Goal: Task Accomplishment & Management: Complete application form

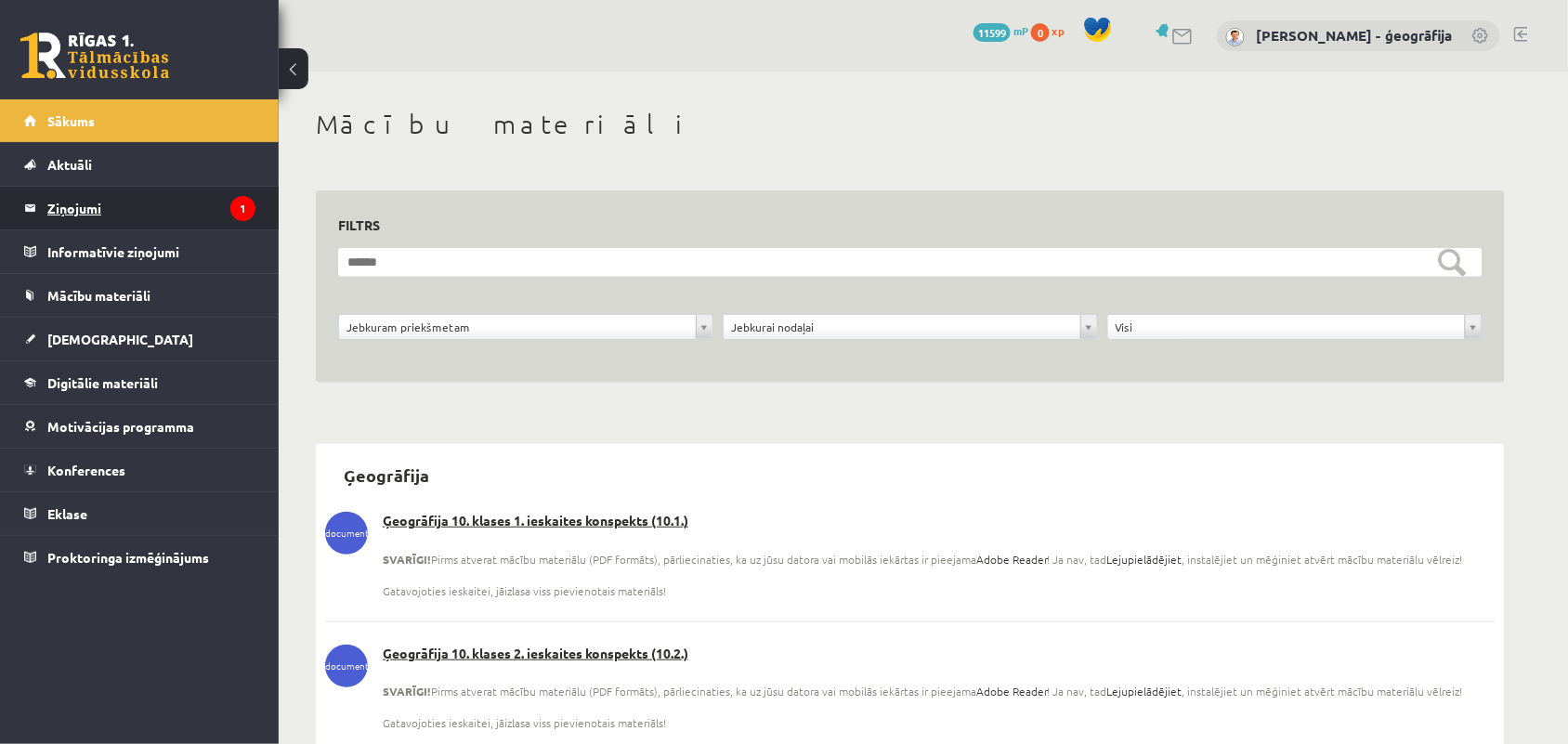
click at [81, 200] on legend "Ziņojumi 1" at bounding box center [151, 207] width 208 height 43
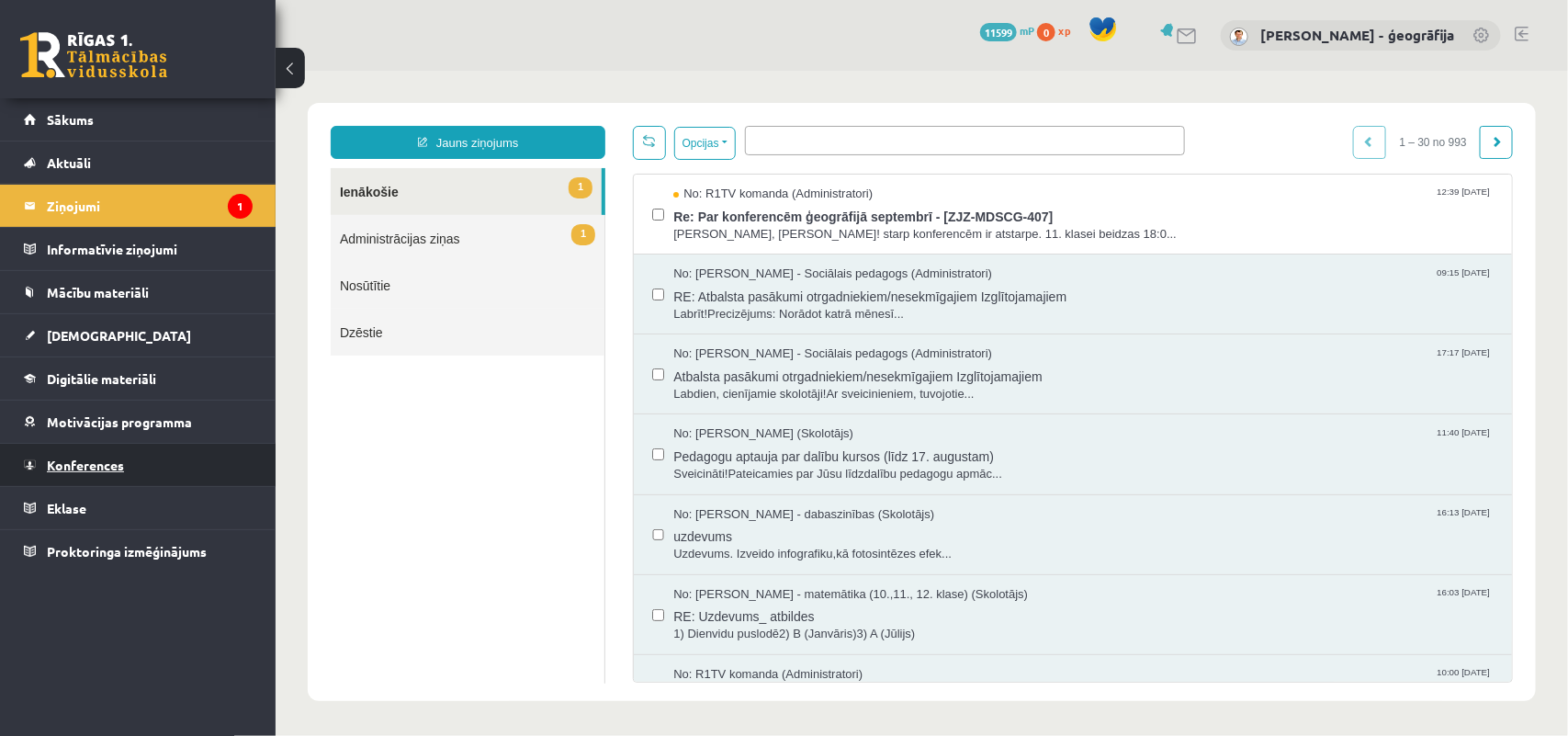
click at [65, 460] on span "Konferences" at bounding box center [85, 465] width 78 height 17
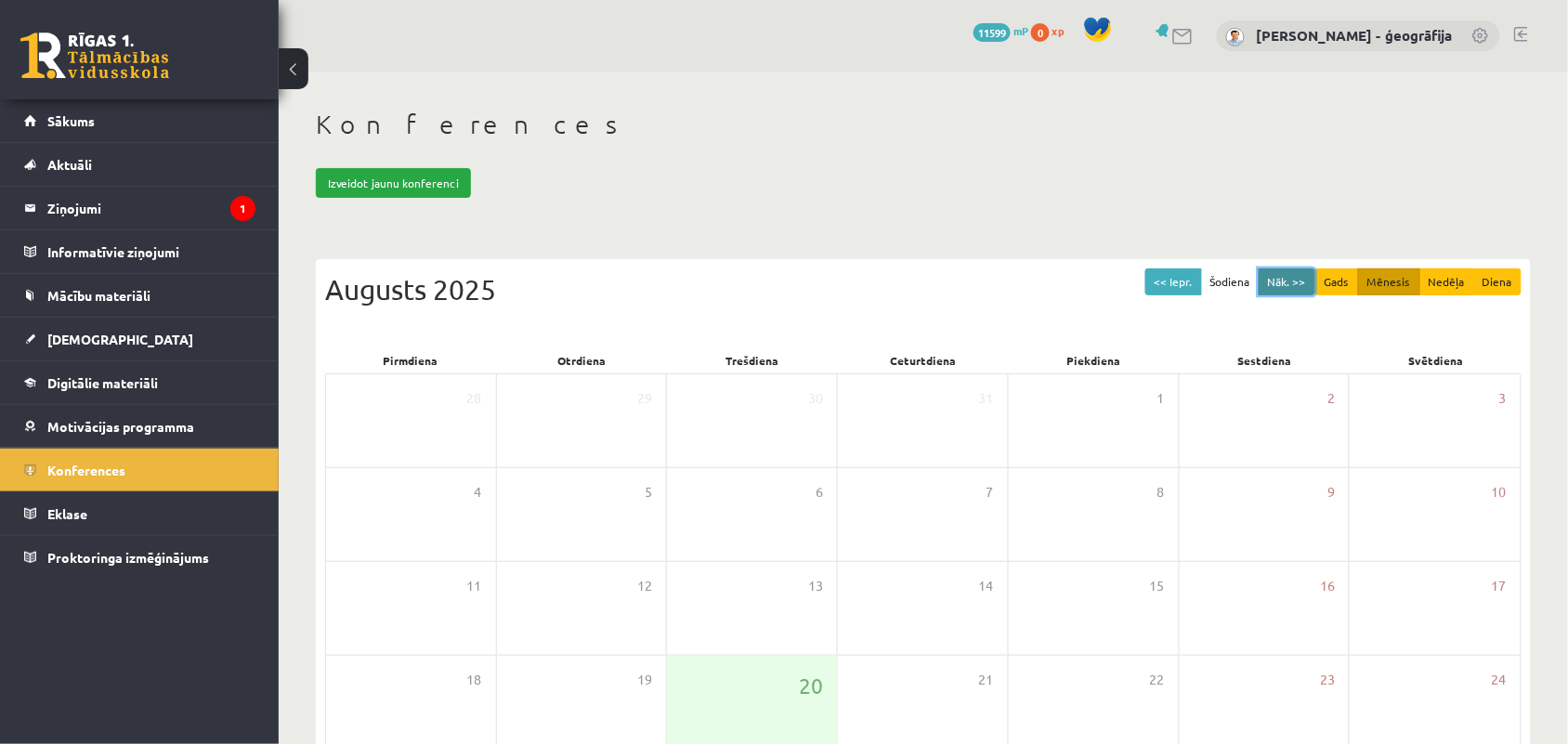
click at [1271, 275] on button "Nāk. >>" at bounding box center [1287, 282] width 57 height 26
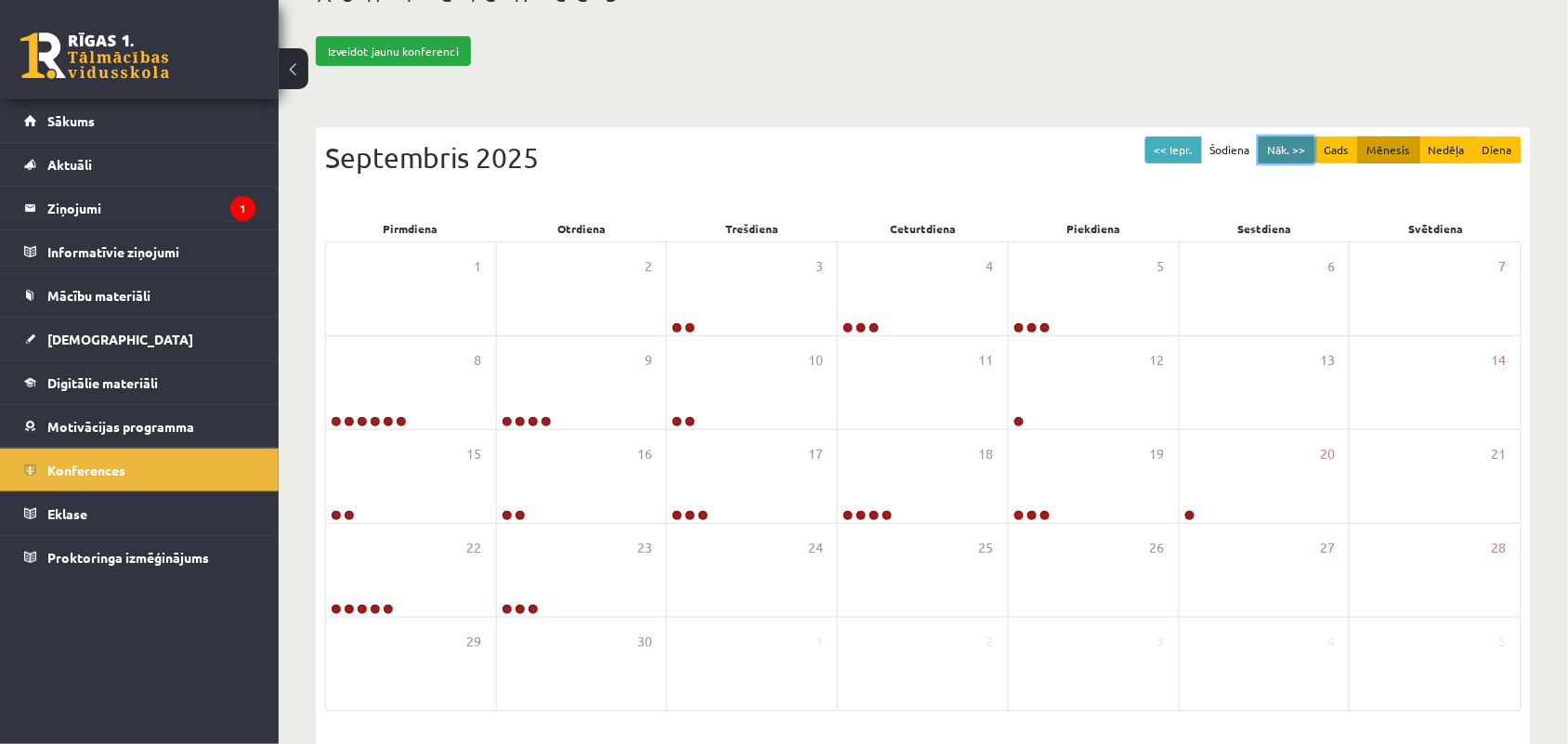
scroll to position [139, 0]
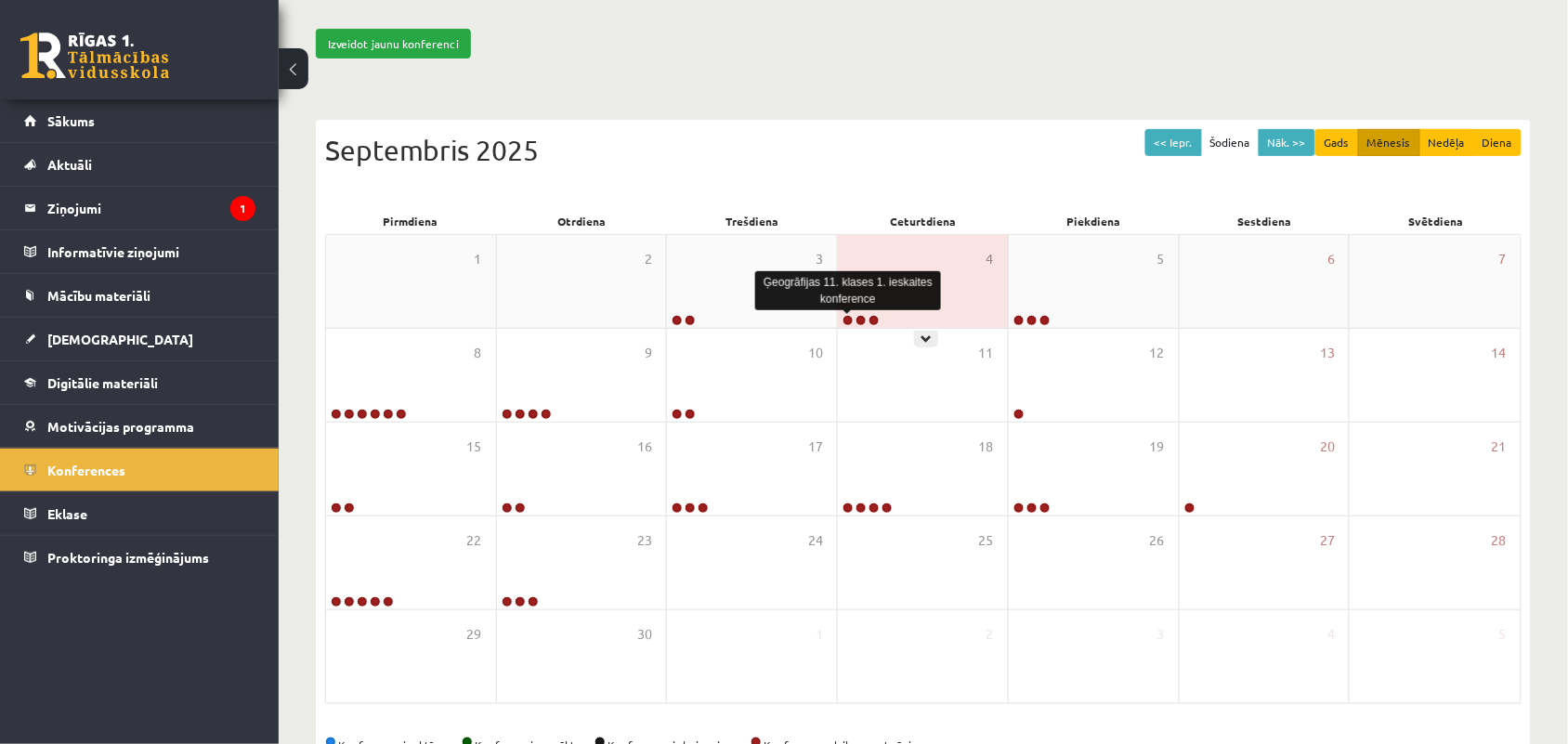
click at [850, 320] on link at bounding box center [848, 320] width 11 height 11
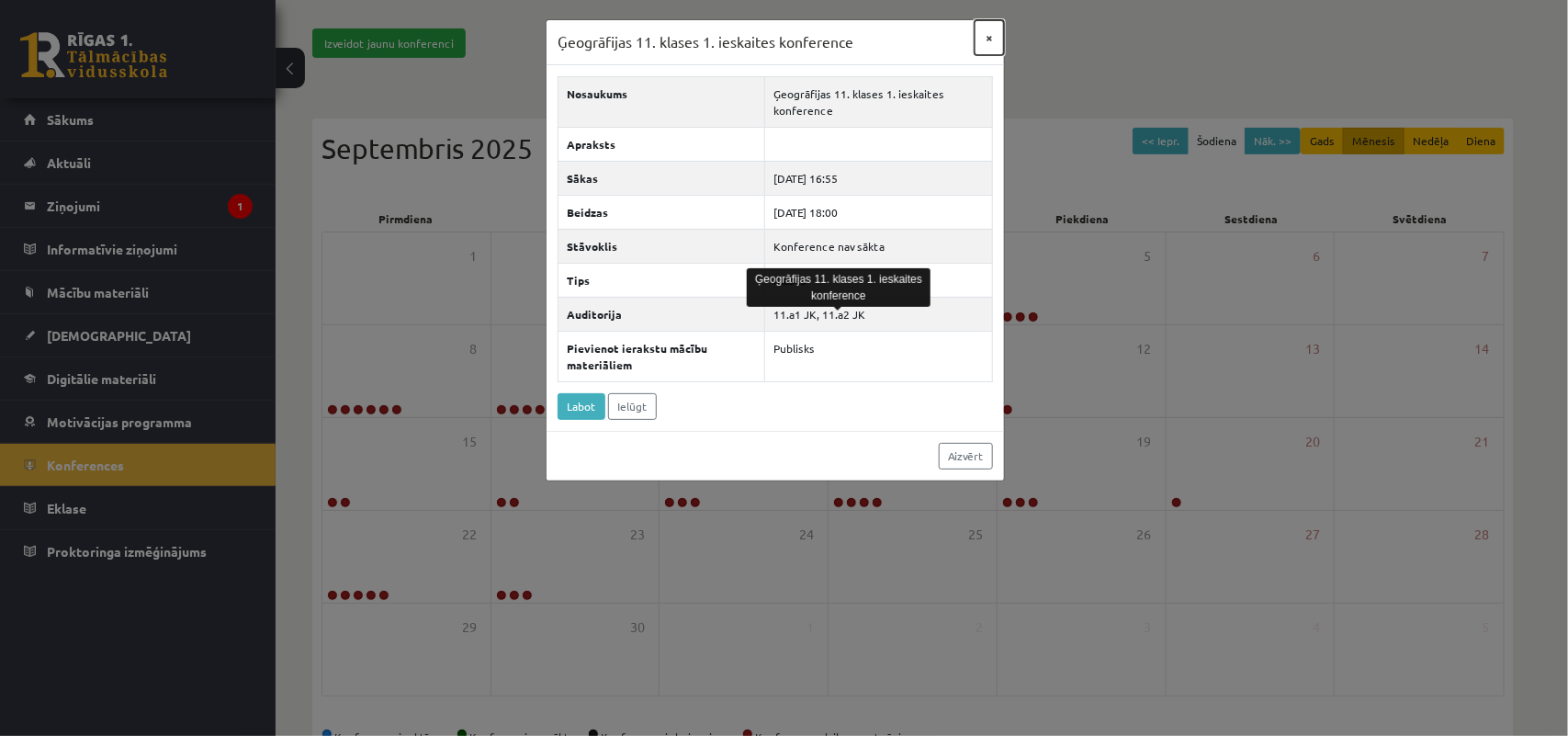
click at [987, 32] on button "×" at bounding box center [988, 37] width 29 height 35
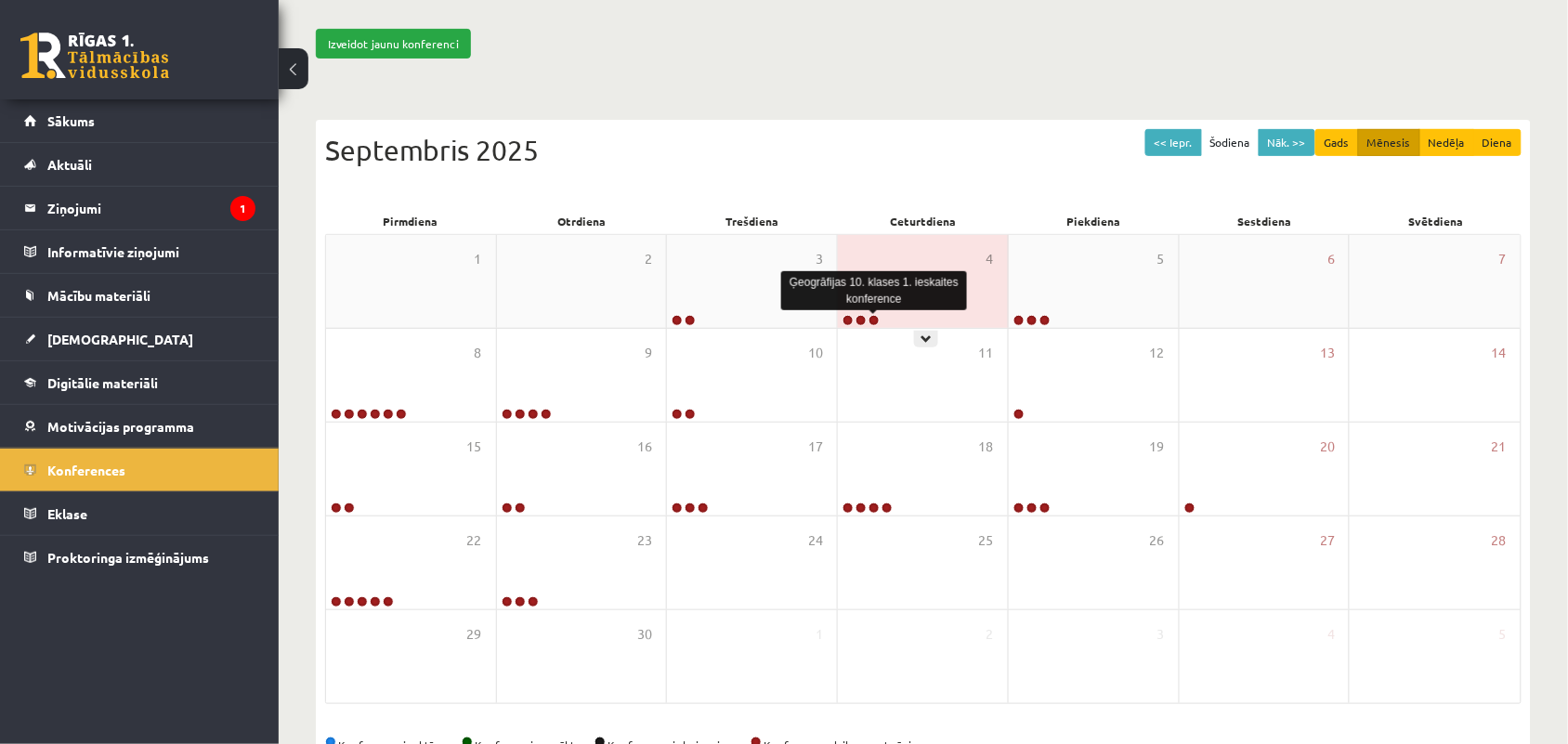
click at [875, 317] on link at bounding box center [875, 320] width 11 height 11
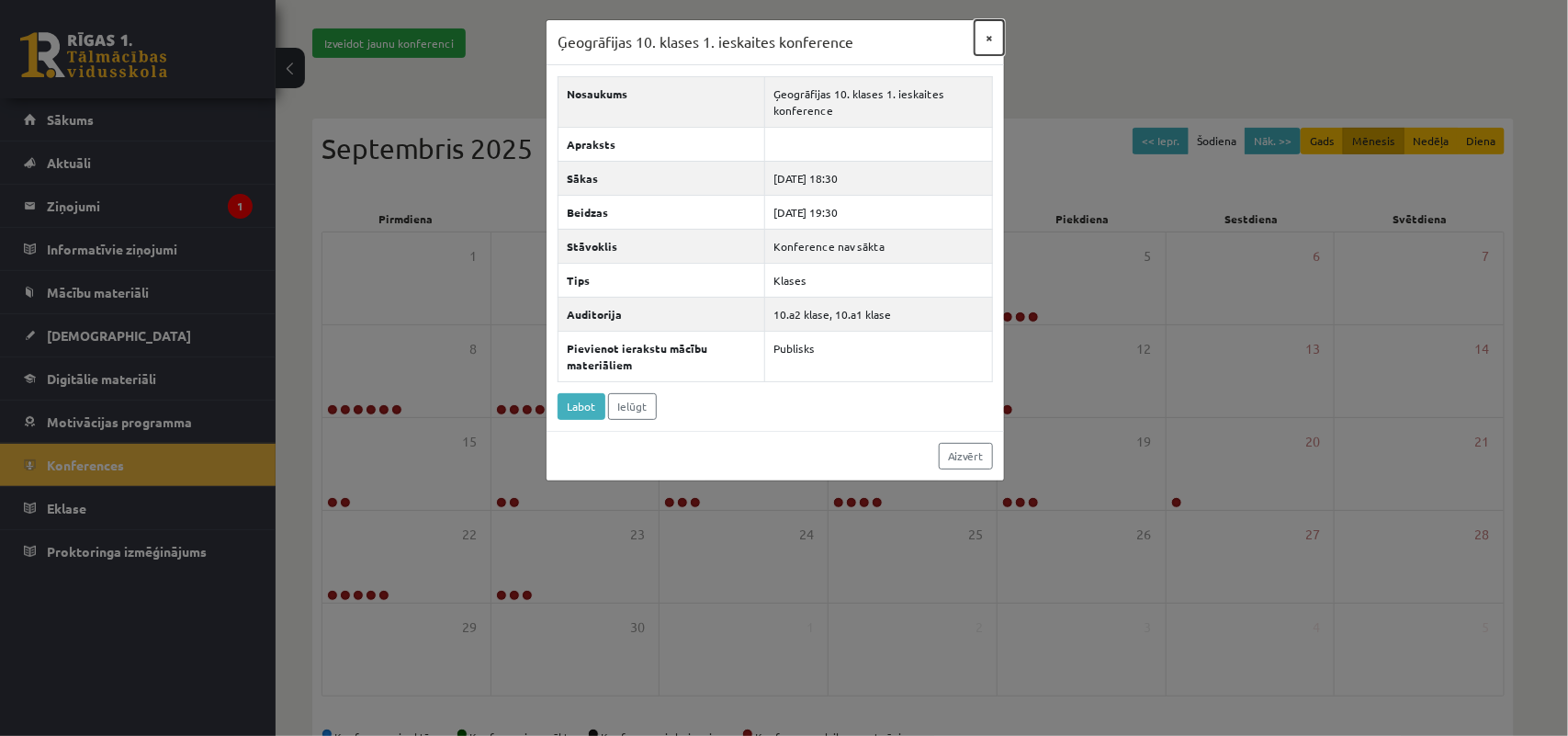
click at [990, 34] on button "×" at bounding box center [988, 37] width 29 height 35
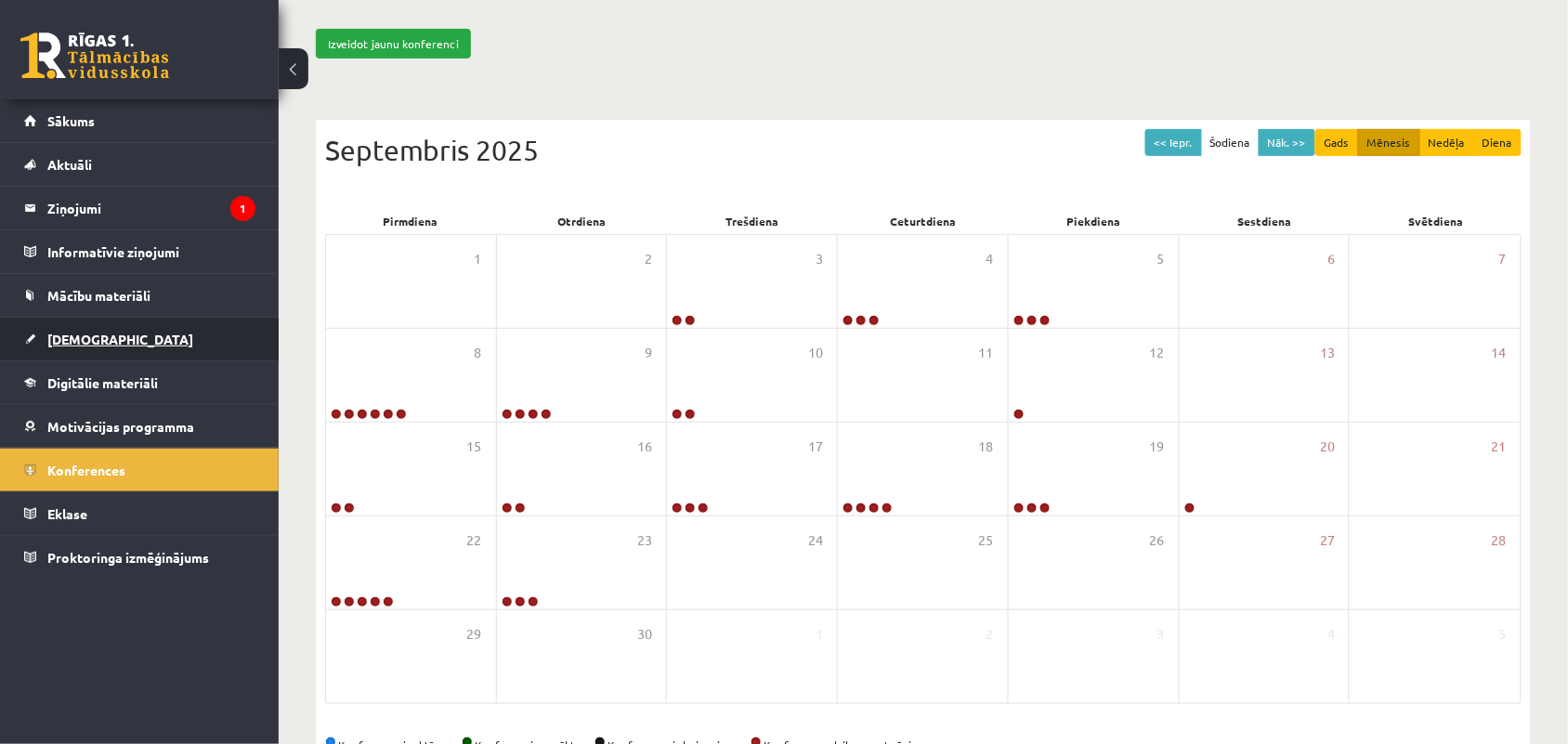
click at [77, 339] on span "[DEMOGRAPHIC_DATA]" at bounding box center [120, 339] width 146 height 17
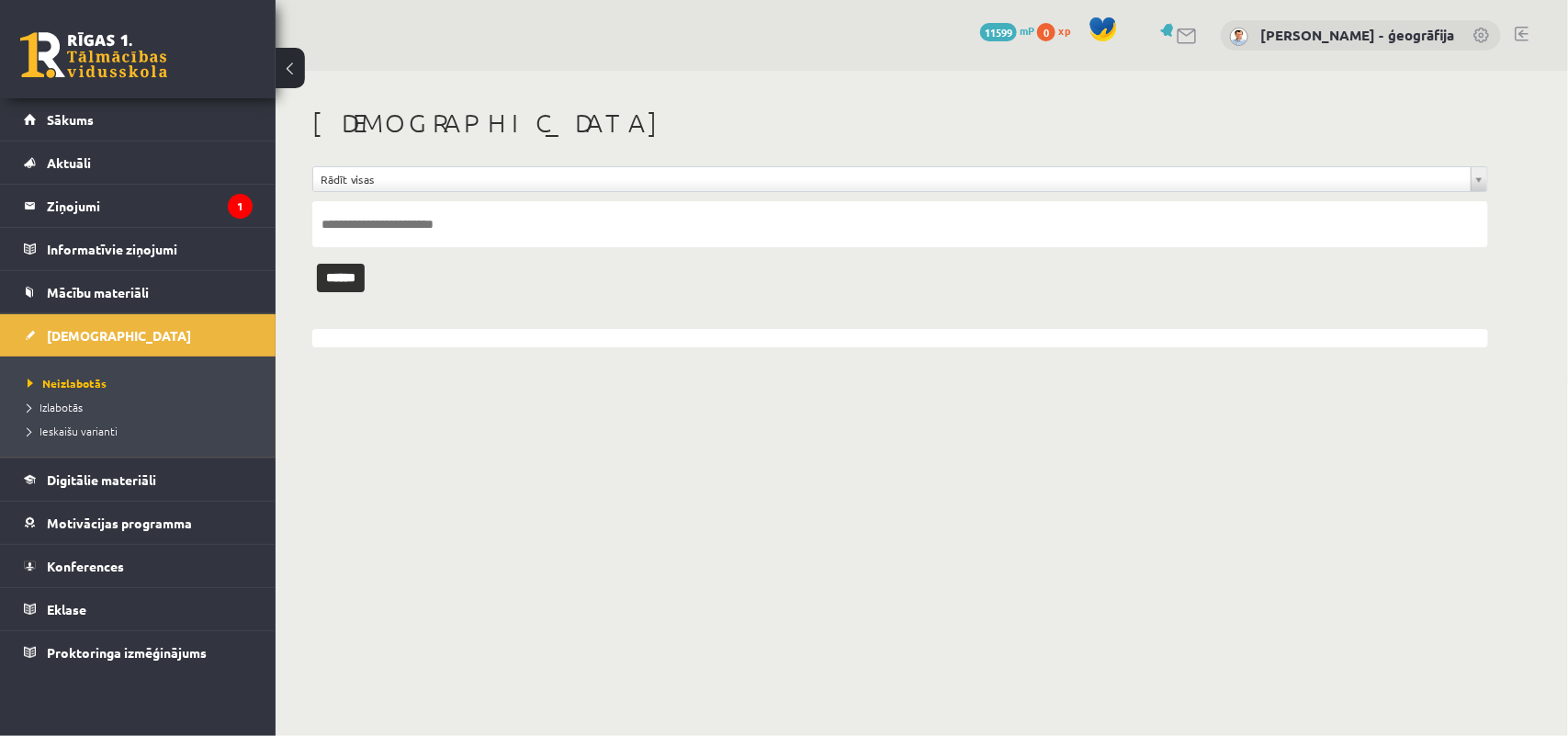
click at [101, 65] on link at bounding box center [94, 54] width 147 height 46
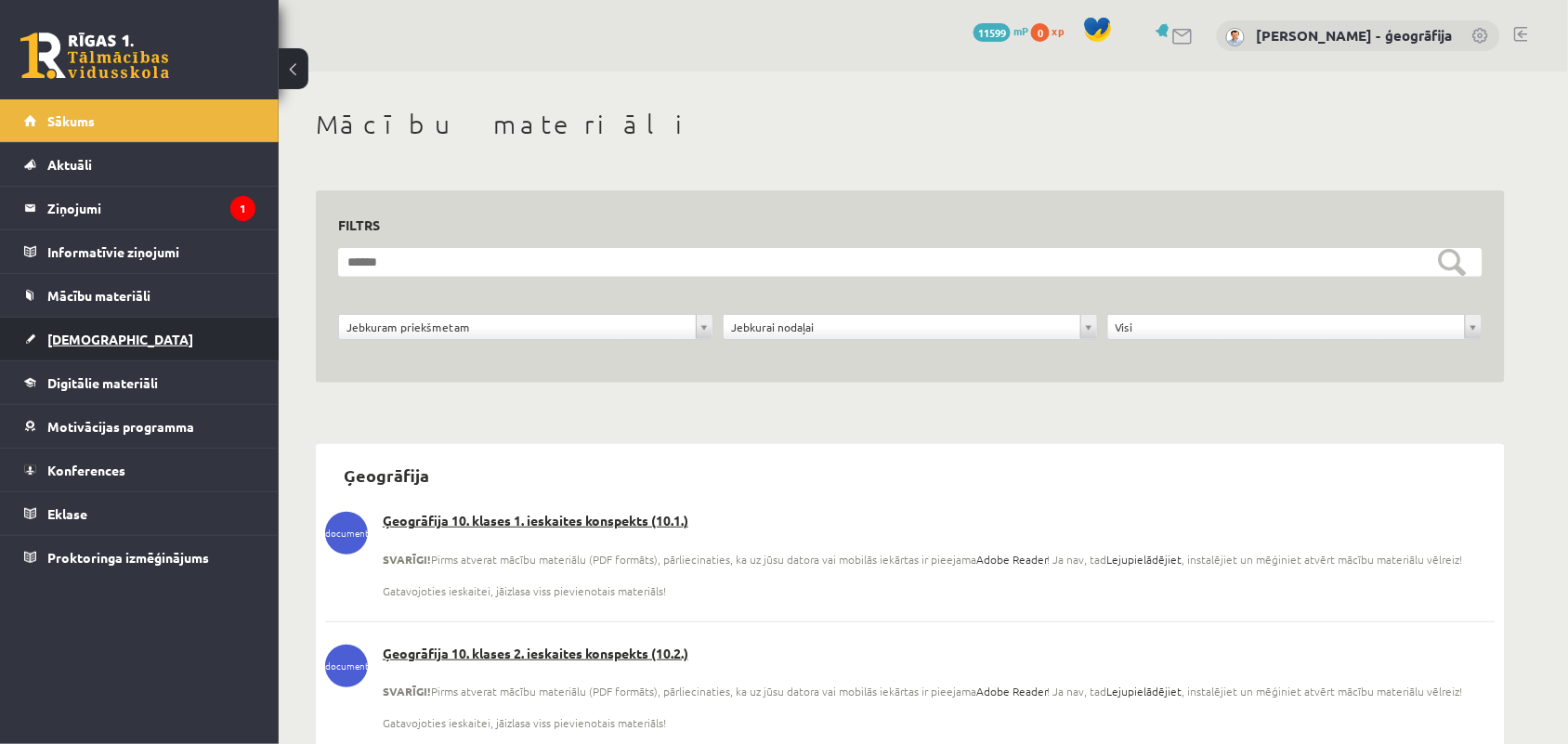
click at [61, 335] on span "[DEMOGRAPHIC_DATA]" at bounding box center [120, 339] width 146 height 17
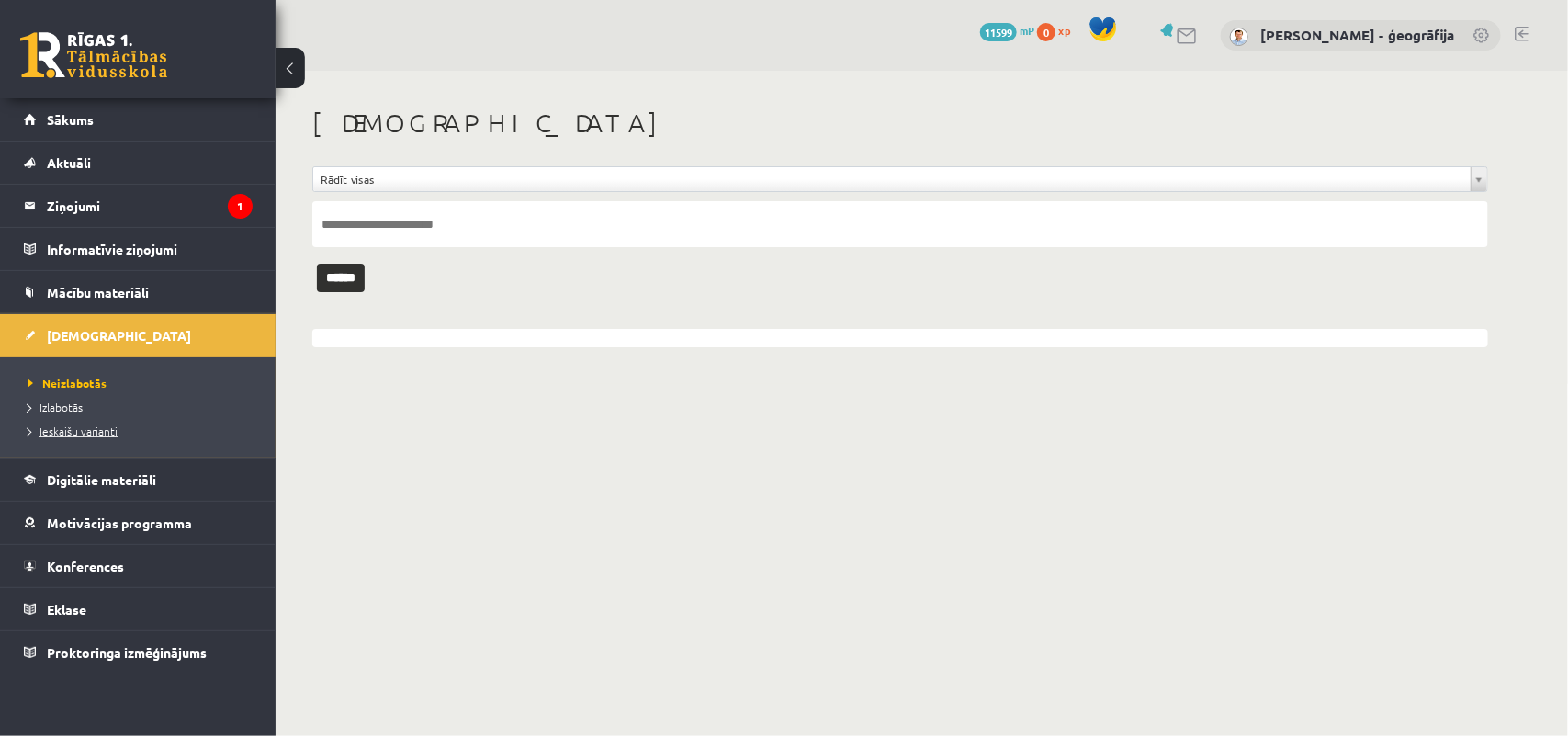
click at [58, 429] on span "Ieskaišu varianti" at bounding box center [72, 431] width 90 height 15
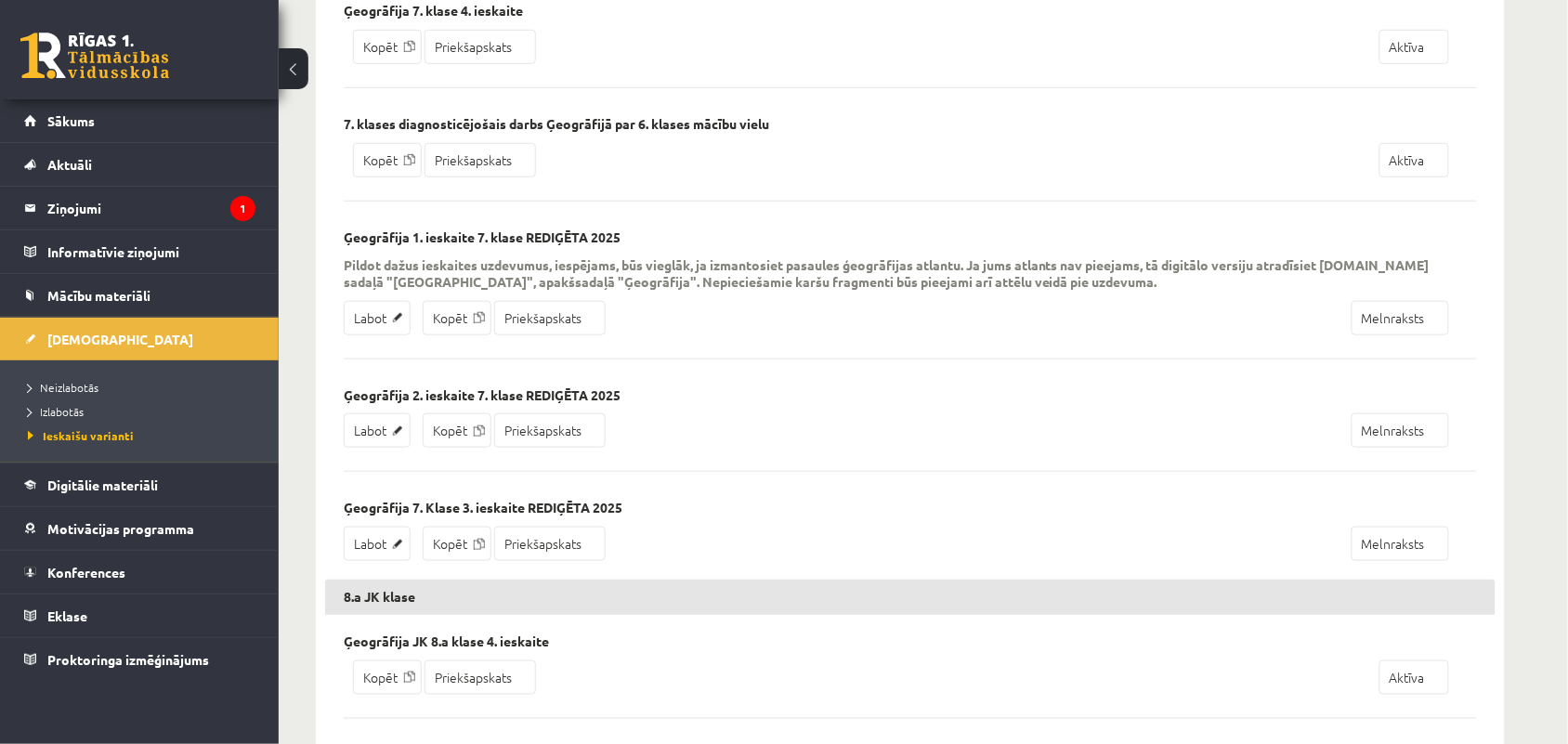
scroll to position [2425, 0]
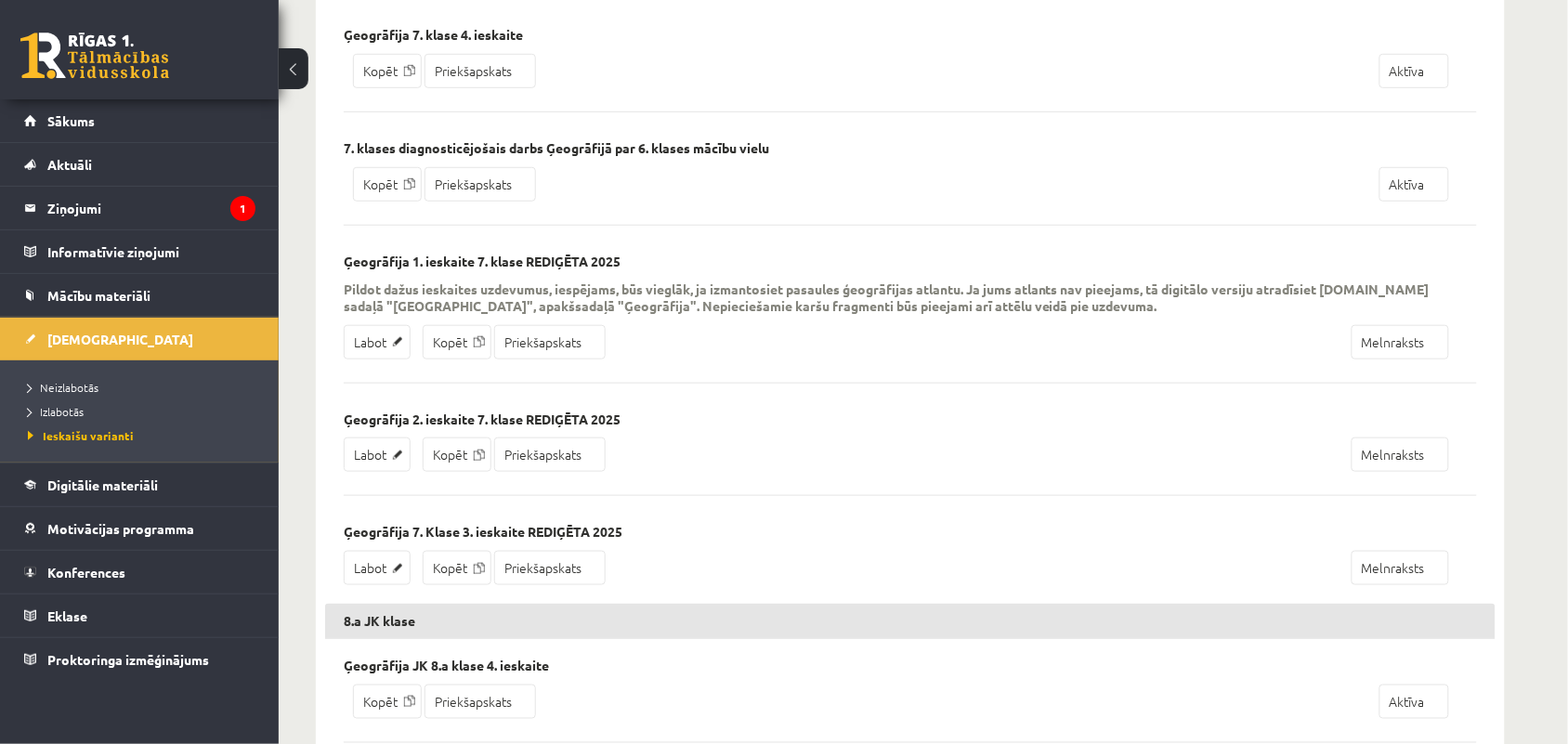
click at [1106, 314] on p "Pildot dažus ieskaites uzdevumus, iespējams, būs vieglāk, ja izmantosiet pasaul…" at bounding box center [897, 297] width 1106 height 33
click at [387, 580] on link "Labot" at bounding box center [377, 568] width 67 height 34
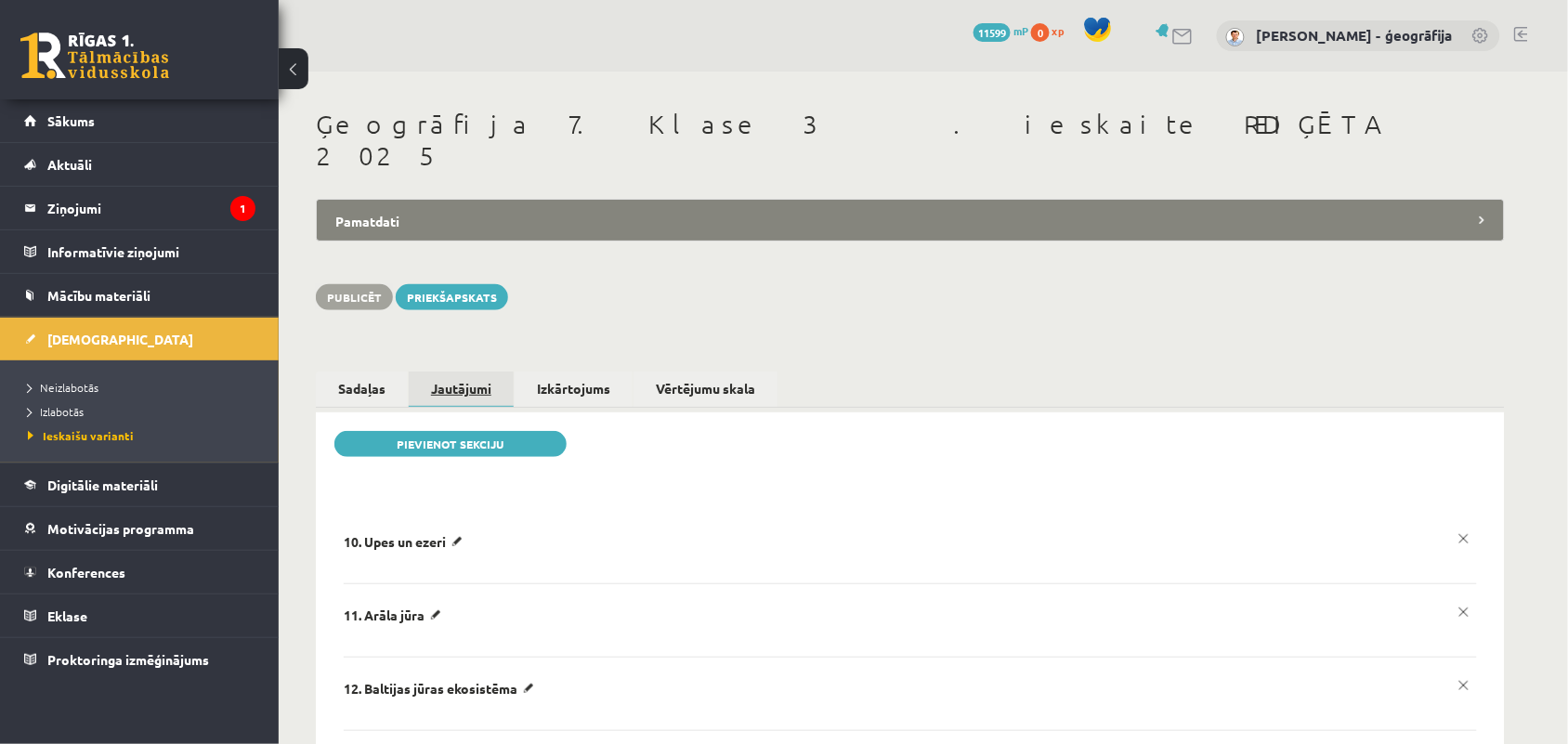
click at [449, 372] on link "Jautājumi" at bounding box center [461, 389] width 105 height 36
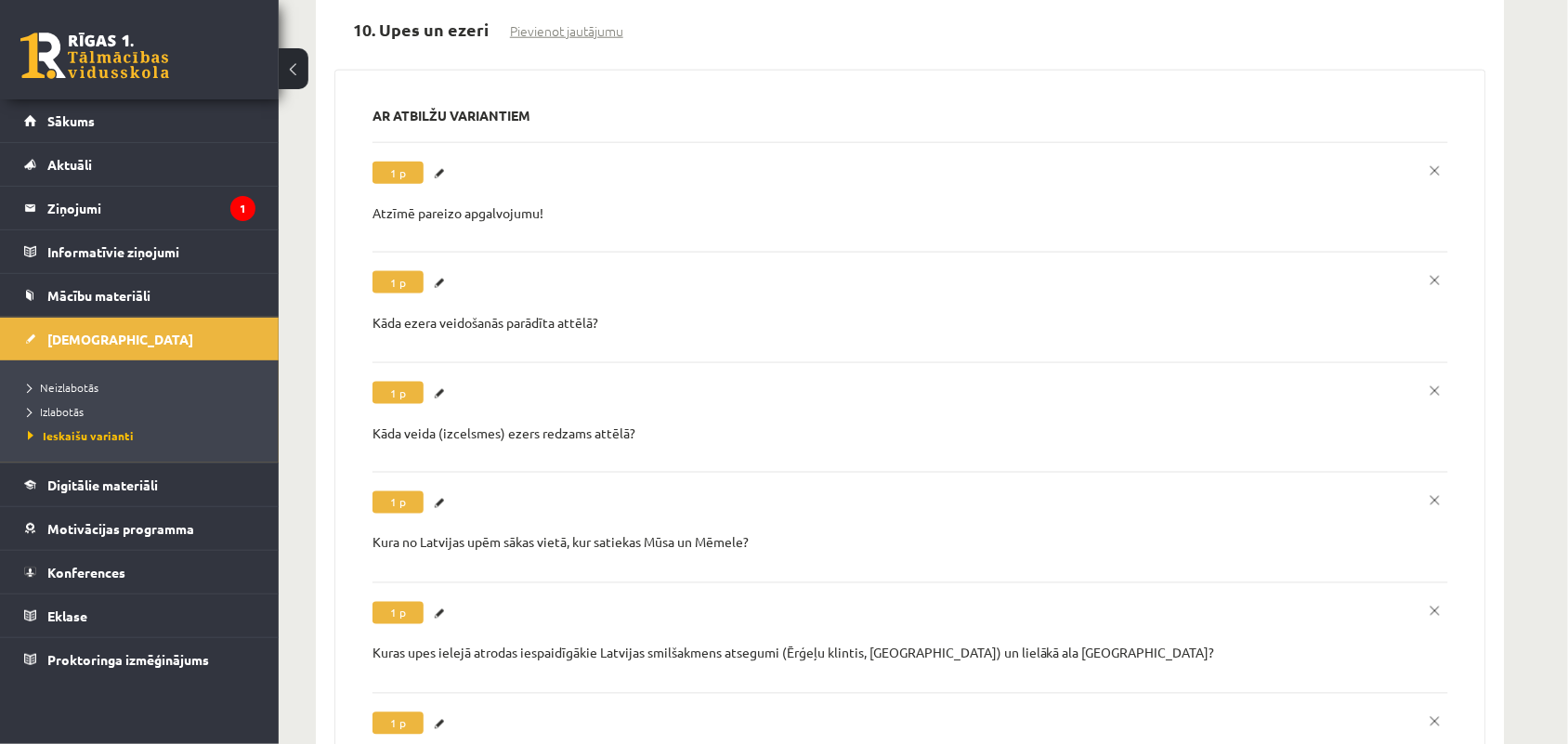
scroll to position [548, 0]
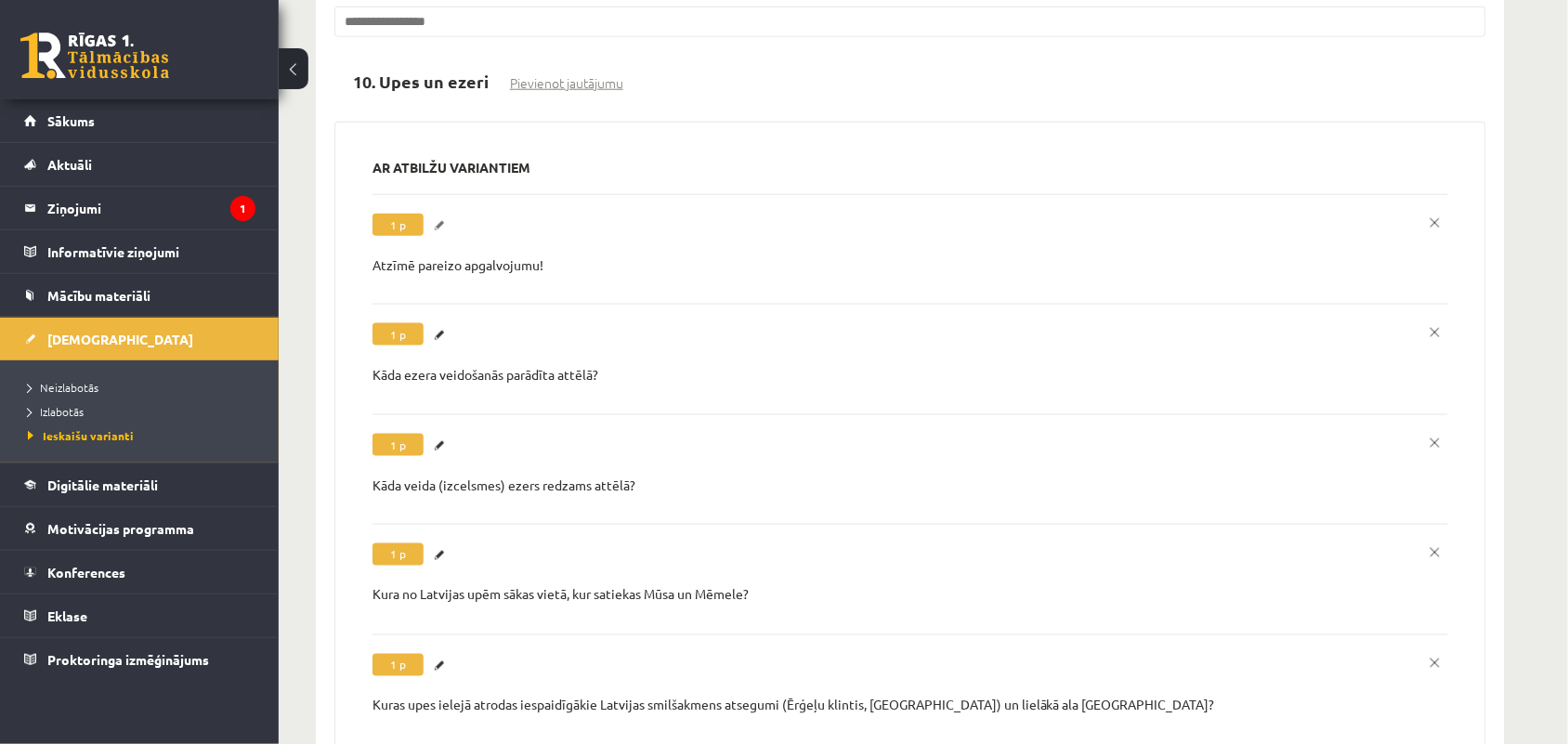
click at [440, 214] on link "Labot" at bounding box center [443, 226] width 19 height 25
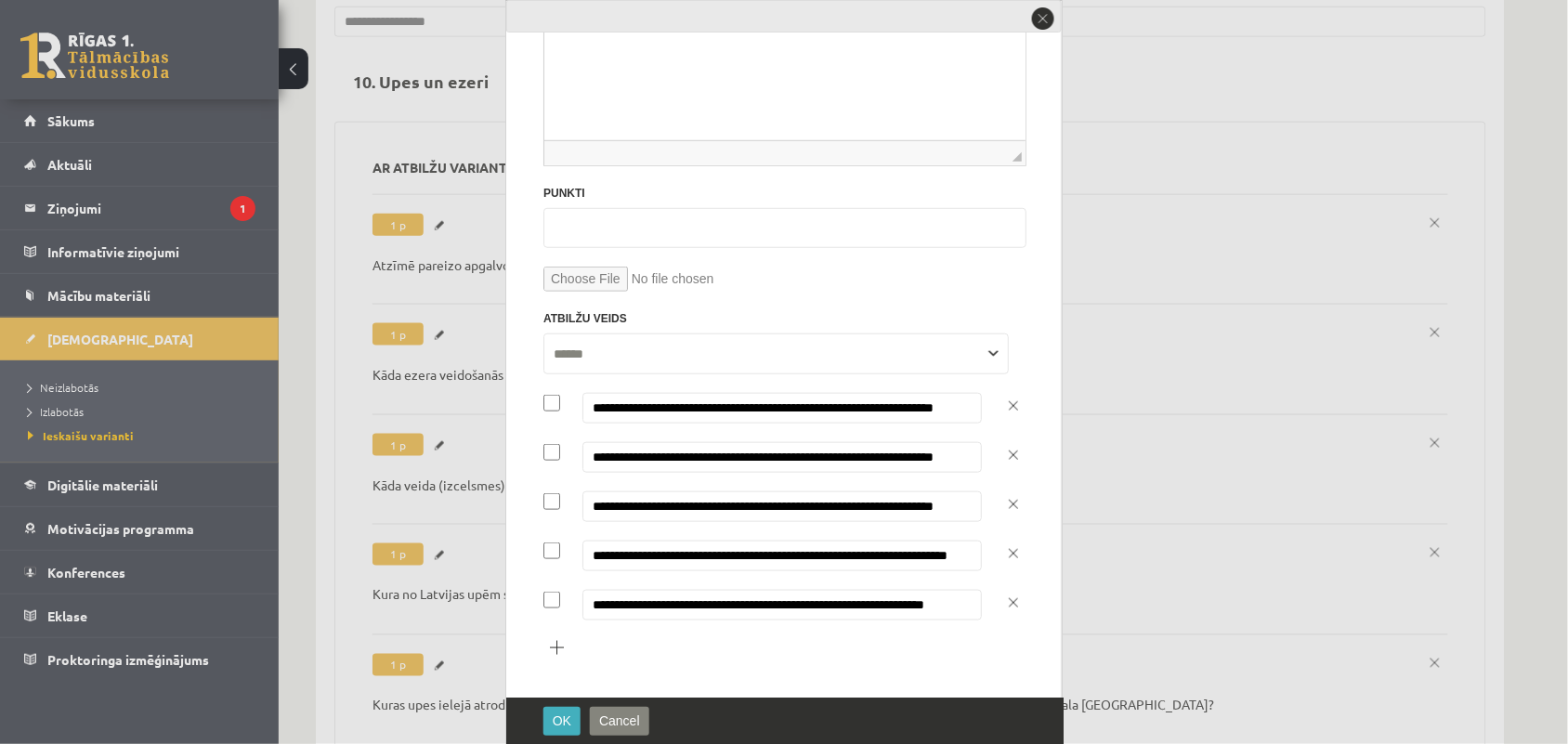
scroll to position [279, 0]
click at [1037, 22] on button "close" at bounding box center [1044, 19] width 26 height 26
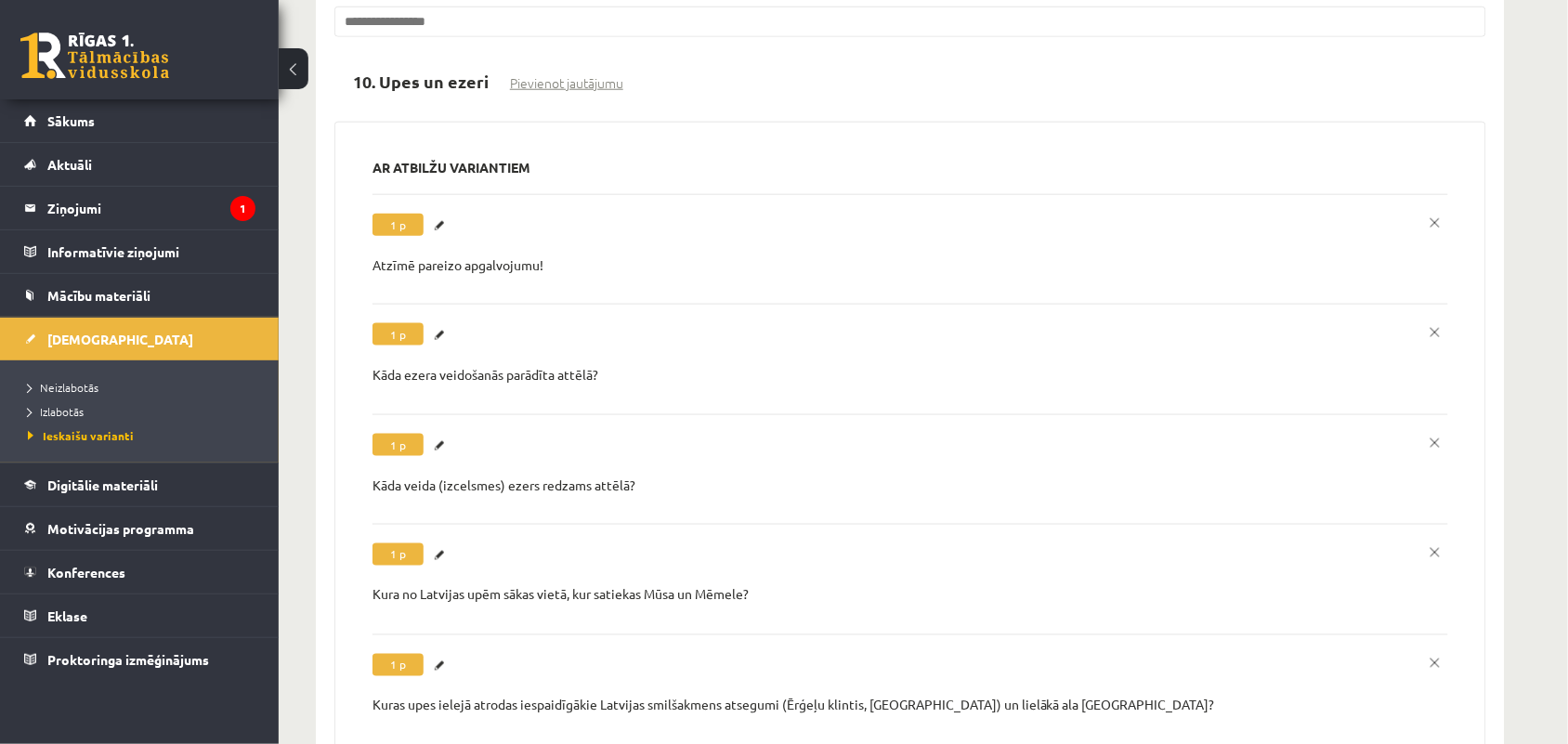
scroll to position [0, 0]
click at [444, 323] on link "Labot" at bounding box center [443, 336] width 19 height 25
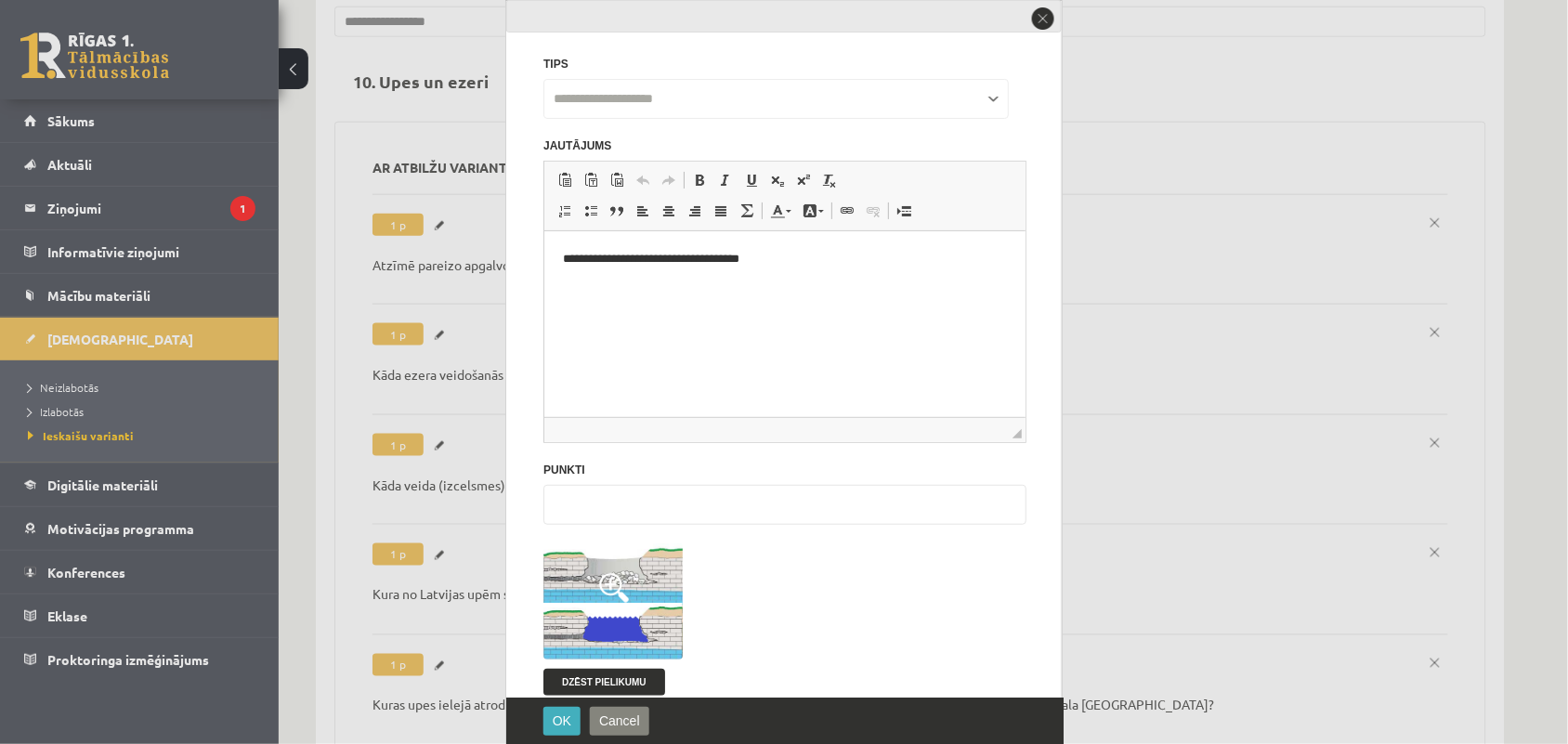
click at [604, 587] on span at bounding box center [614, 587] width 29 height 29
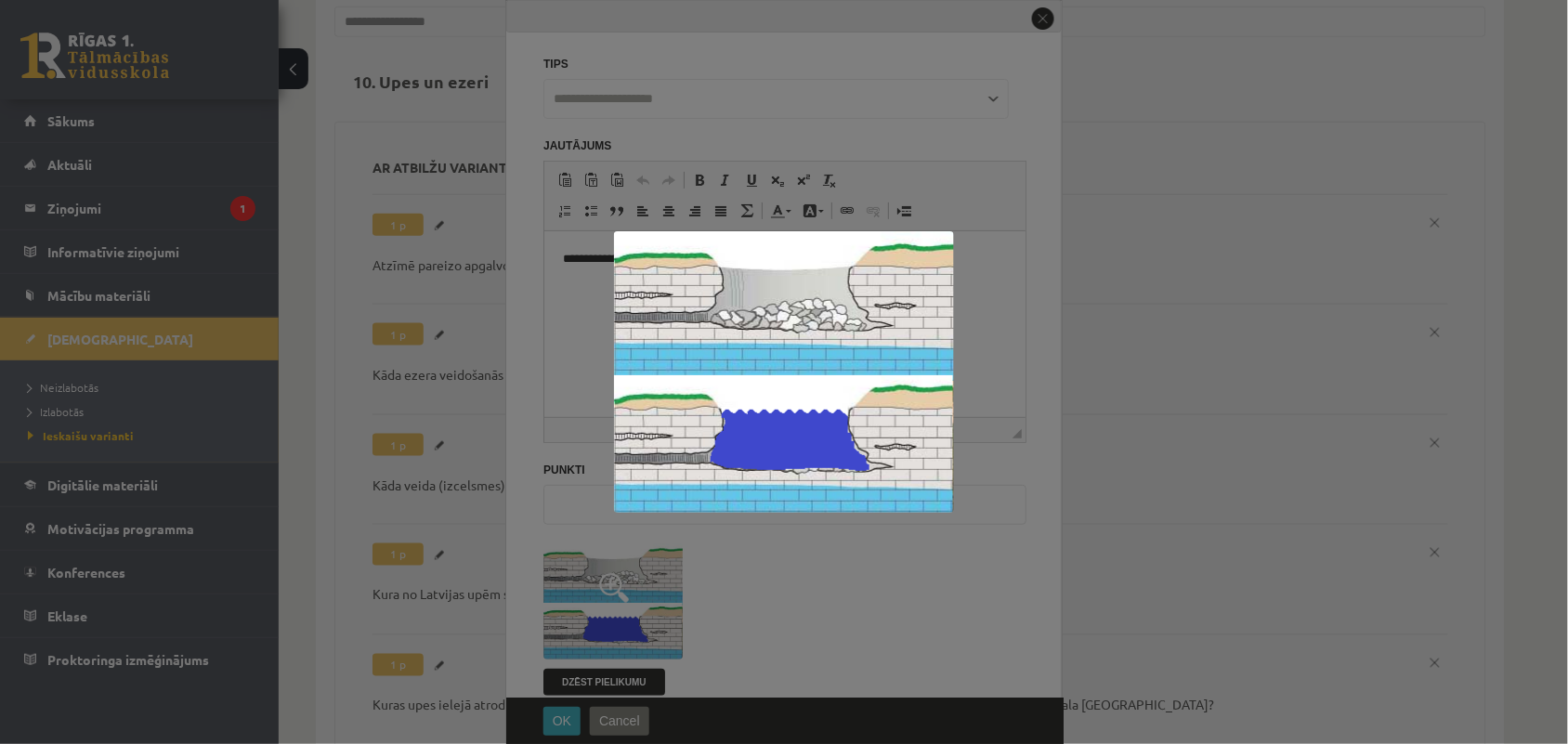
click at [799, 357] on img at bounding box center [784, 372] width 340 height 282
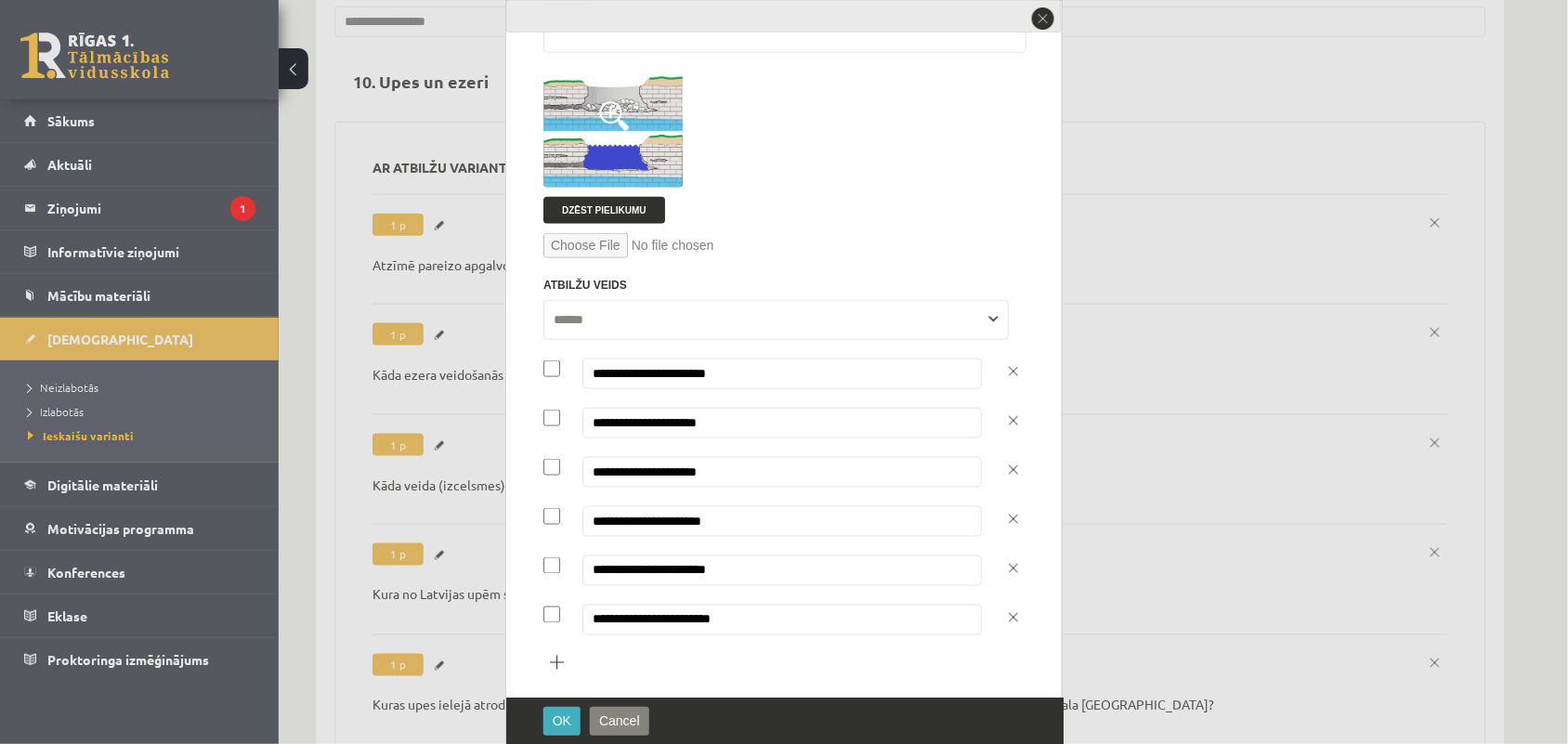
scroll to position [474, 0]
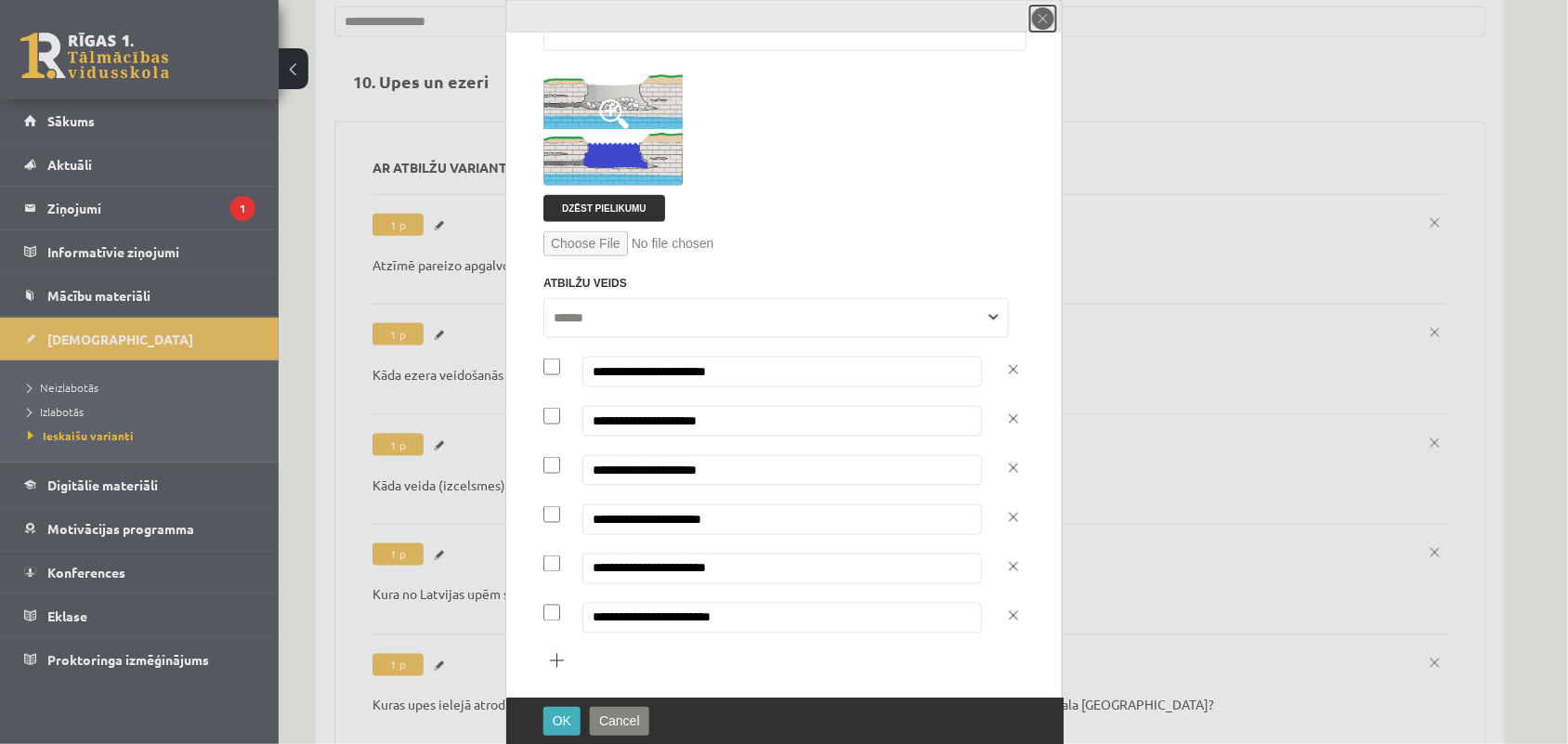
click at [1048, 16] on button "close" at bounding box center [1044, 19] width 26 height 26
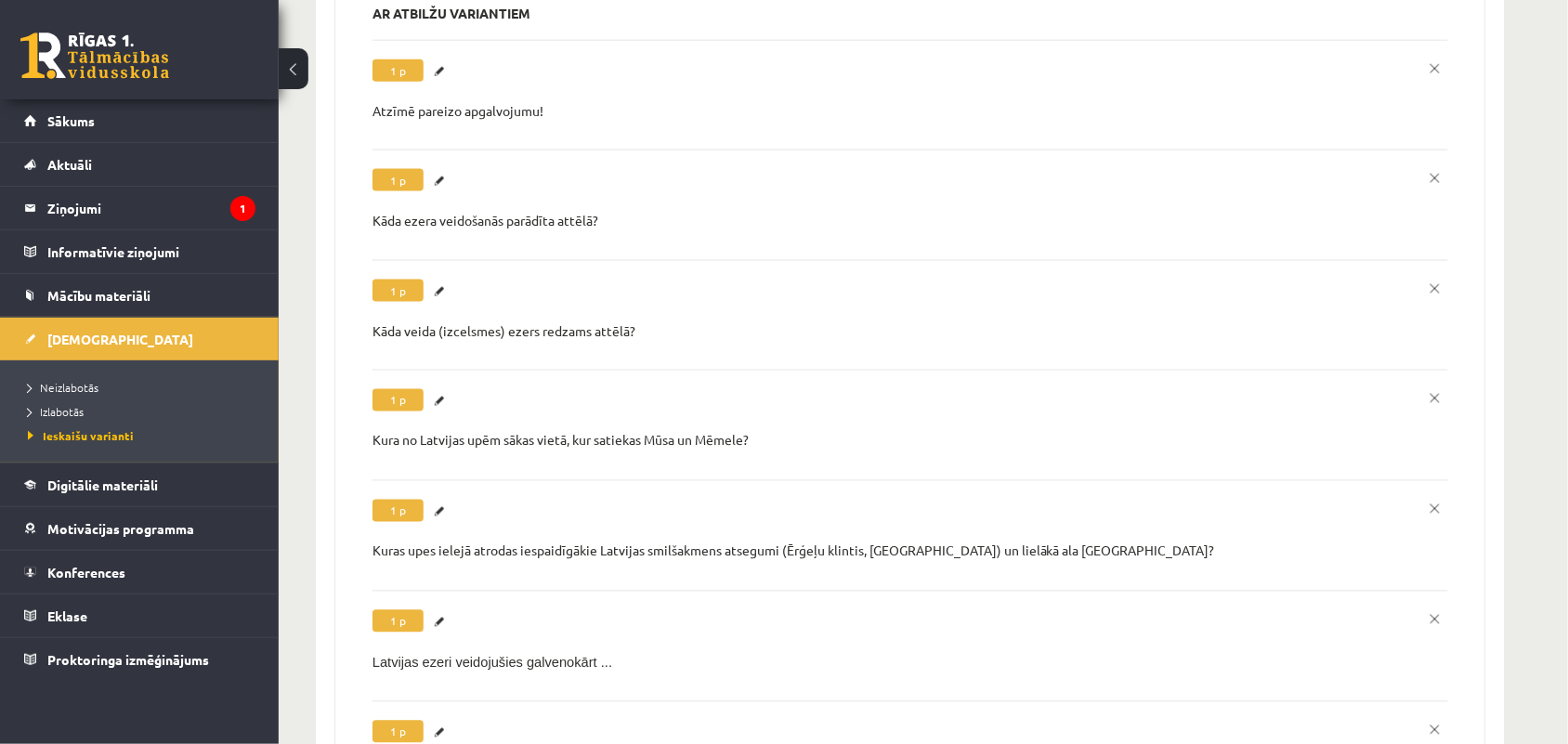
scroll to position [706, 0]
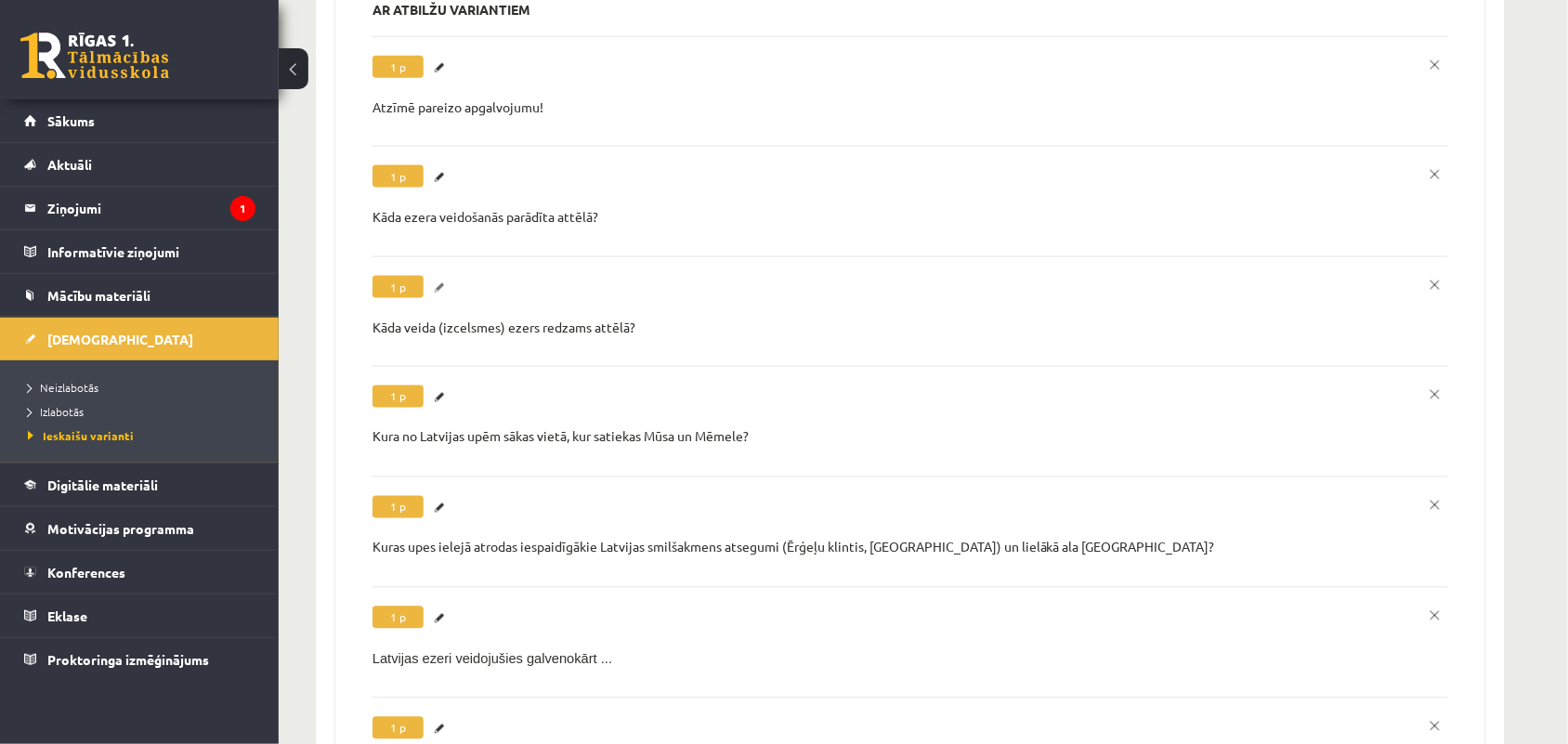
click at [439, 276] on link "Labot" at bounding box center [443, 288] width 19 height 25
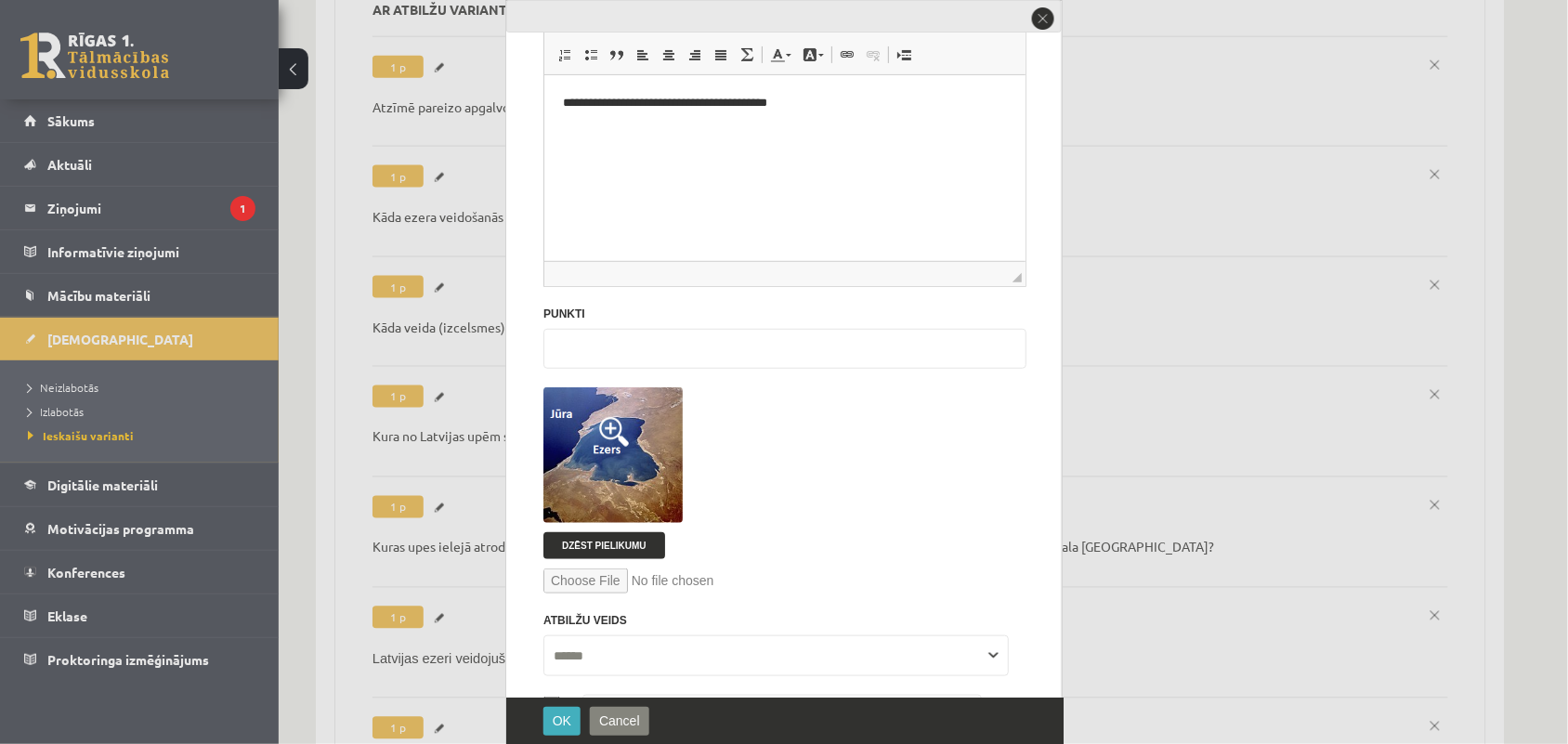
scroll to position [158, 0]
click at [619, 467] on img at bounding box center [613, 453] width 139 height 135
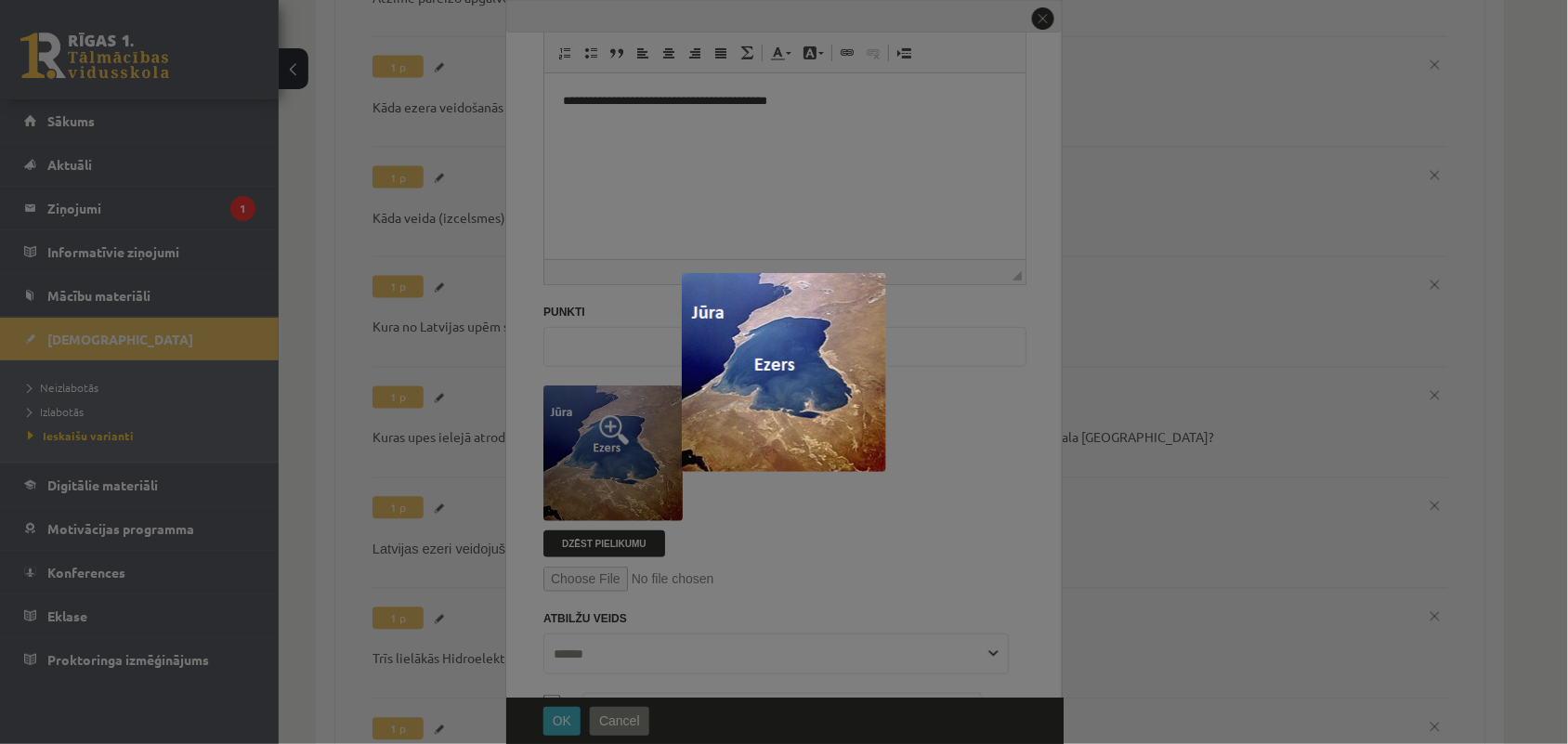
scroll to position [968, 0]
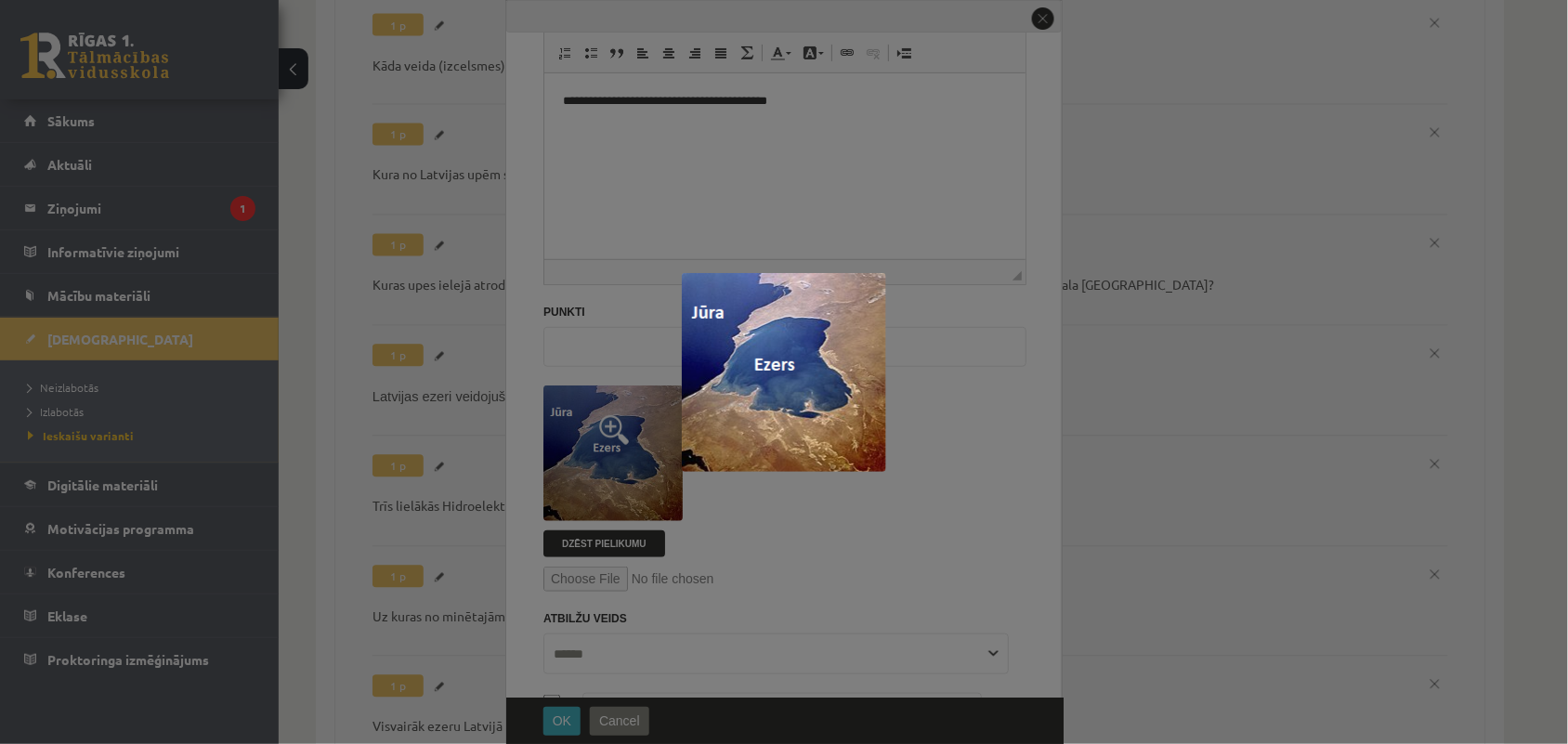
click at [958, 340] on div at bounding box center [784, 372] width 1568 height 744
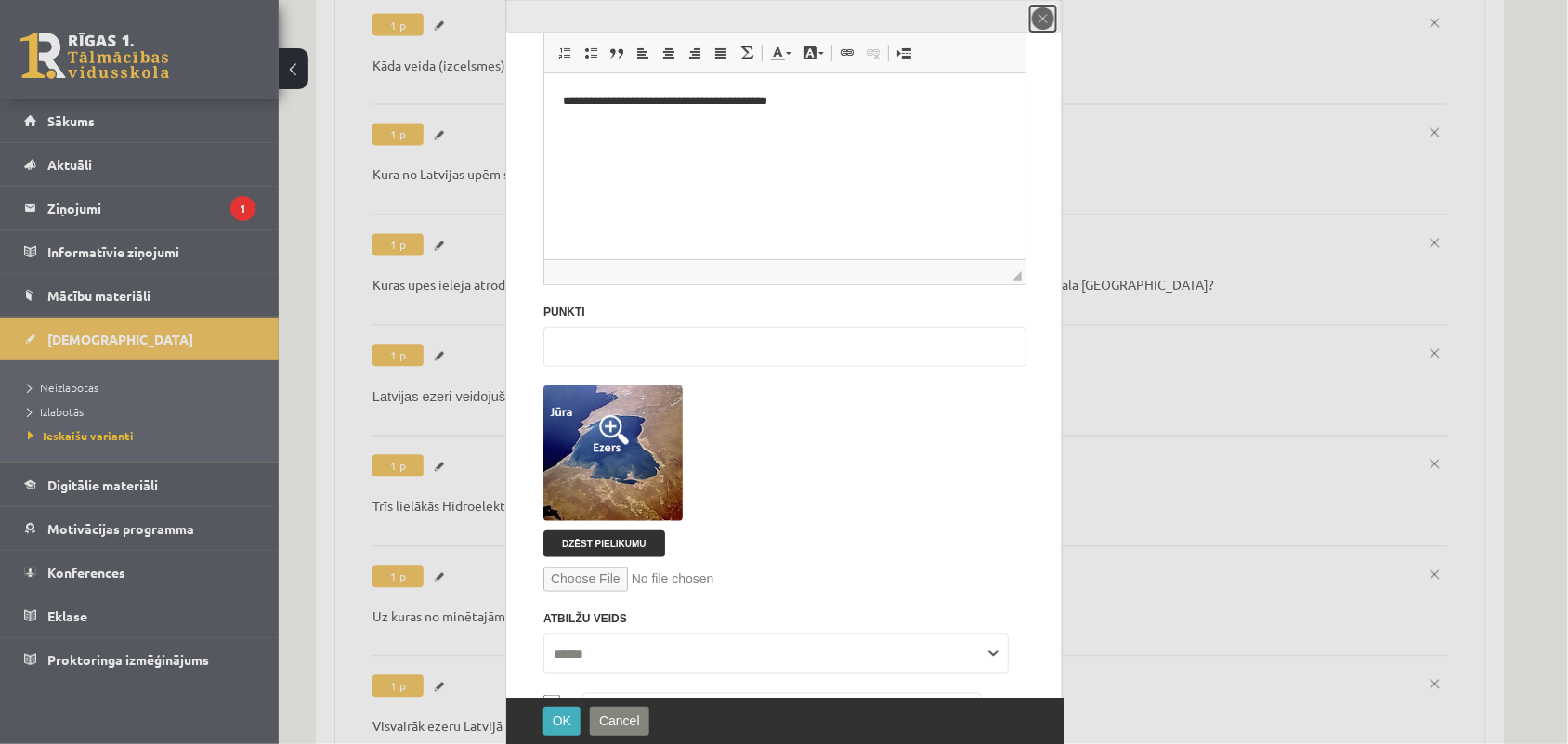
click at [1048, 17] on button "close" at bounding box center [1044, 19] width 26 height 26
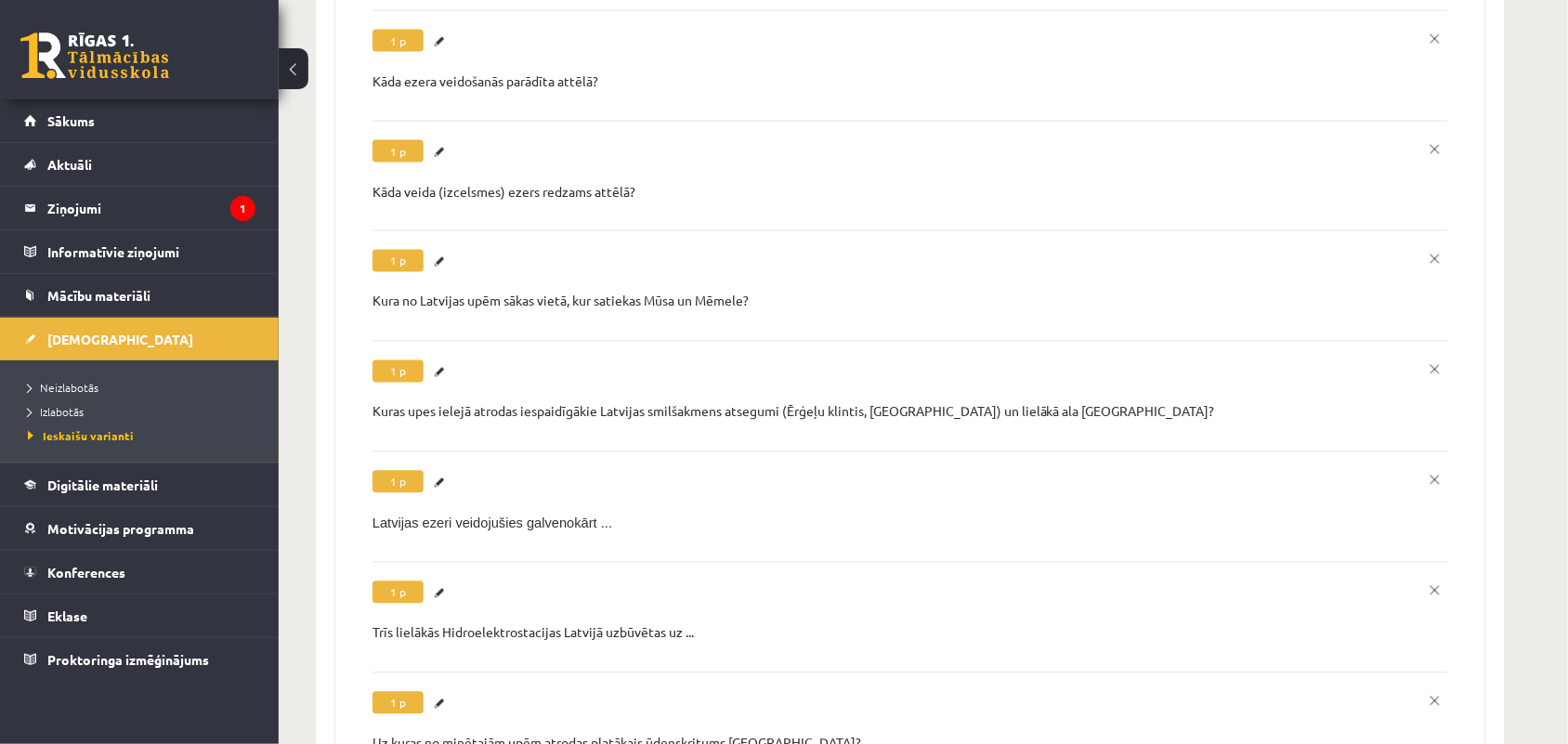
scroll to position [780, 0]
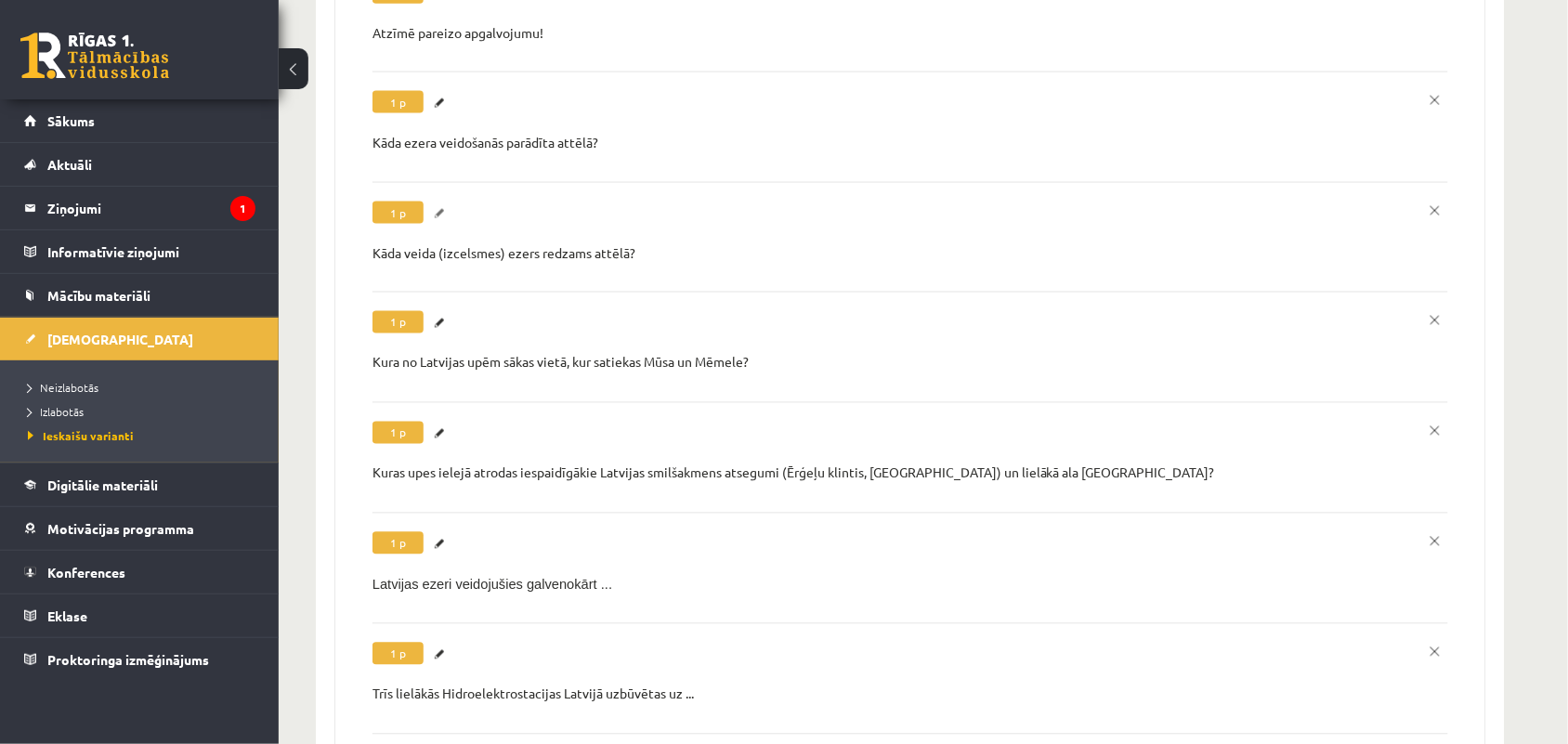
click at [434, 201] on link "Labot" at bounding box center [443, 214] width 19 height 25
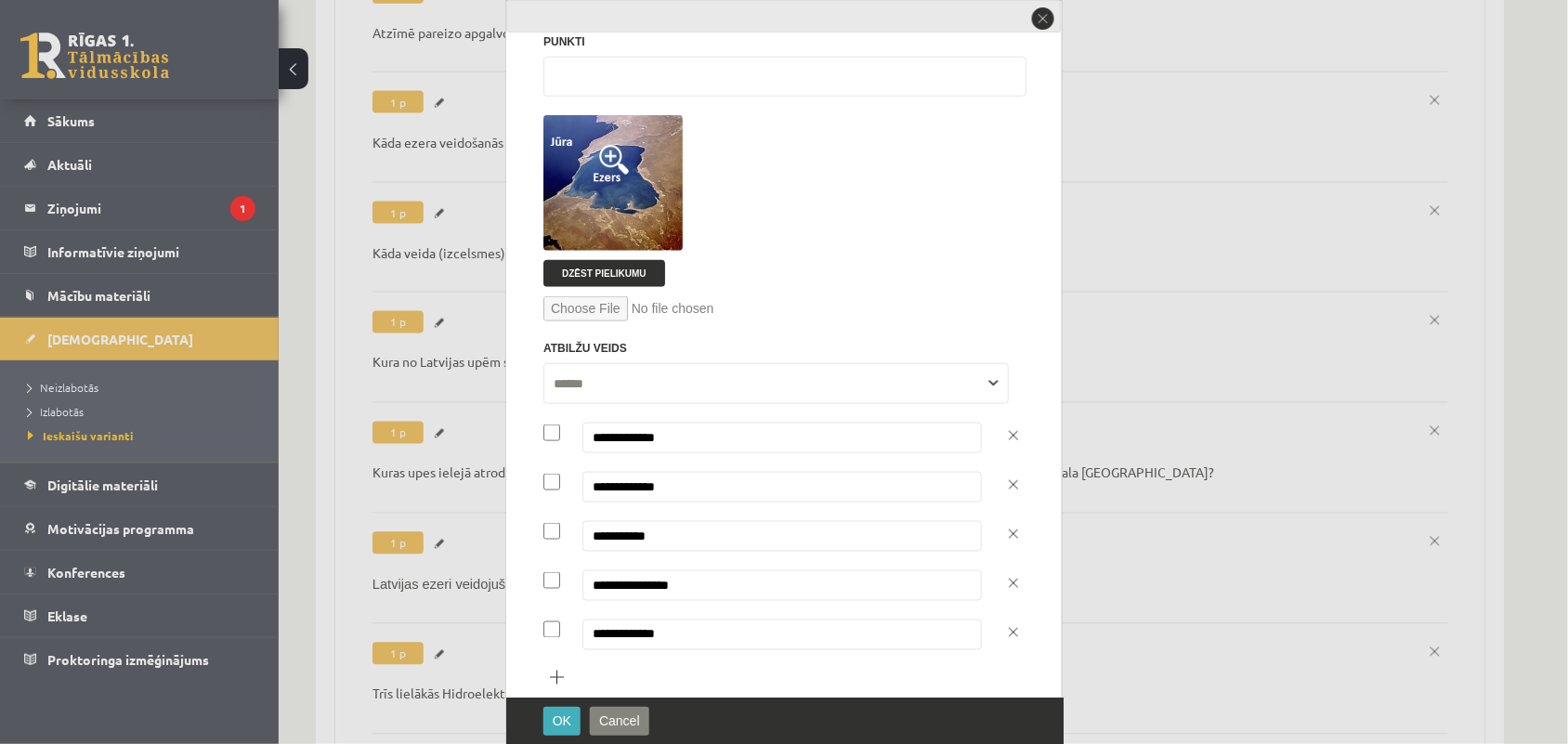
scroll to position [427, 0]
click at [1043, 26] on button "close" at bounding box center [1044, 19] width 26 height 26
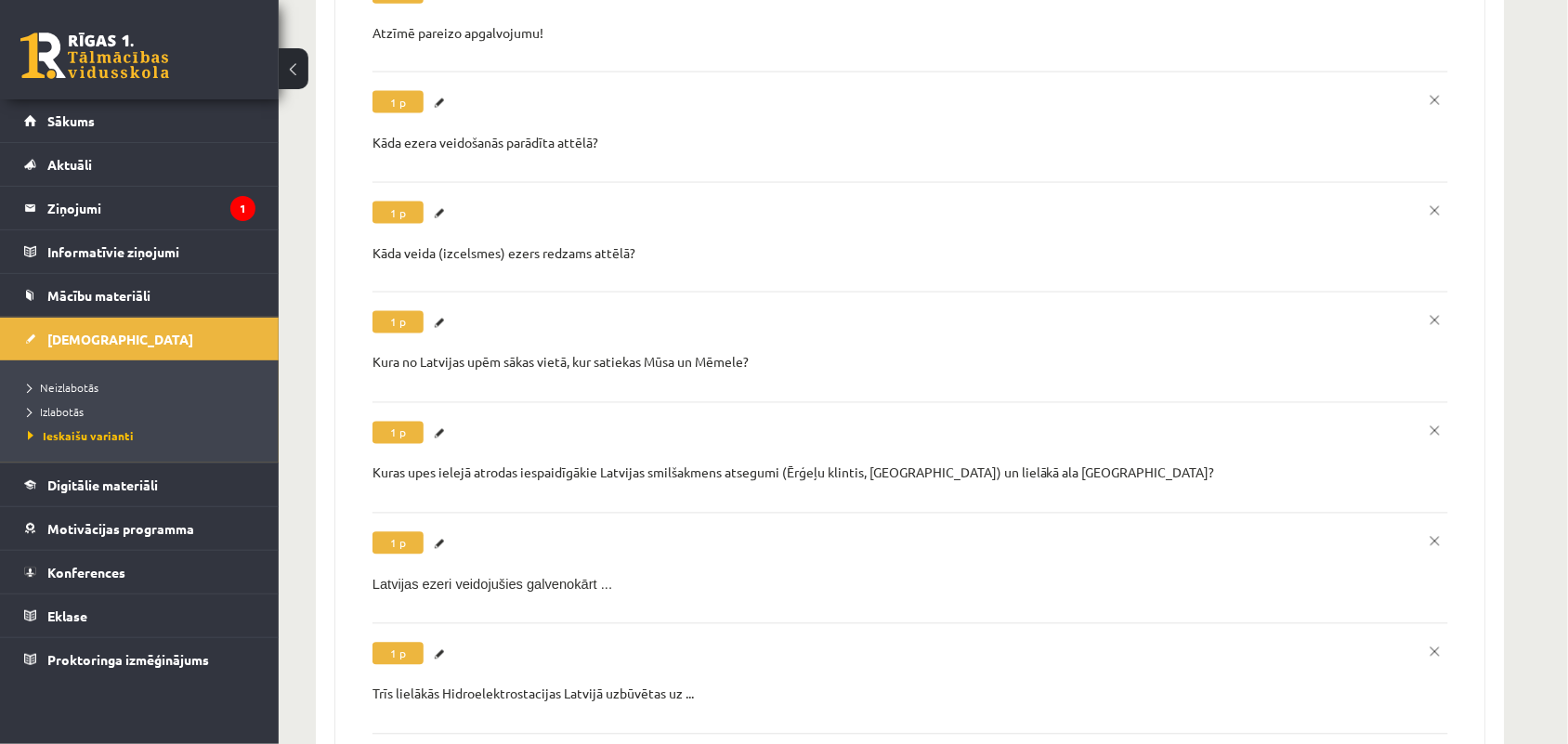
scroll to position [0, 0]
click at [439, 311] on link "Labot" at bounding box center [443, 323] width 19 height 25
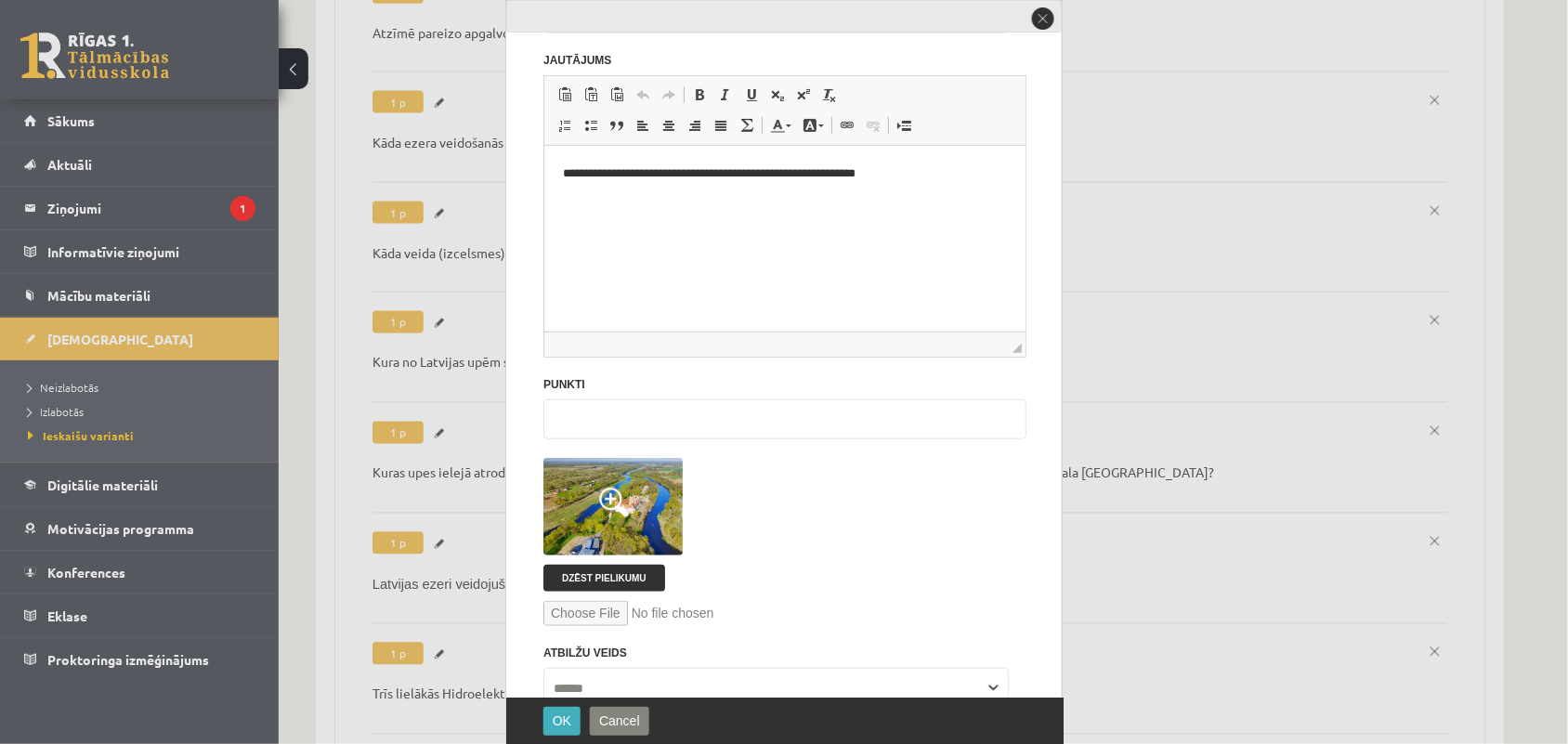
scroll to position [86, 0]
drag, startPoint x: 560, startPoint y: 178, endPoint x: 926, endPoint y: 190, distance: 366.2
click at [926, 190] on html "**********" at bounding box center [784, 173] width 481 height 57
copy p "**********"
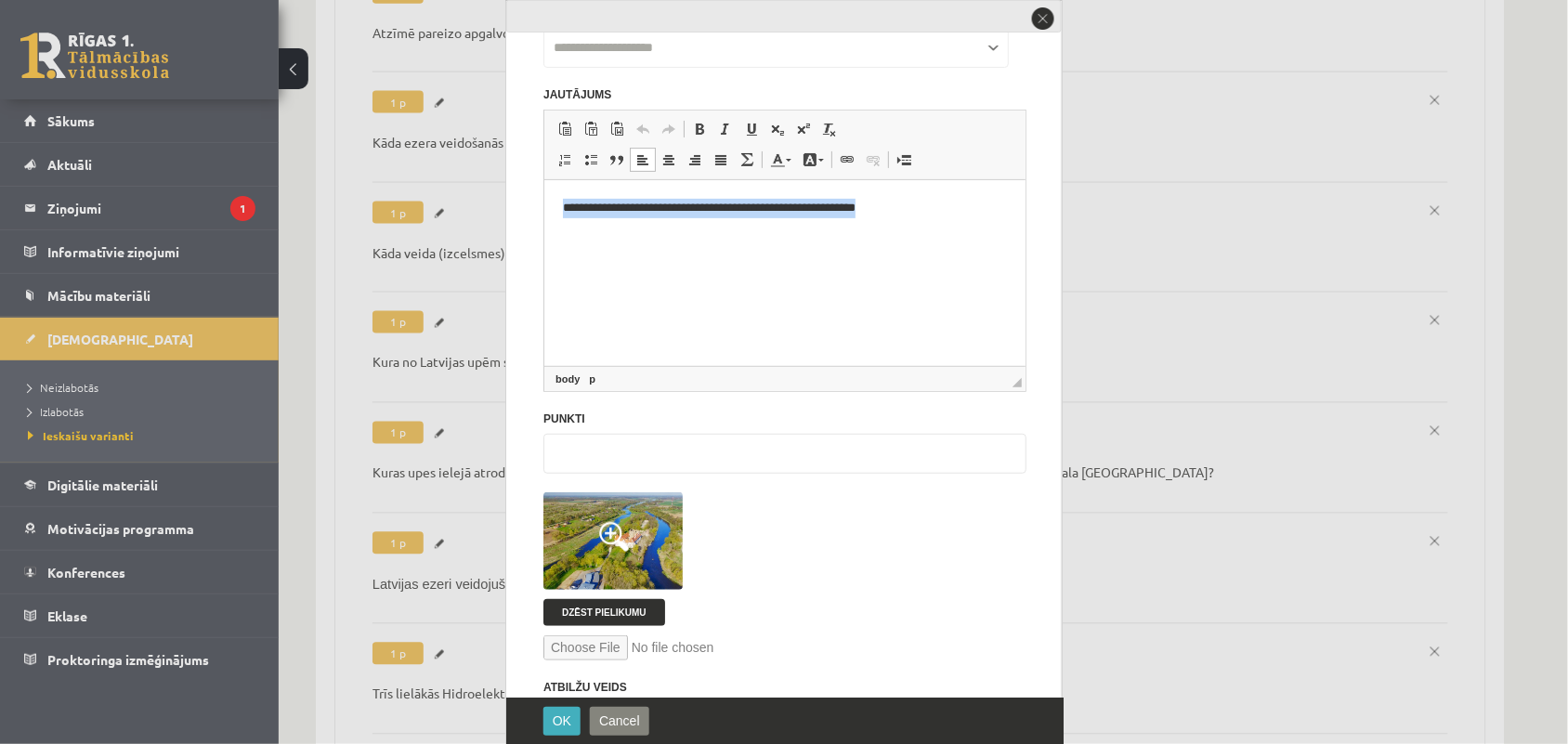
scroll to position [0, 0]
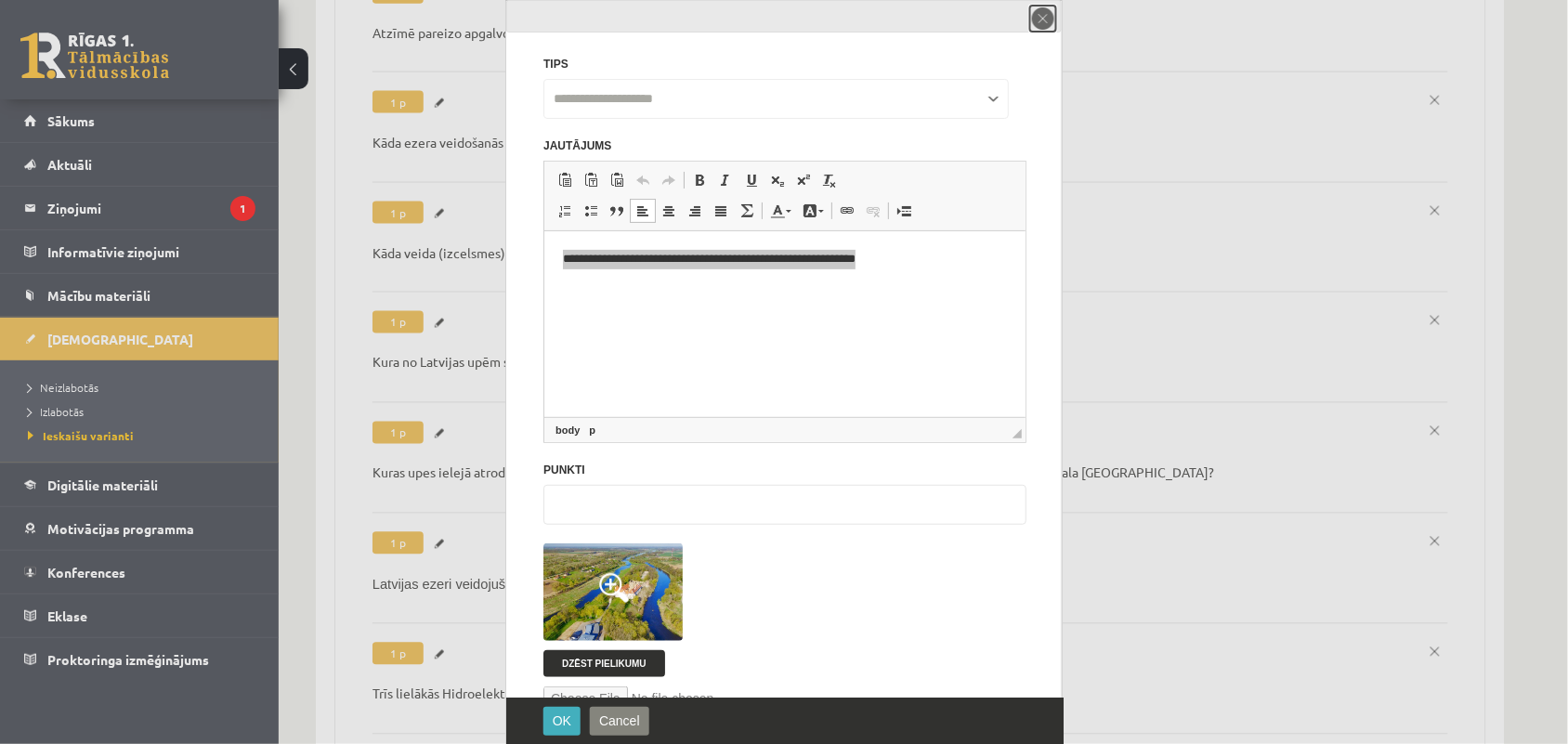
click at [1038, 20] on button "close" at bounding box center [1044, 19] width 26 height 26
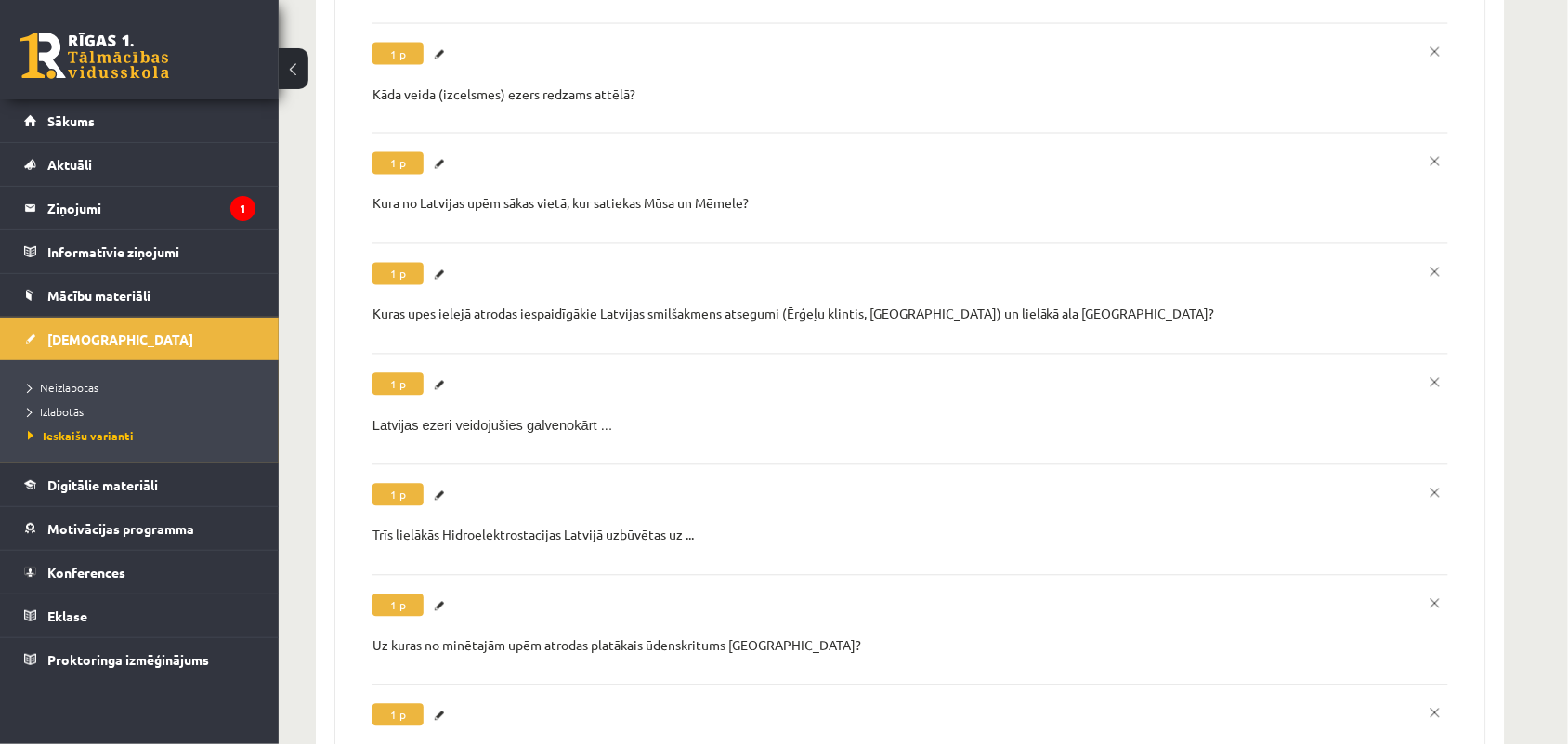
scroll to position [945, 0]
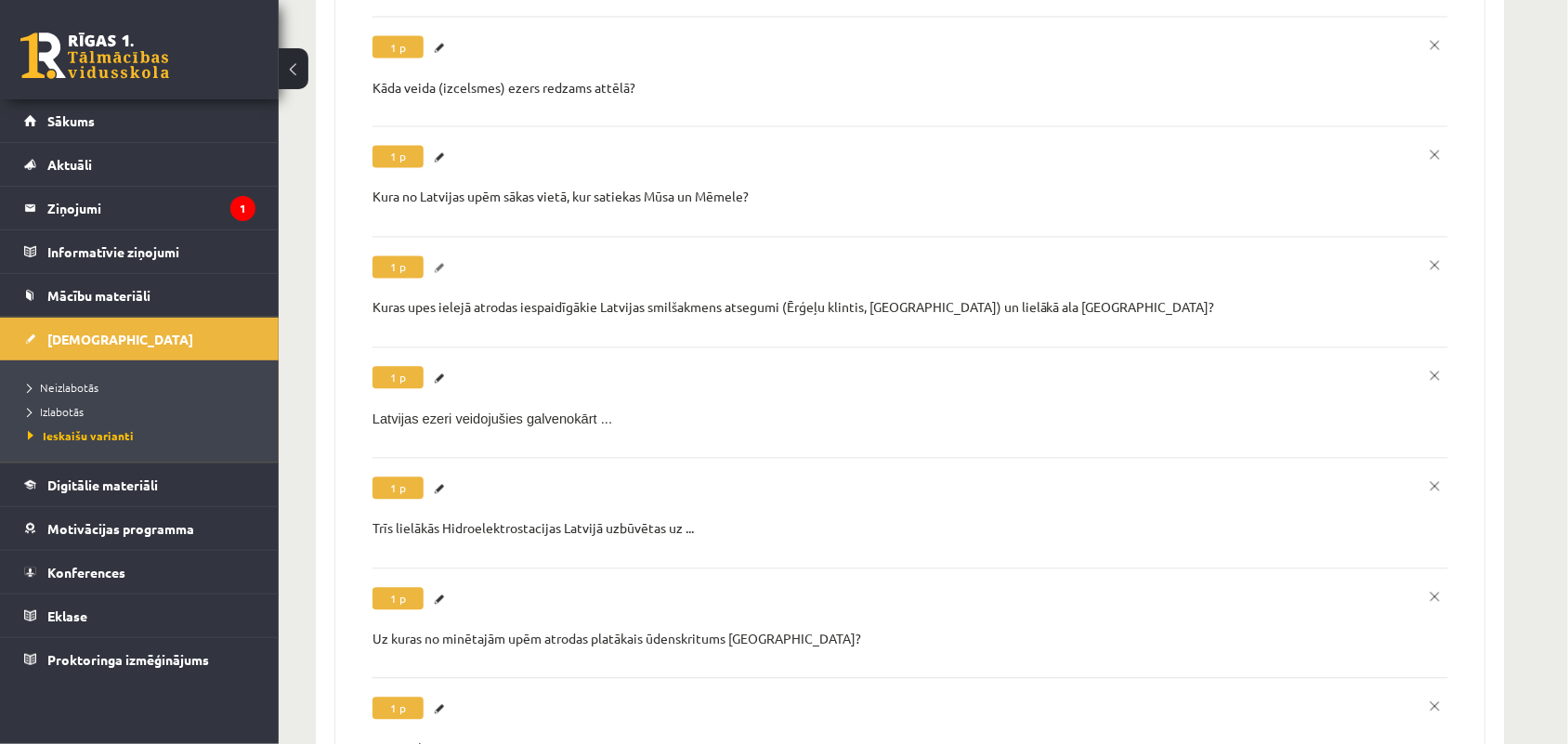
click at [438, 256] on link "Labot" at bounding box center [443, 268] width 19 height 25
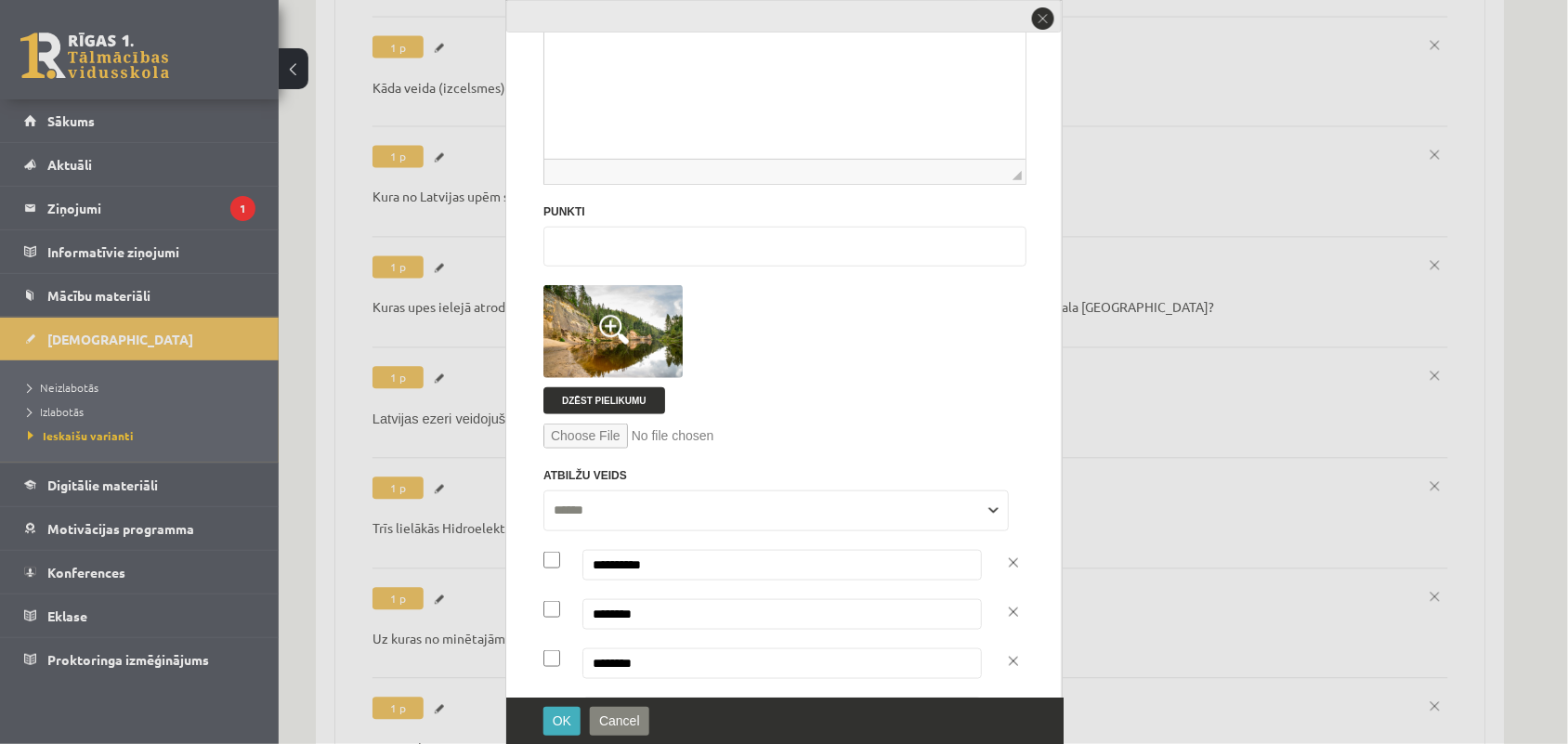
scroll to position [228, 0]
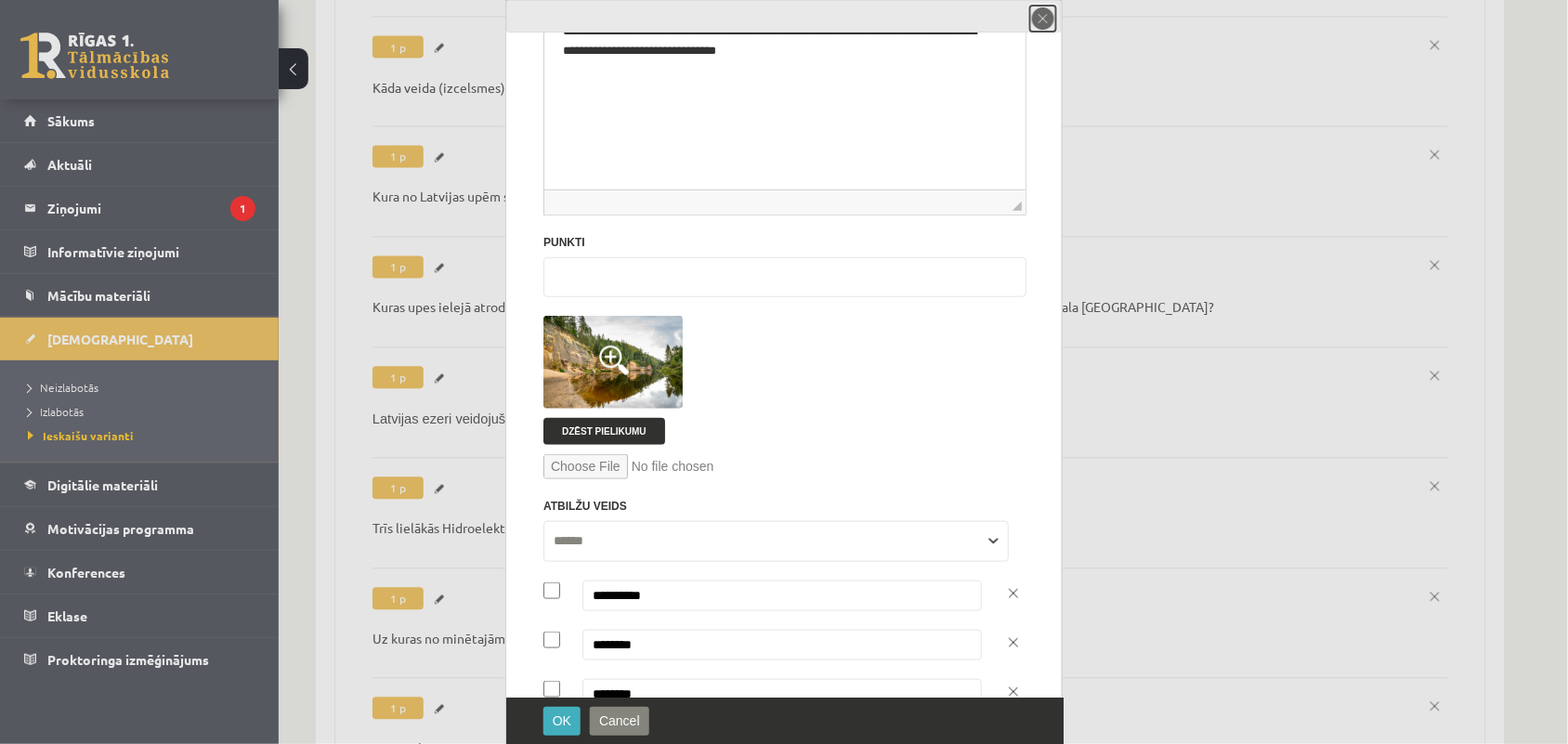
click at [1043, 15] on button "close" at bounding box center [1044, 19] width 26 height 26
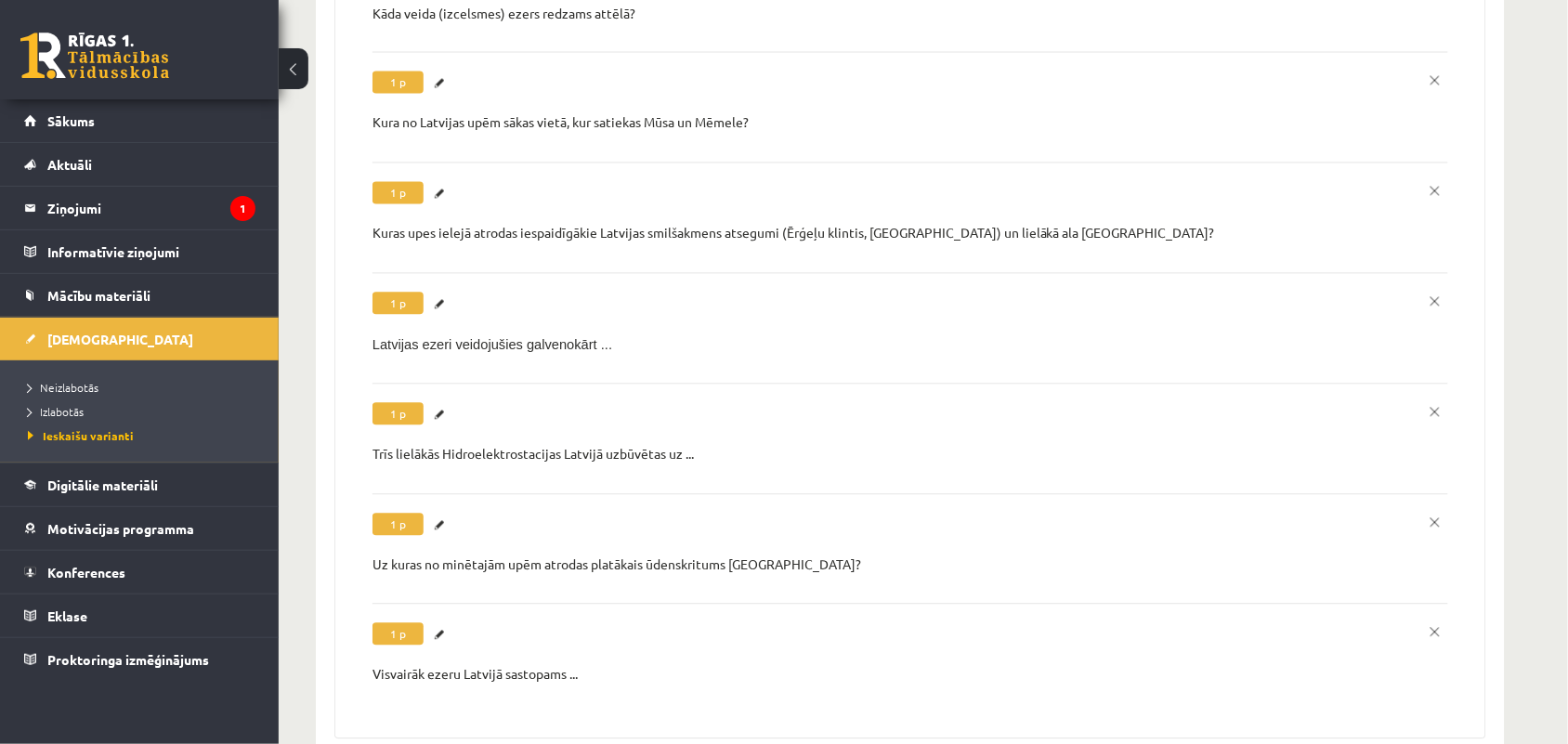
scroll to position [1025, 0]
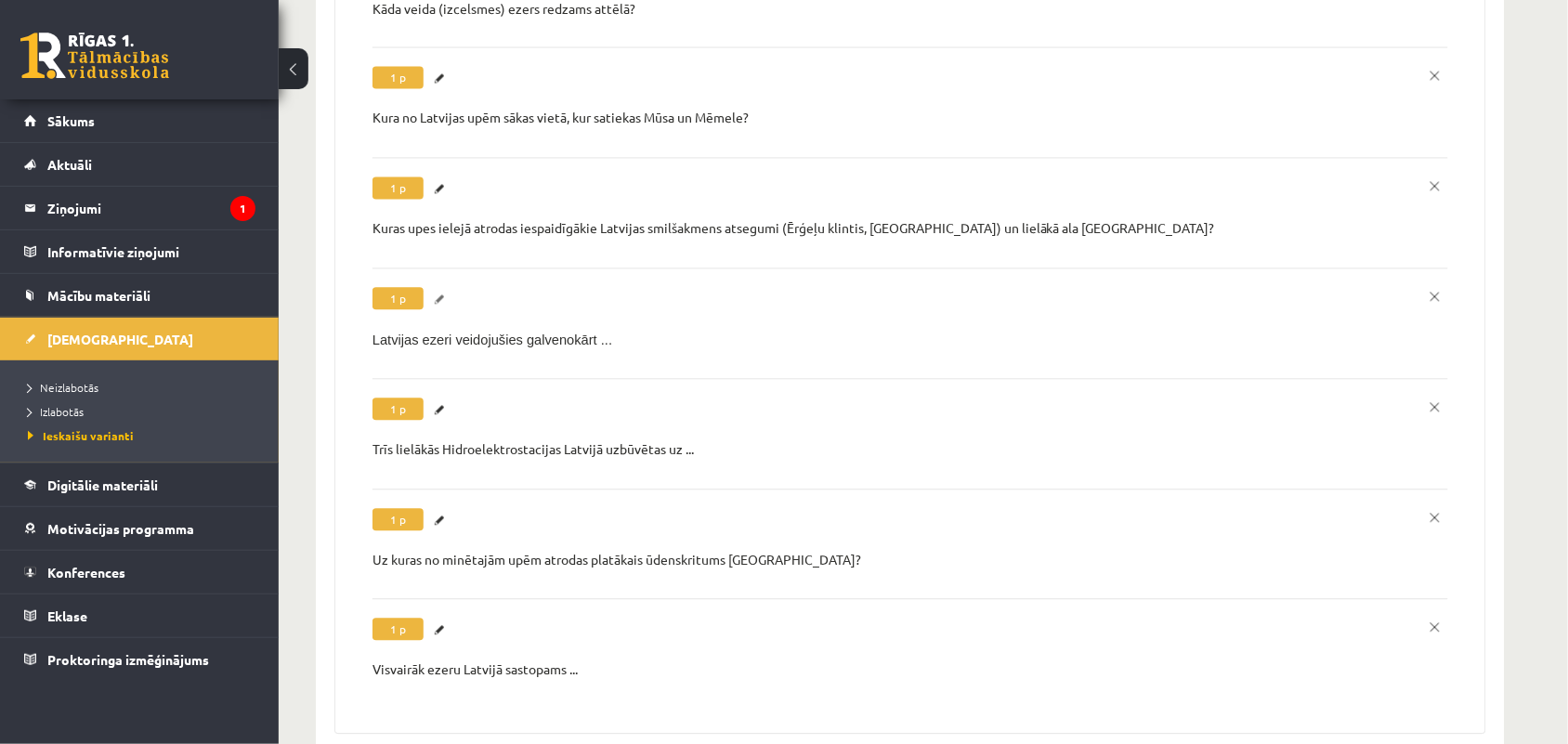
click at [440, 288] on link "Labot" at bounding box center [443, 301] width 19 height 25
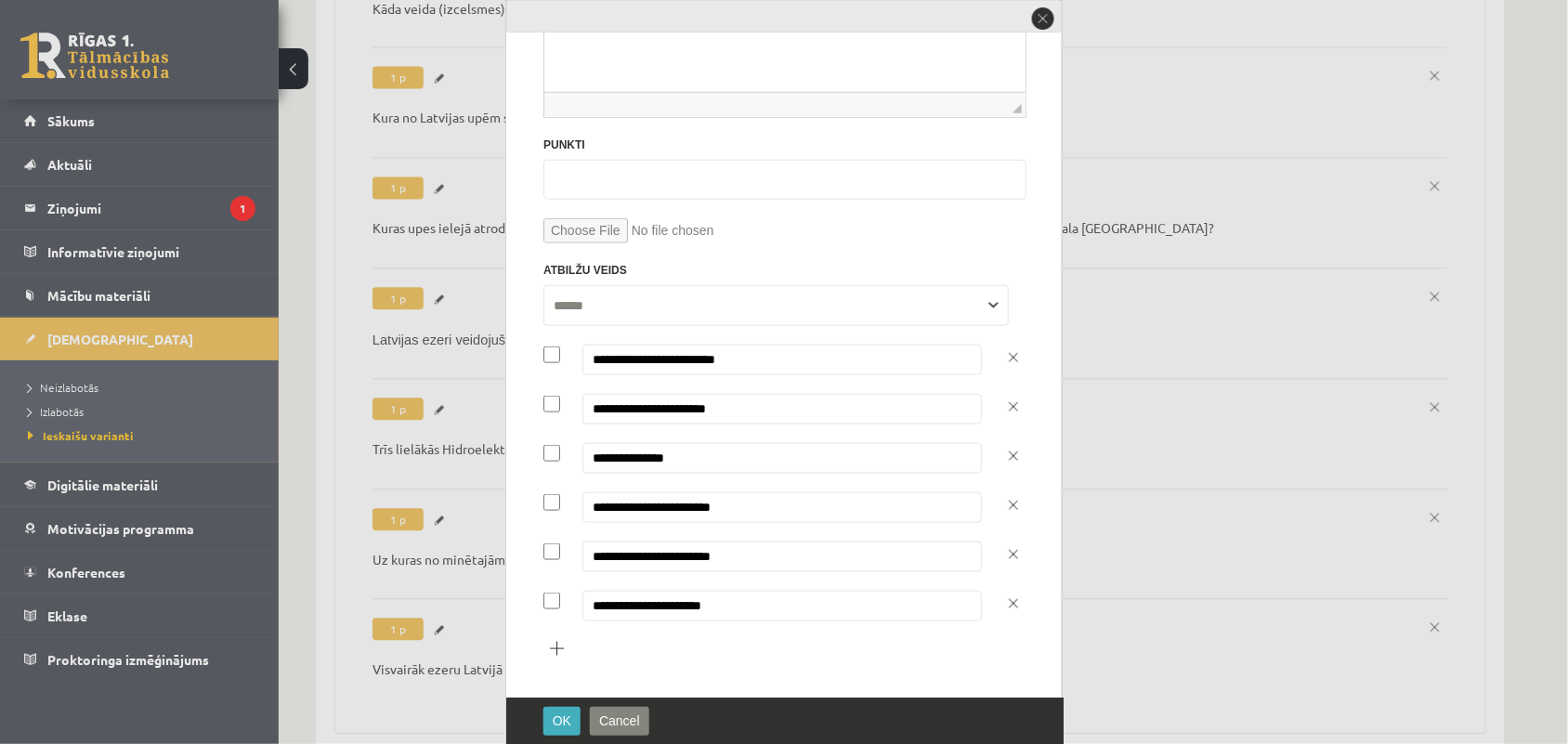
scroll to position [328, 0]
click at [1037, 26] on button "close" at bounding box center [1044, 19] width 26 height 26
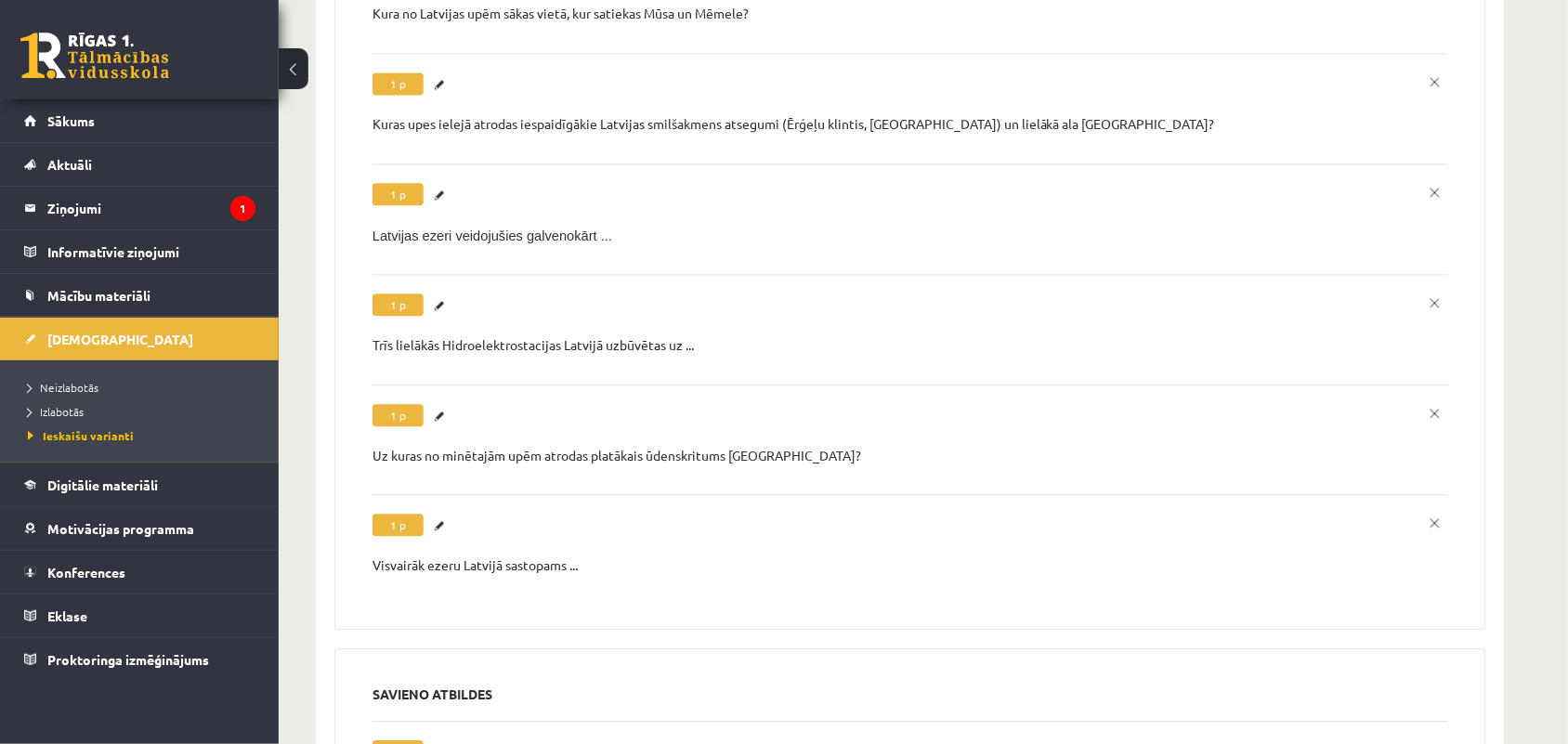
scroll to position [1131, 0]
click at [437, 292] on link "Labot" at bounding box center [443, 304] width 19 height 25
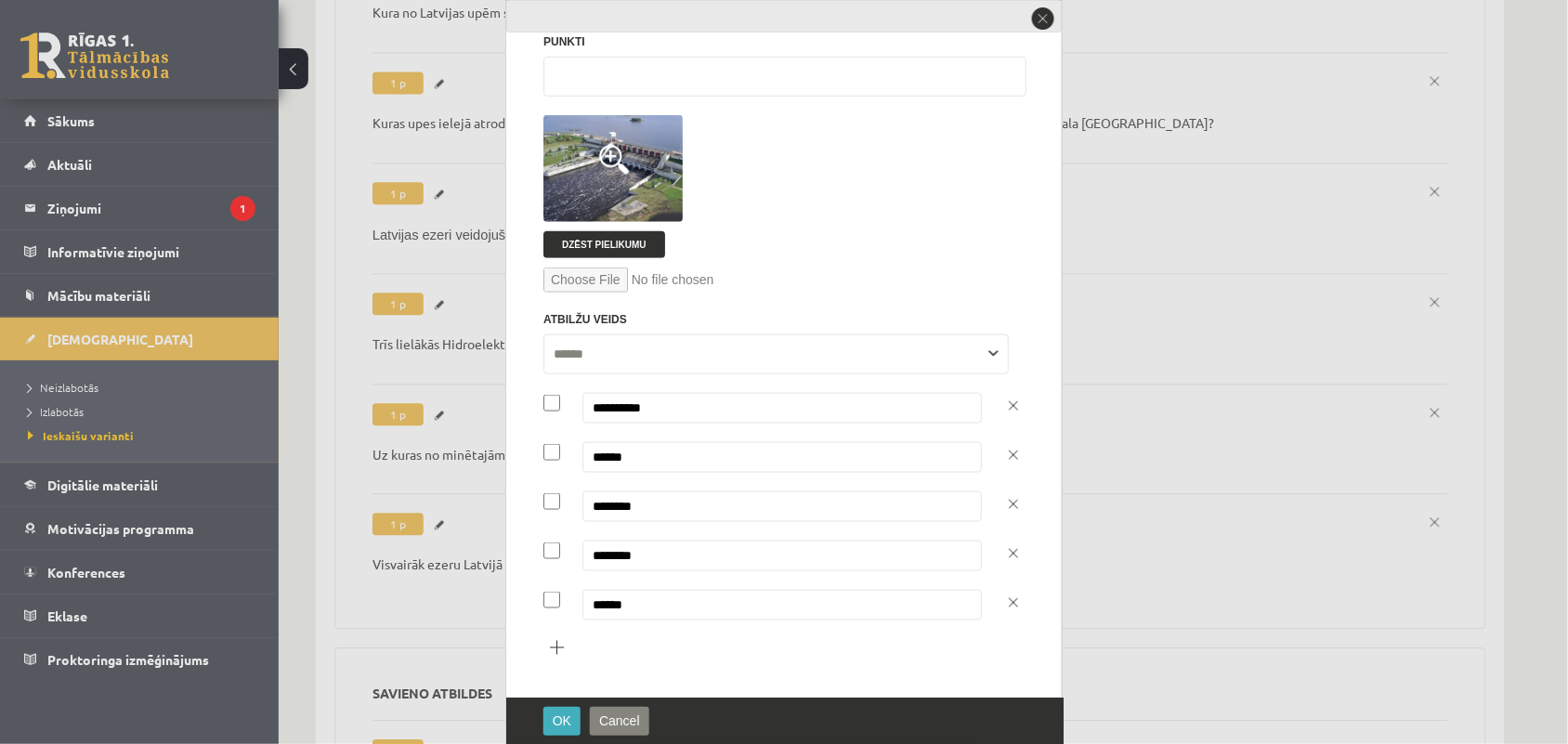
scroll to position [430, 0]
click at [1043, 26] on button "close" at bounding box center [1044, 19] width 26 height 26
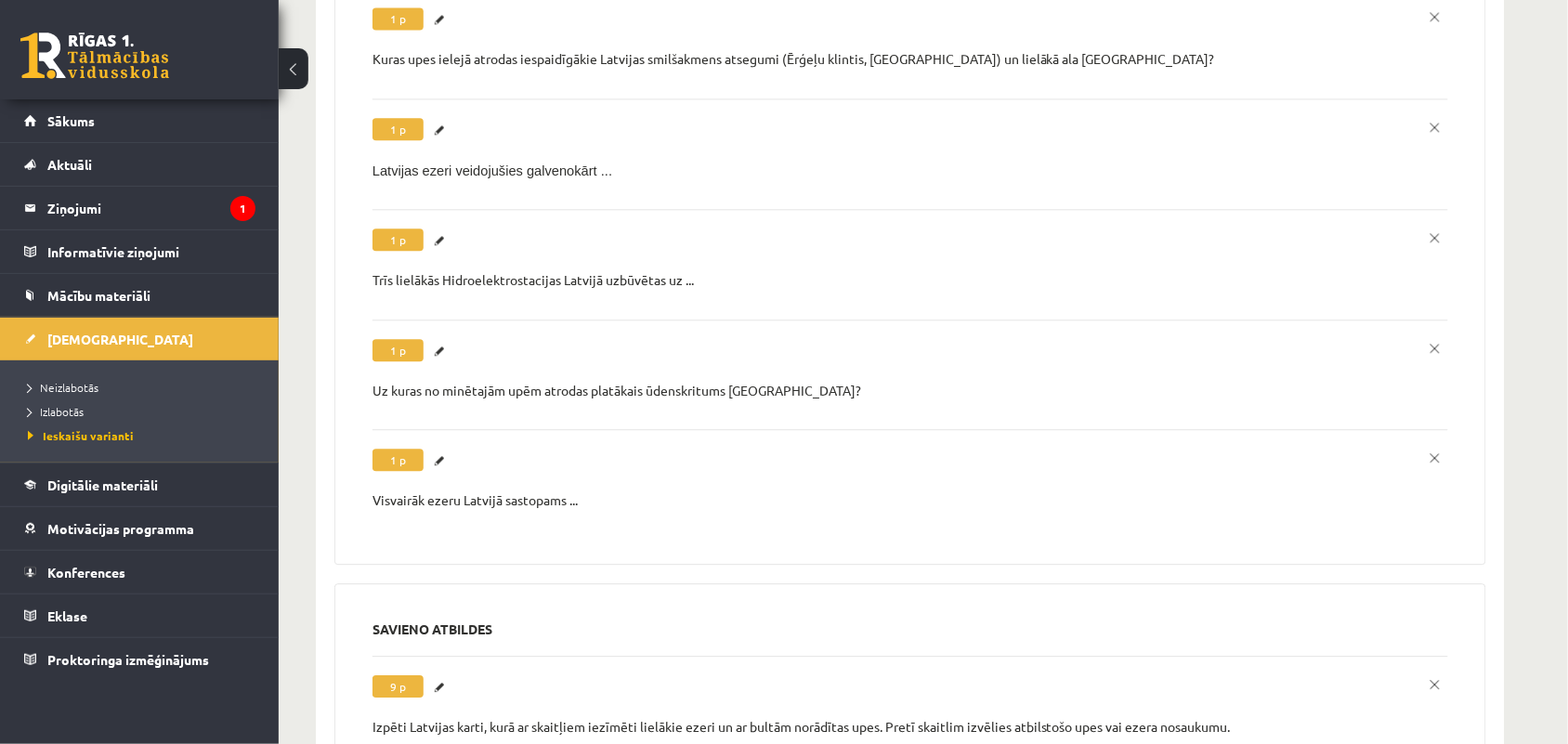
scroll to position [1234, 0]
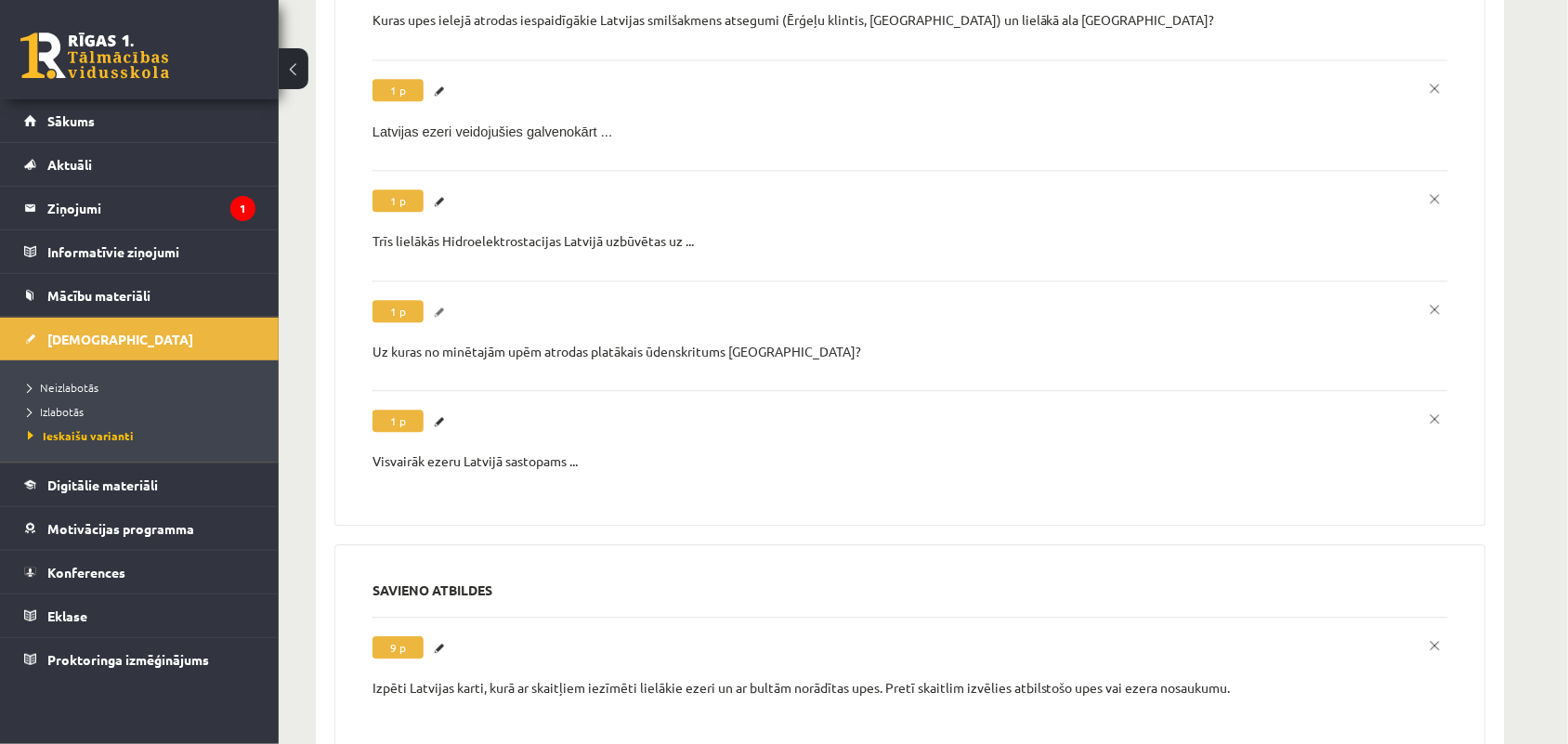
click at [444, 300] on link "Labot" at bounding box center [443, 312] width 19 height 25
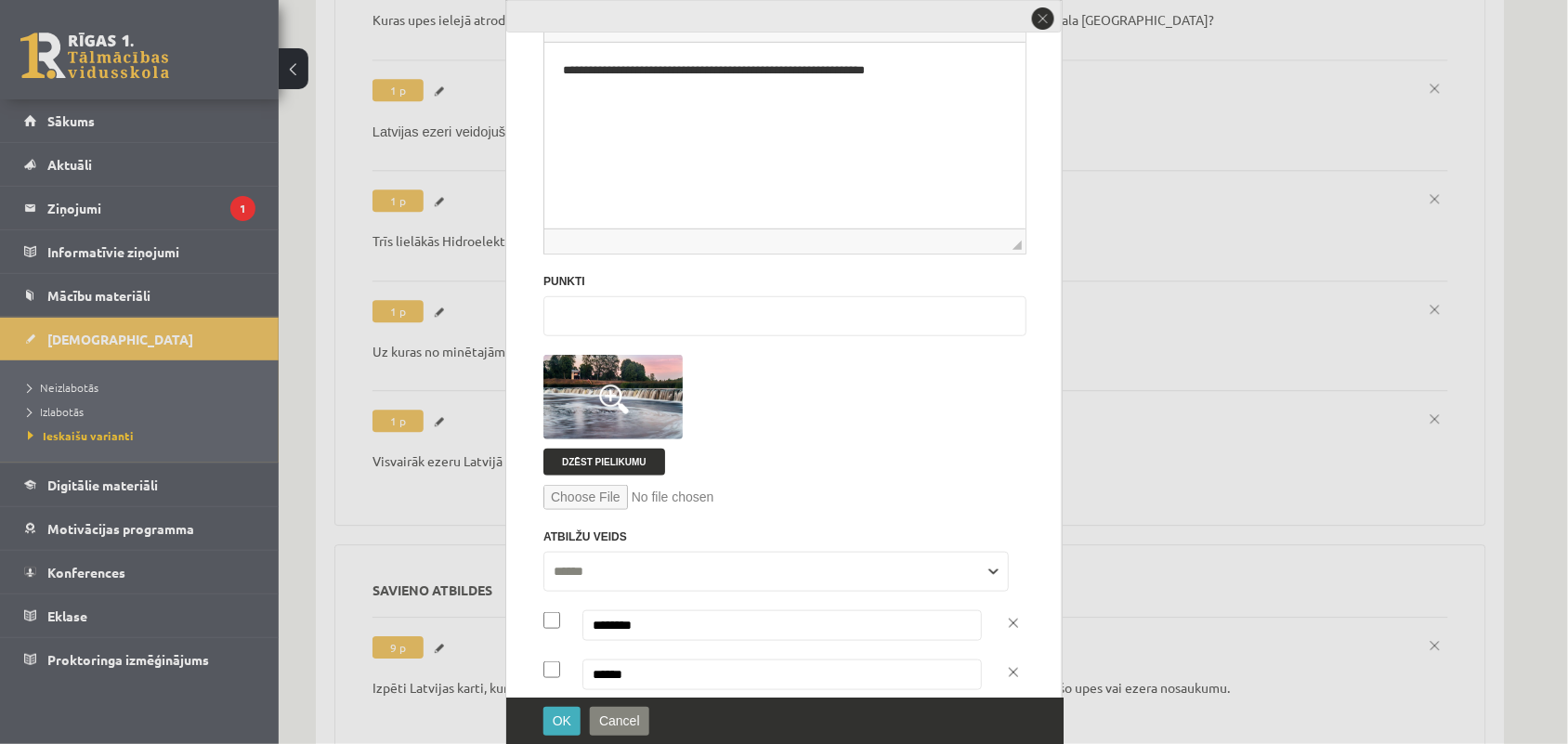
scroll to position [190, 0]
click at [1037, 19] on button "close" at bounding box center [1044, 19] width 26 height 26
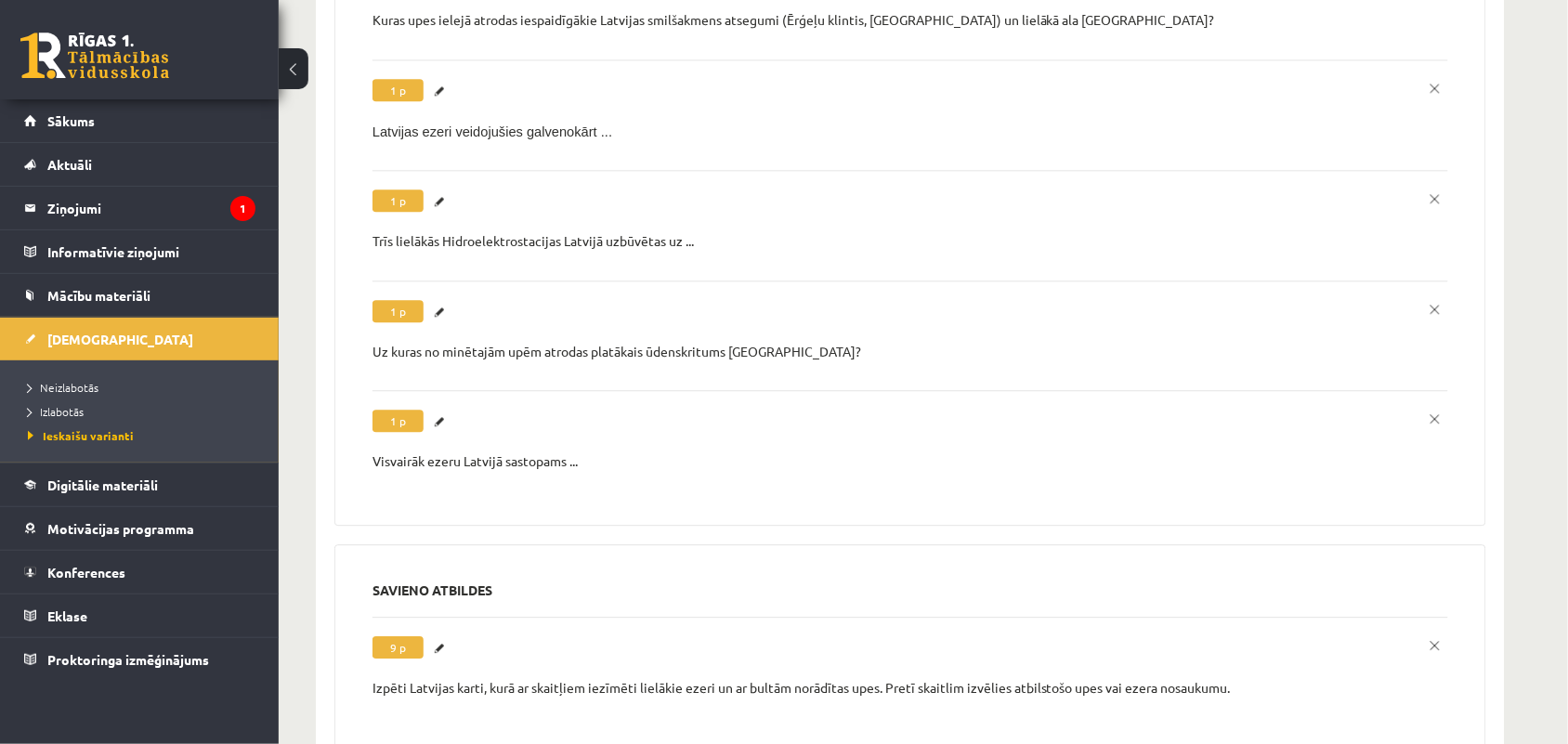
scroll to position [0, 0]
click at [439, 409] on link "Labot" at bounding box center [443, 422] width 19 height 25
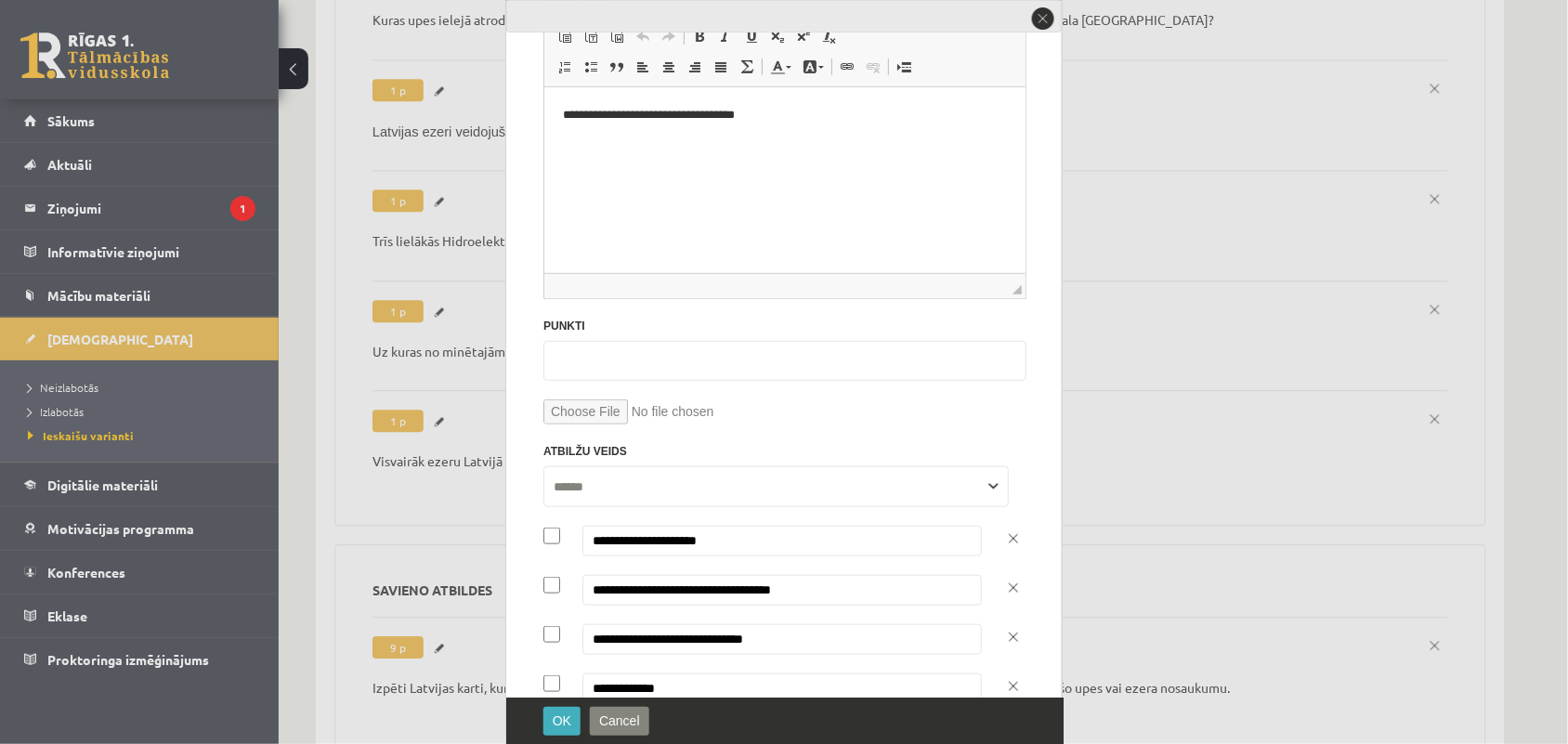
scroll to position [57, 0]
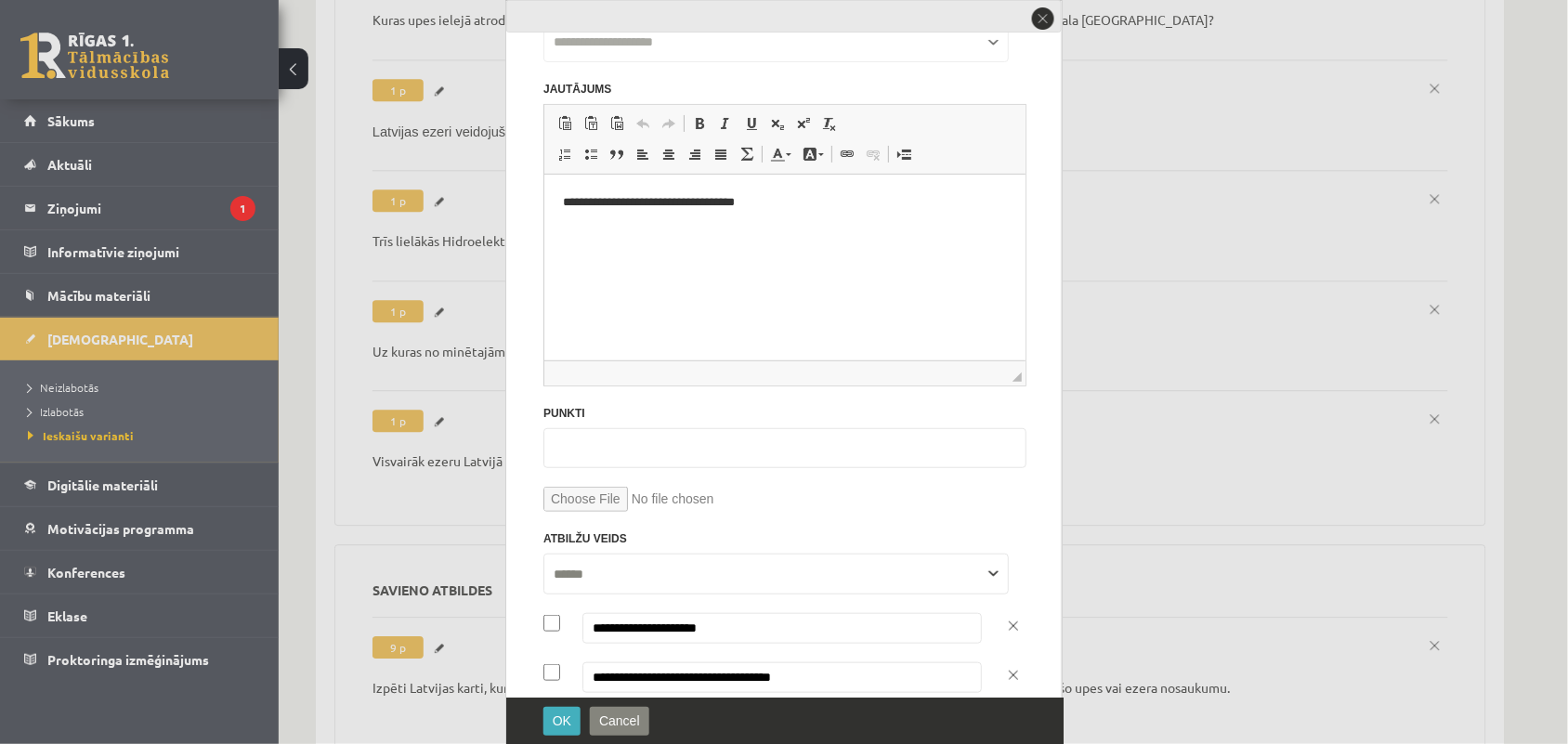
click at [595, 498] on input "file" at bounding box center [785, 499] width 483 height 26
type input "**********"
click at [760, 200] on p "**********" at bounding box center [775, 202] width 427 height 20
click at [653, 205] on p "**********" at bounding box center [775, 202] width 427 height 20
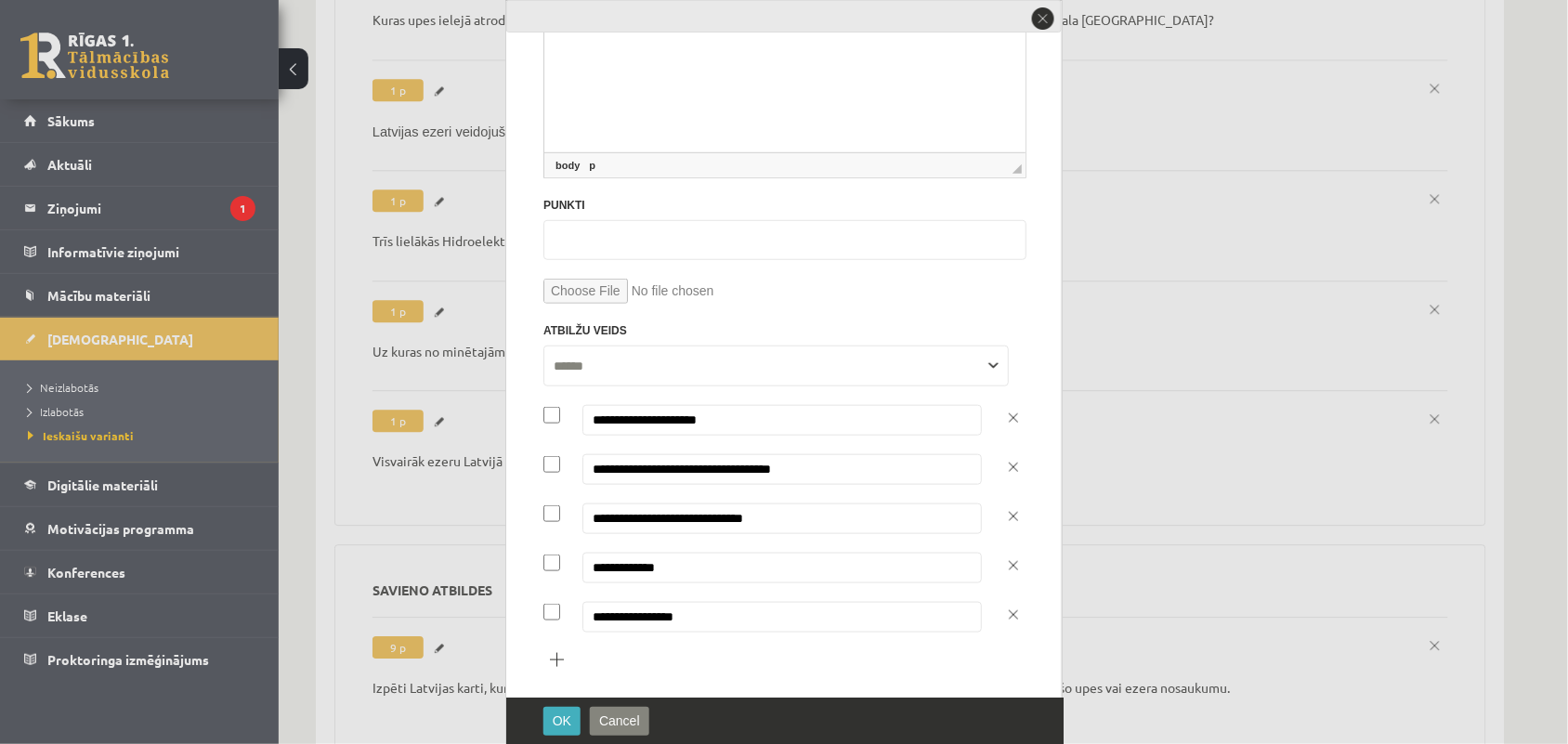
scroll to position [280, 0]
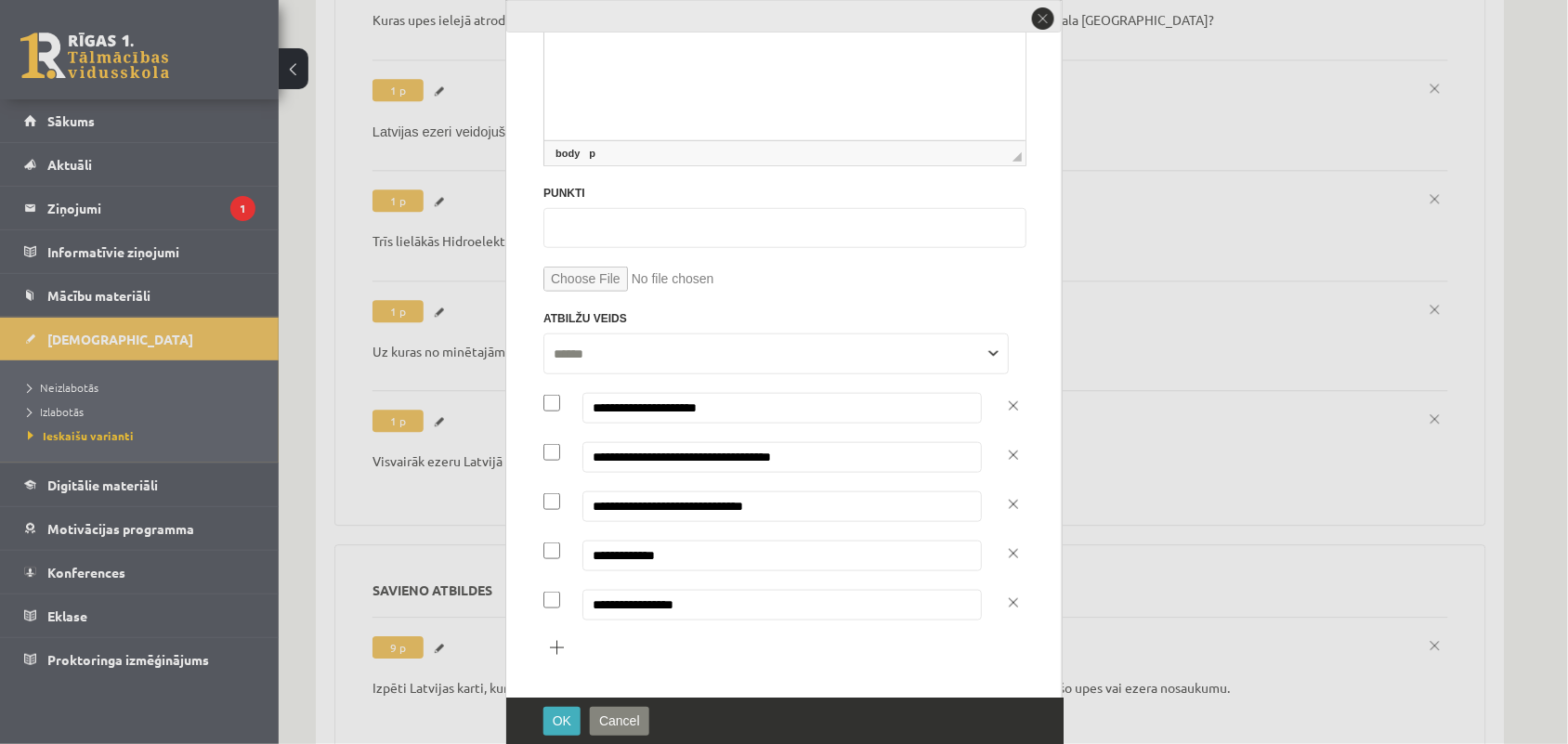
click at [743, 397] on input "**********" at bounding box center [782, 408] width 399 height 30
type input "*"
click at [839, 453] on input "**********" at bounding box center [782, 458] width 399 height 30
type input "*"
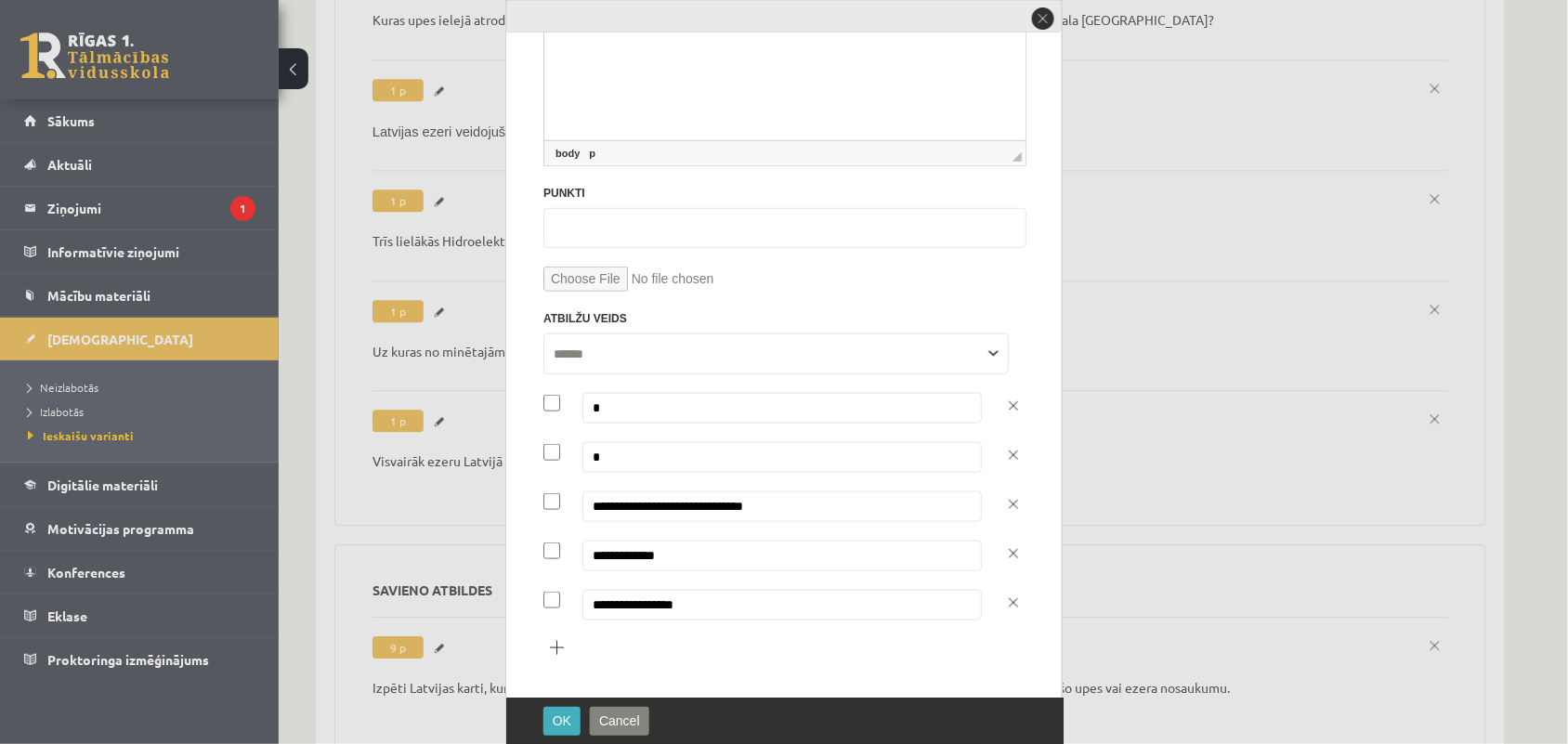
type input "*"
click at [855, 508] on input "**********" at bounding box center [782, 507] width 399 height 30
type input "*"
click at [832, 556] on input "**********" at bounding box center [782, 556] width 399 height 30
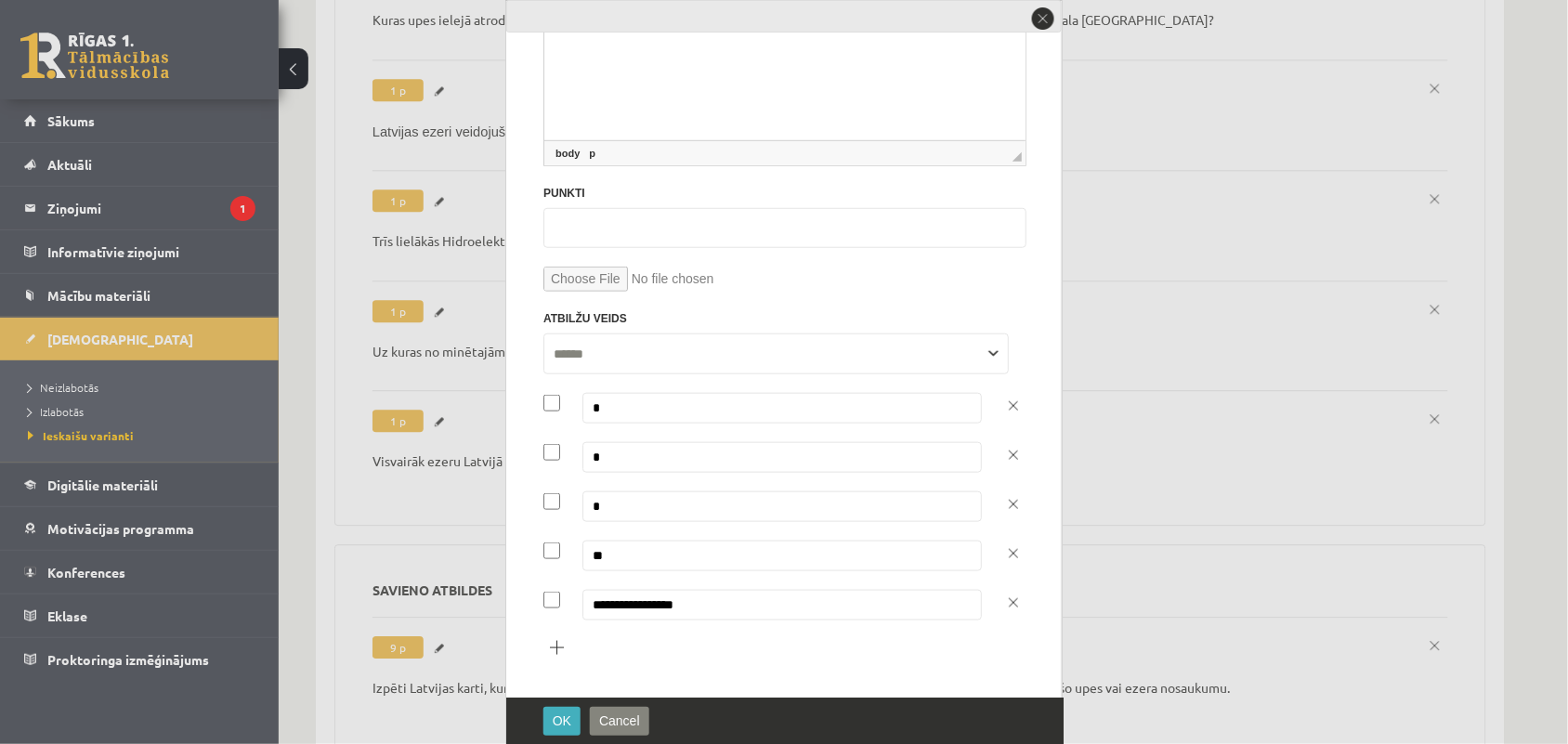
type input "*"
click at [816, 613] on input "**********" at bounding box center [782, 605] width 399 height 30
type input "*"
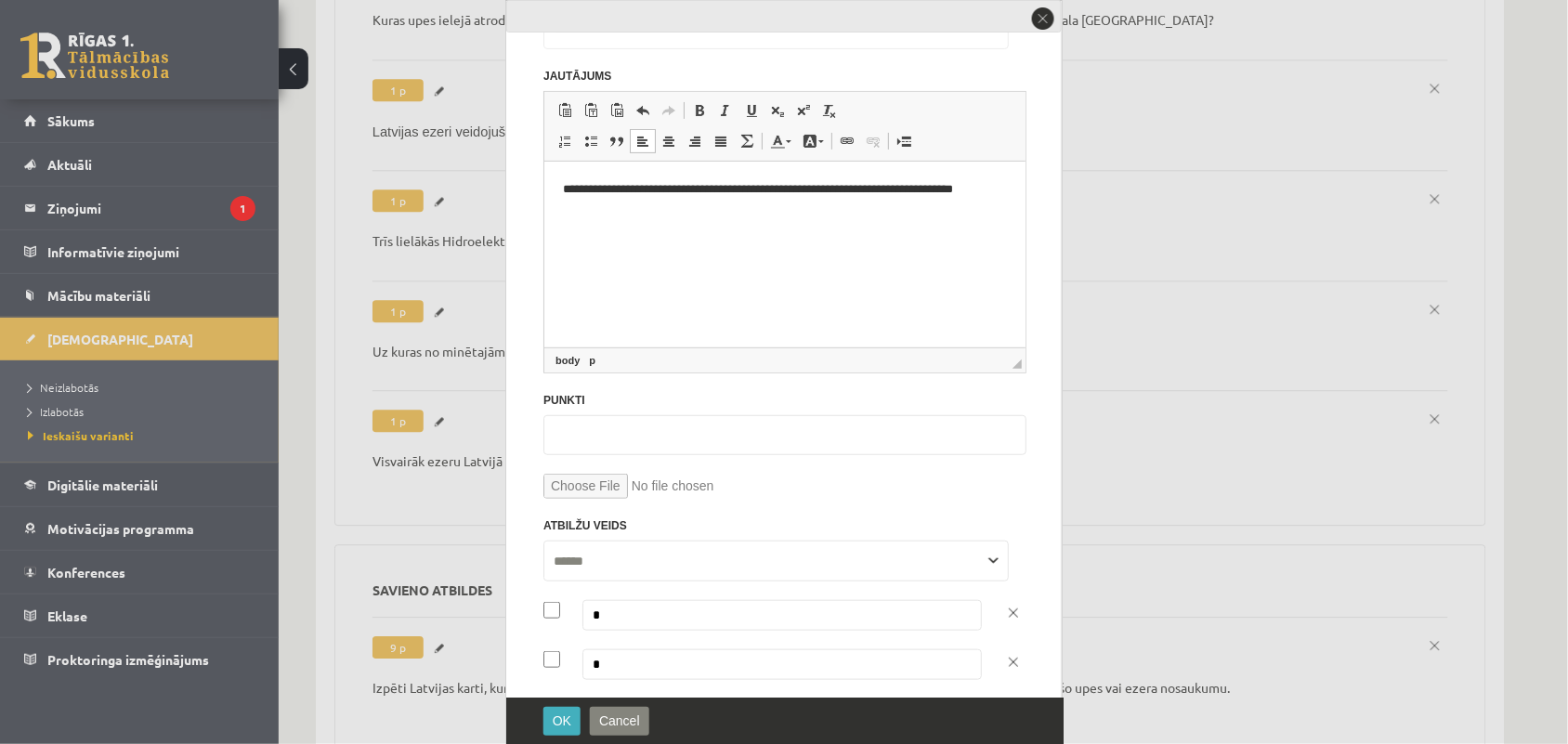
scroll to position [73, 0]
type input "*"
click at [849, 185] on p "**********" at bounding box center [775, 197] width 427 height 39
click at [863, 185] on p "**********" at bounding box center [775, 197] width 427 height 39
click at [865, 185] on p "**********" at bounding box center [775, 197] width 427 height 39
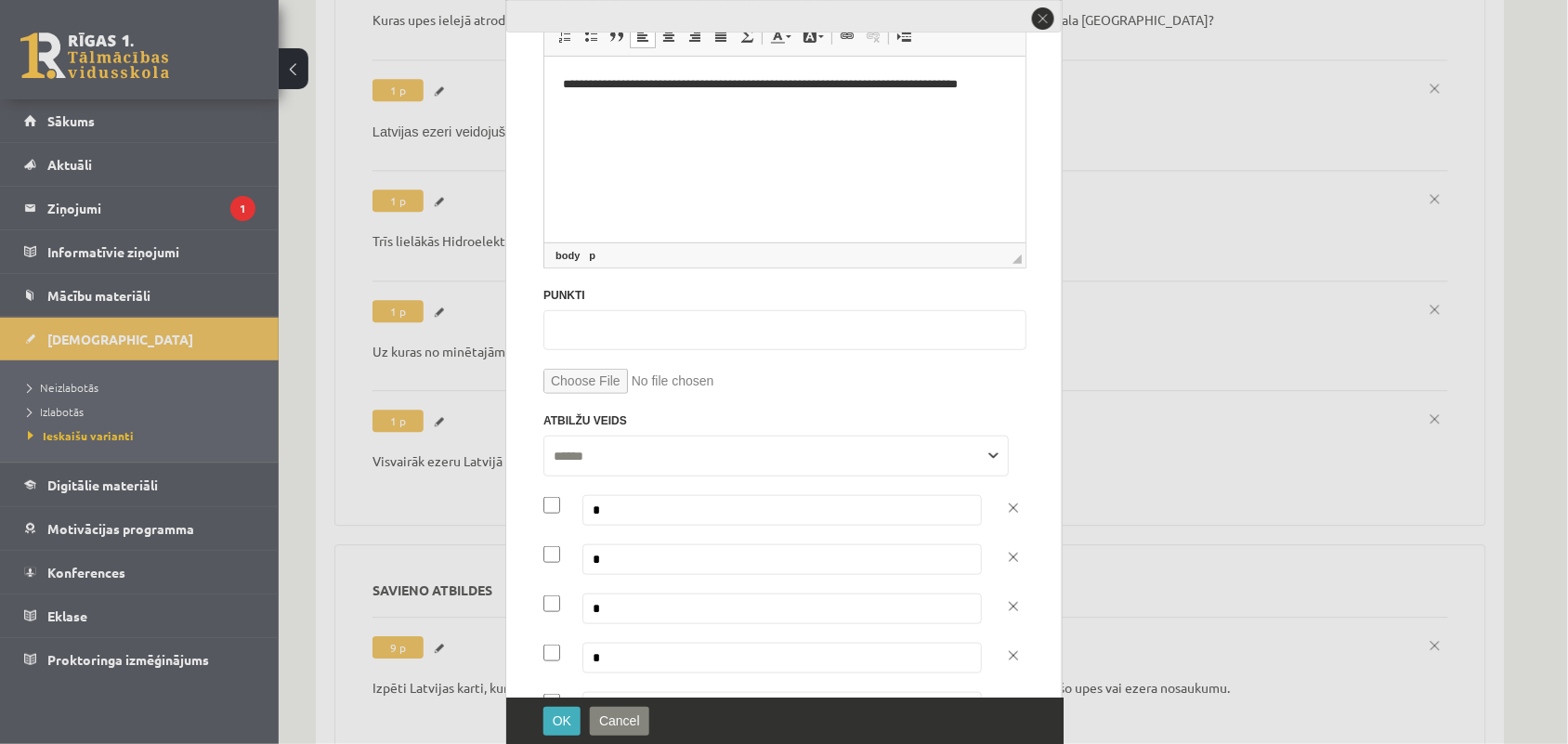
scroll to position [280, 0]
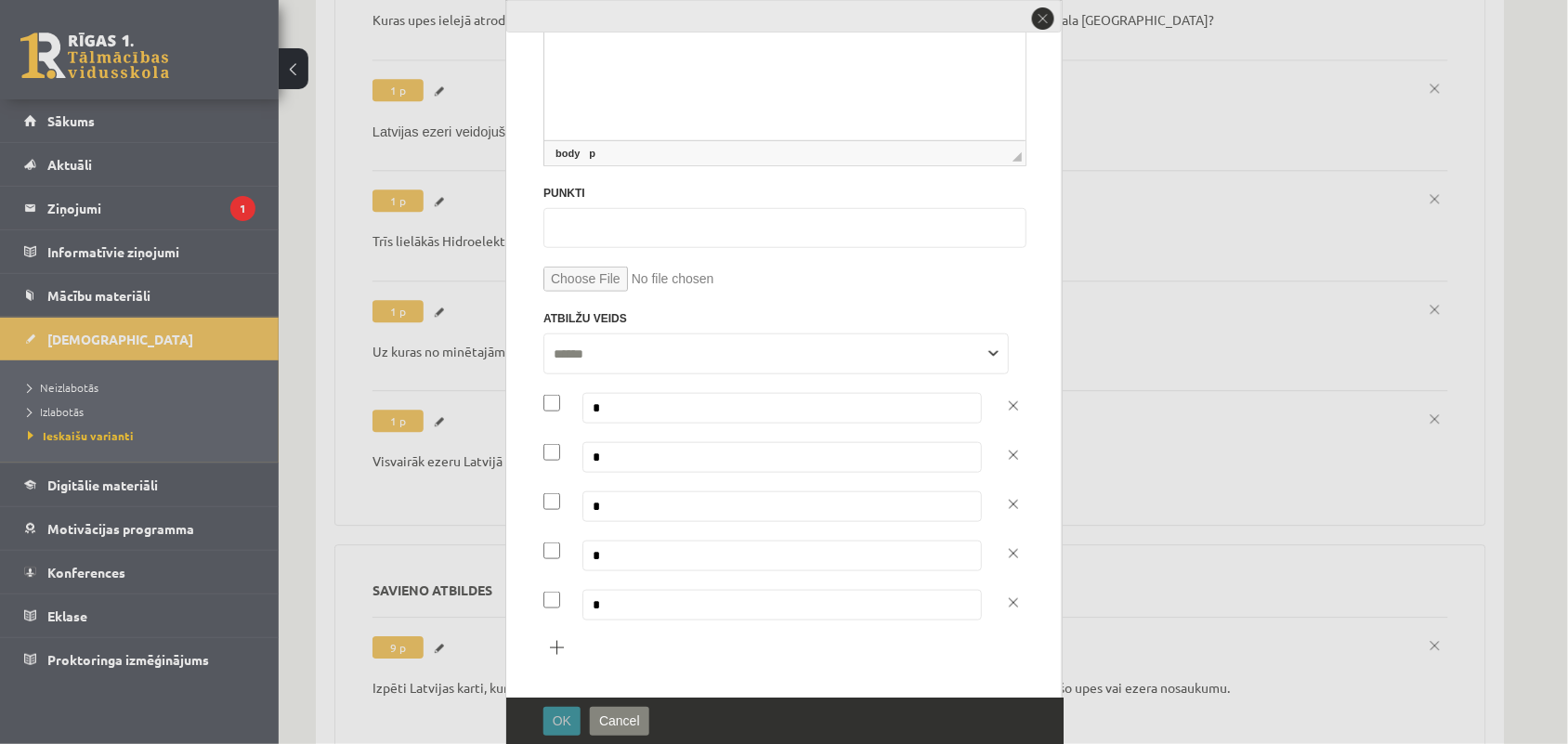
click at [562, 716] on span "OK" at bounding box center [563, 721] width 19 height 15
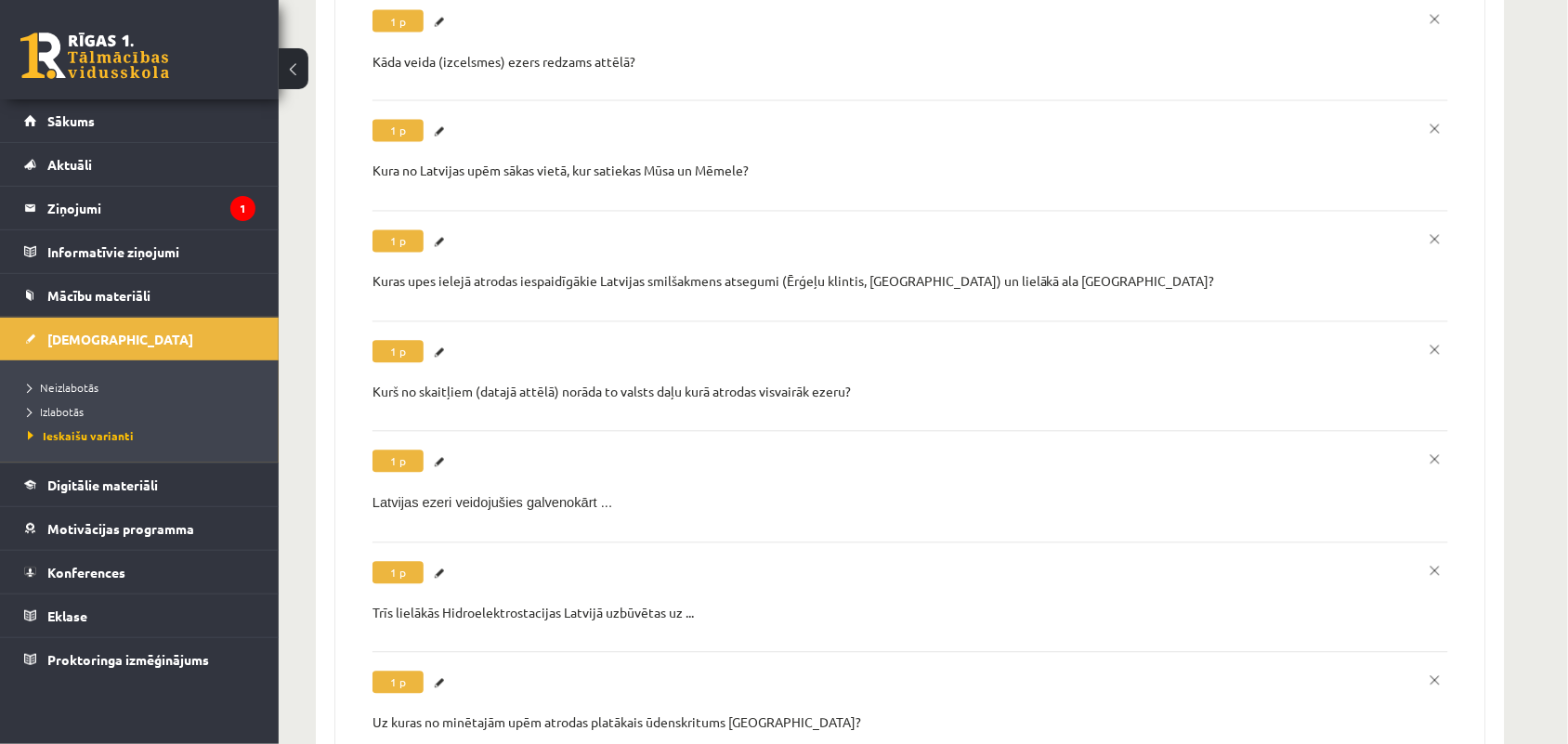
scroll to position [963, 0]
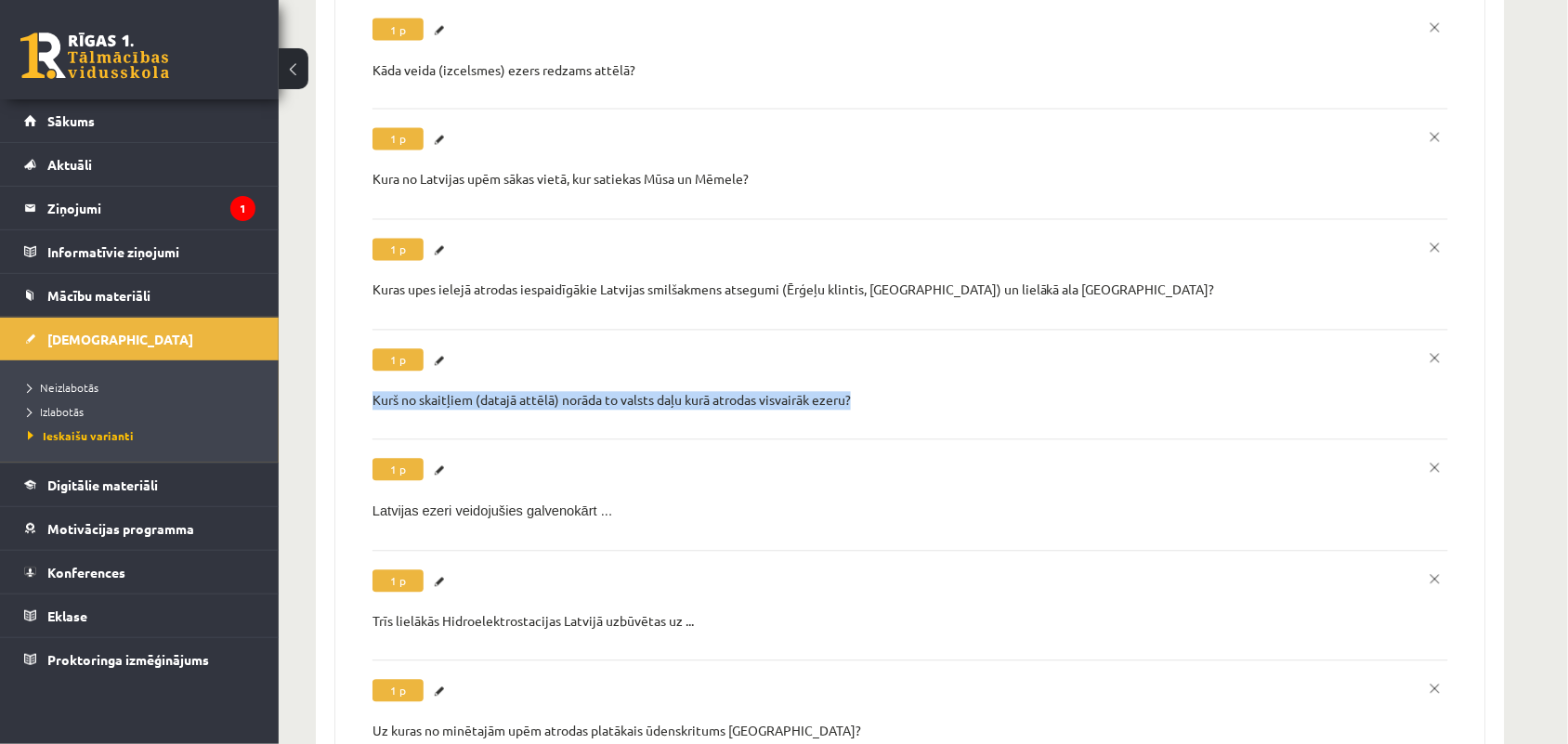
drag, startPoint x: 857, startPoint y: 372, endPoint x: 375, endPoint y: 365, distance: 482.1
click at [375, 392] on p "Kurš no skaitļiem (datajā attēlā) norāda to valsts daļu kurā atrodas visvairāk …" at bounding box center [911, 402] width 1076 height 19
copy p "Kurš no skaitļiem (datajā attēlā) norāda to valsts daļu kurā atrodas visvairāk …"
click at [440, 349] on link "Labot" at bounding box center [443, 361] width 19 height 25
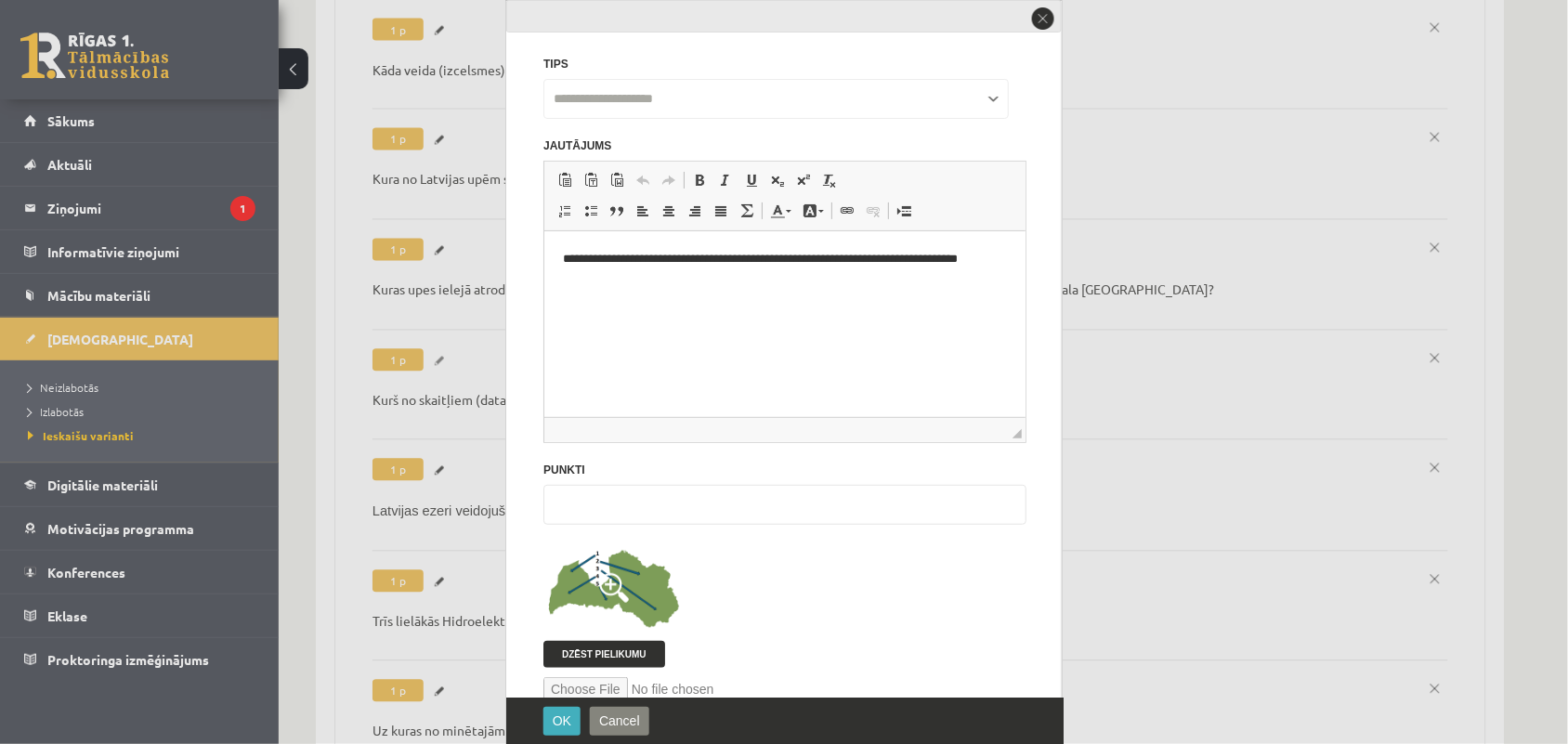
scroll to position [0, 0]
click at [618, 585] on span at bounding box center [614, 587] width 29 height 29
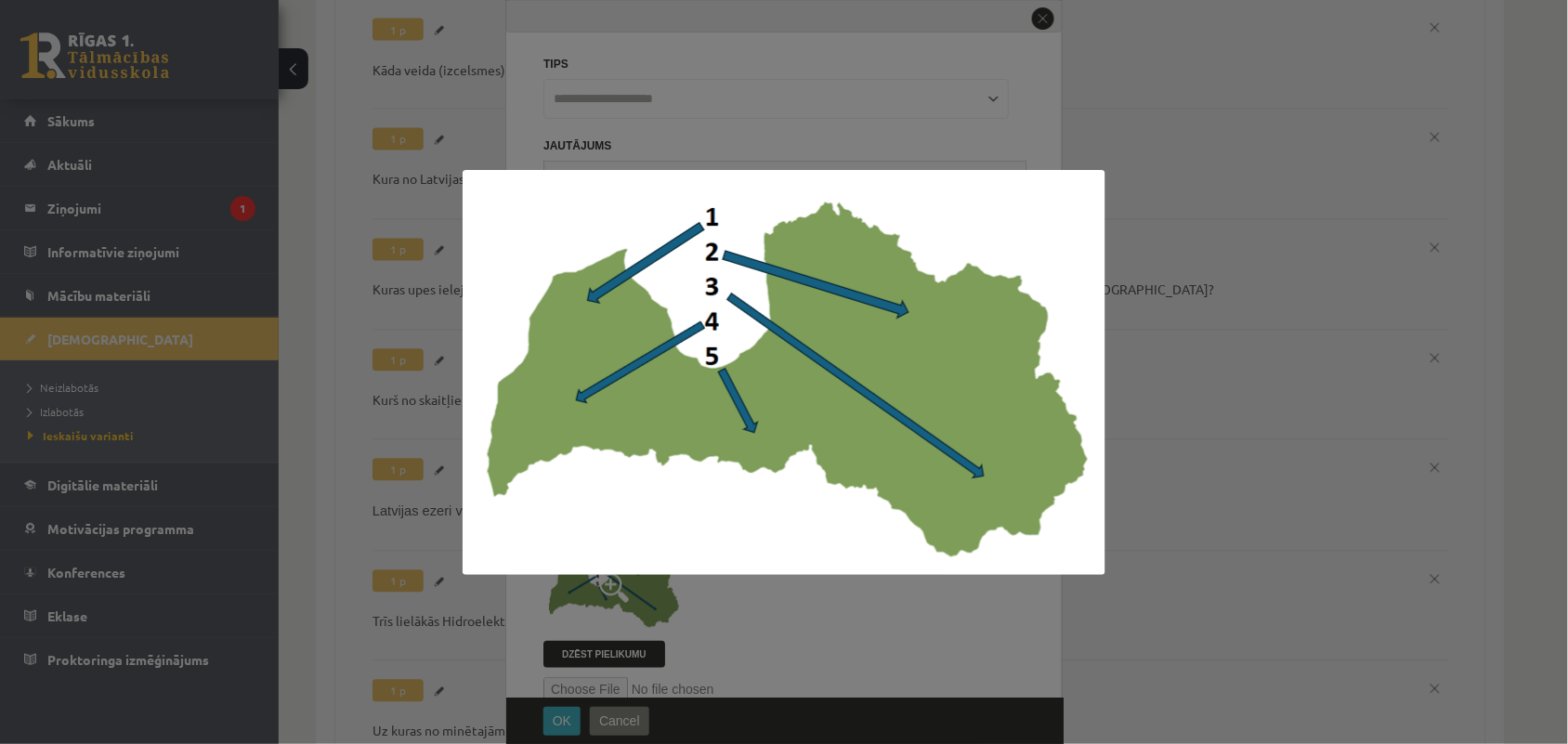
click at [906, 332] on img at bounding box center [784, 372] width 643 height 405
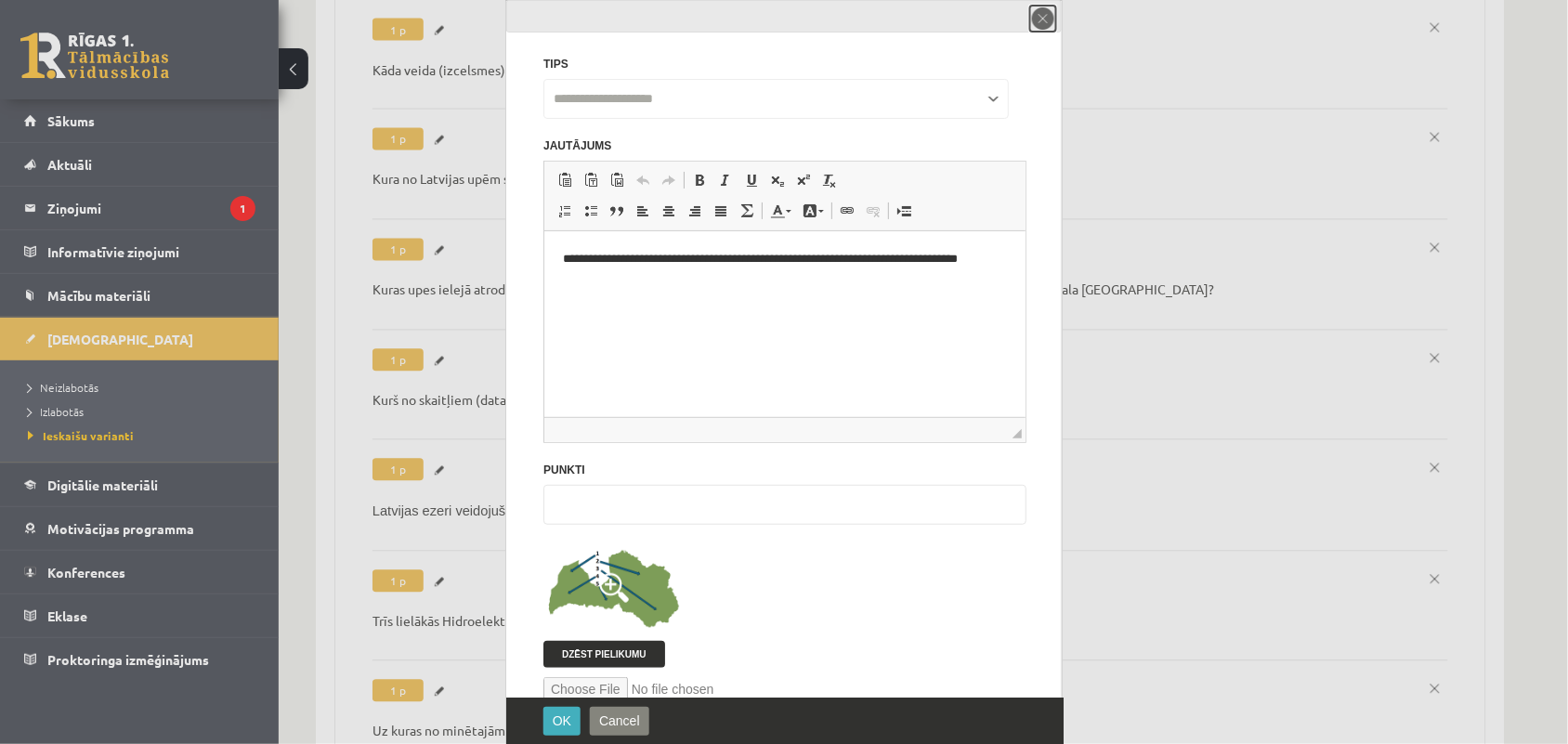
click at [1040, 21] on button "close" at bounding box center [1044, 19] width 26 height 26
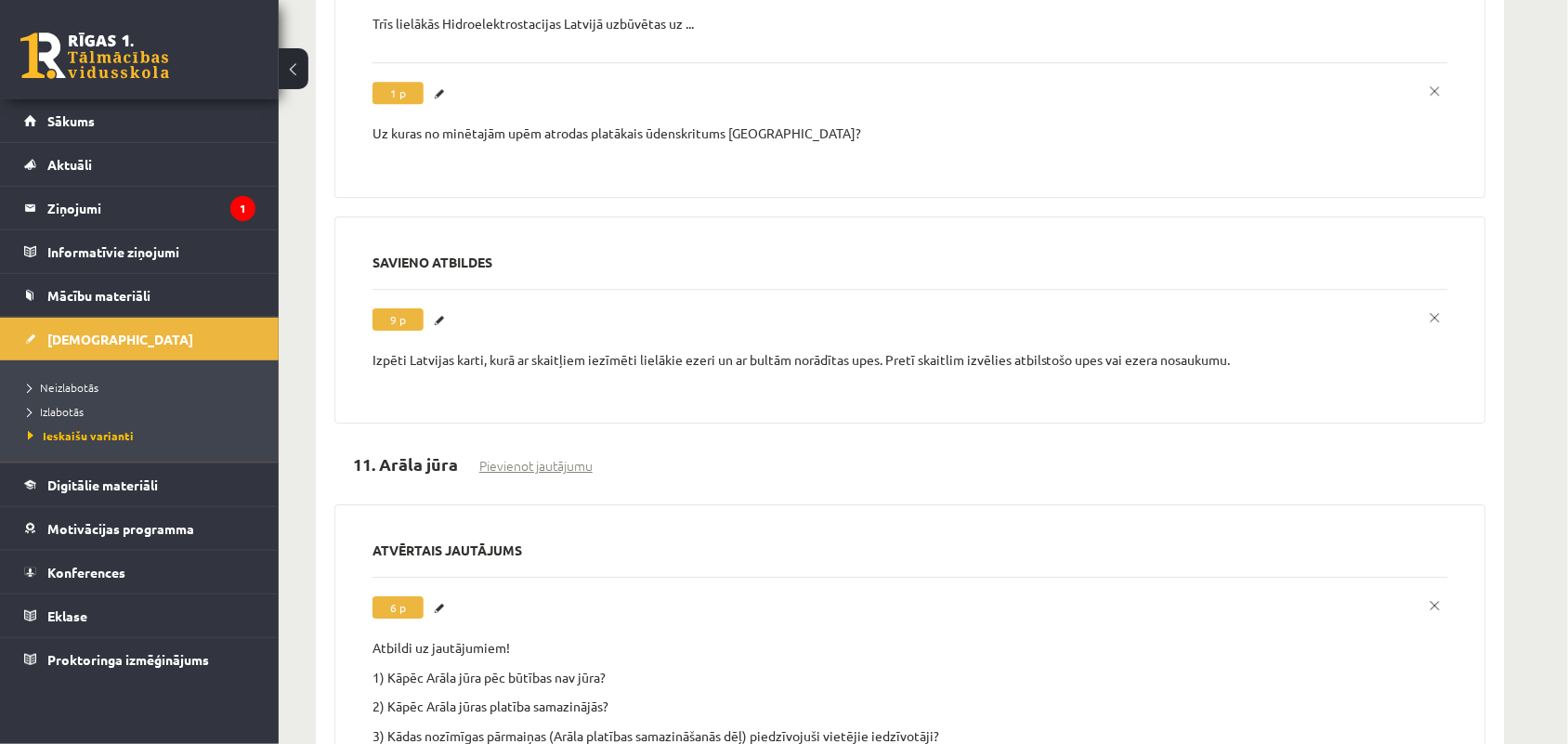
scroll to position [1566, 0]
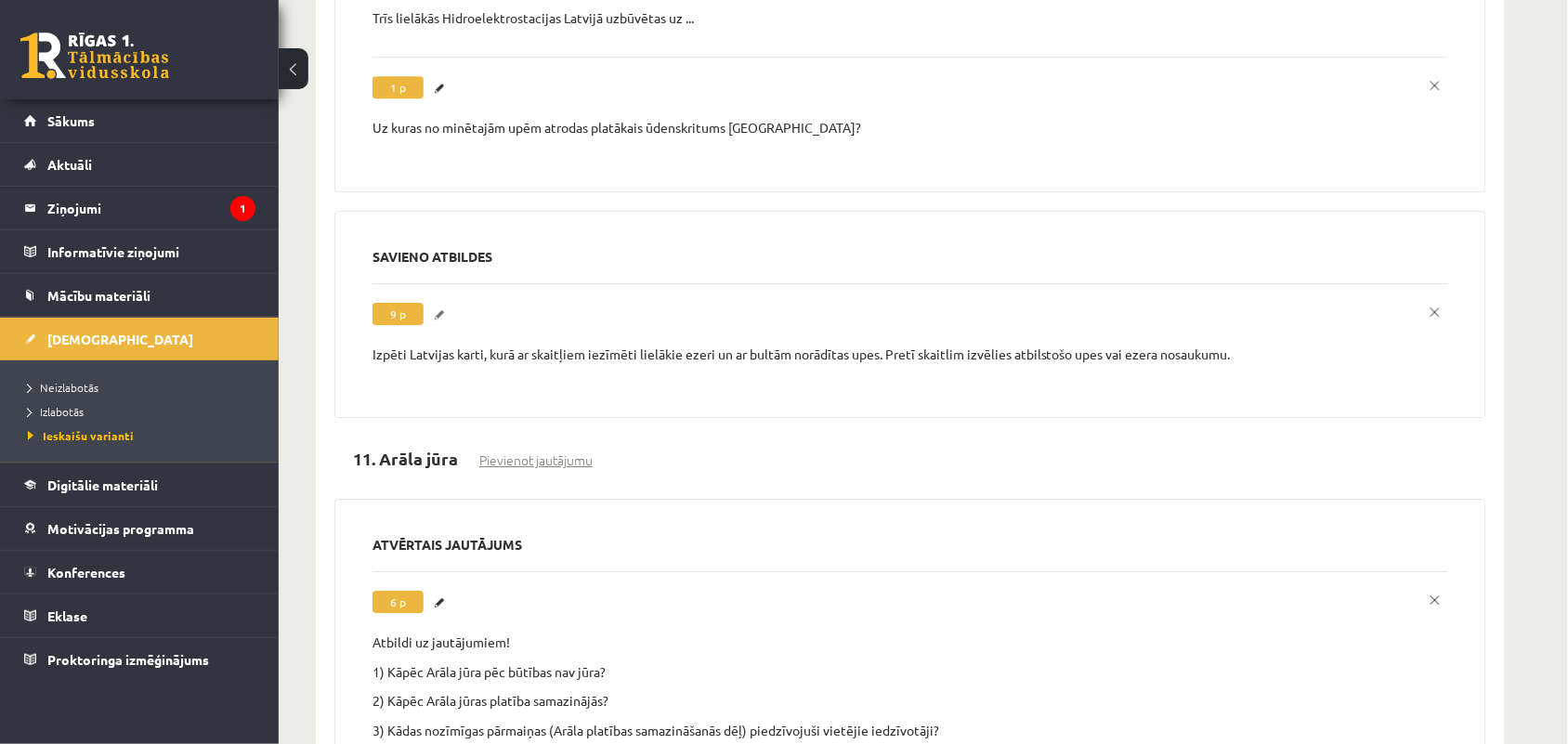
click at [444, 303] on link "Labot" at bounding box center [443, 315] width 19 height 25
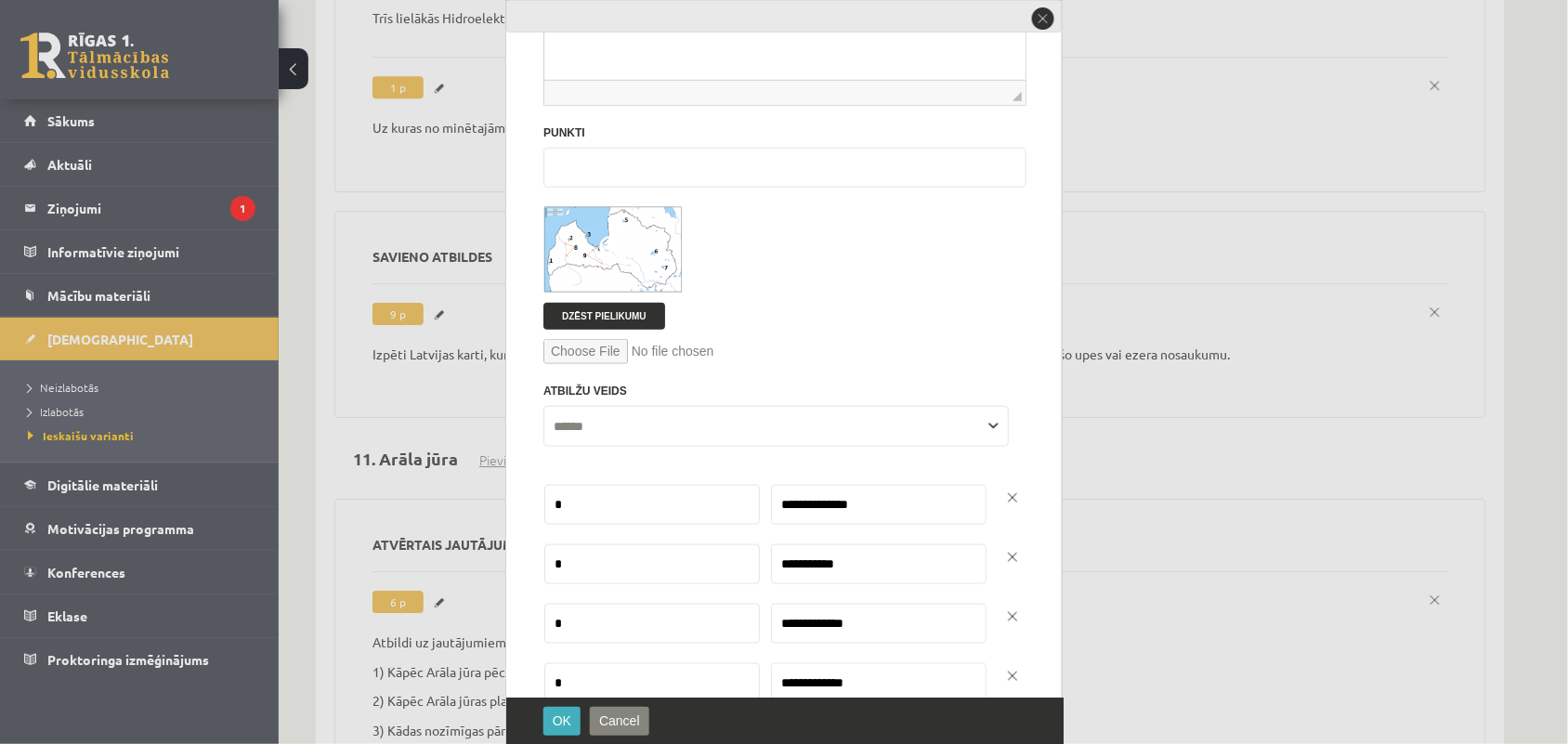
scroll to position [387, 0]
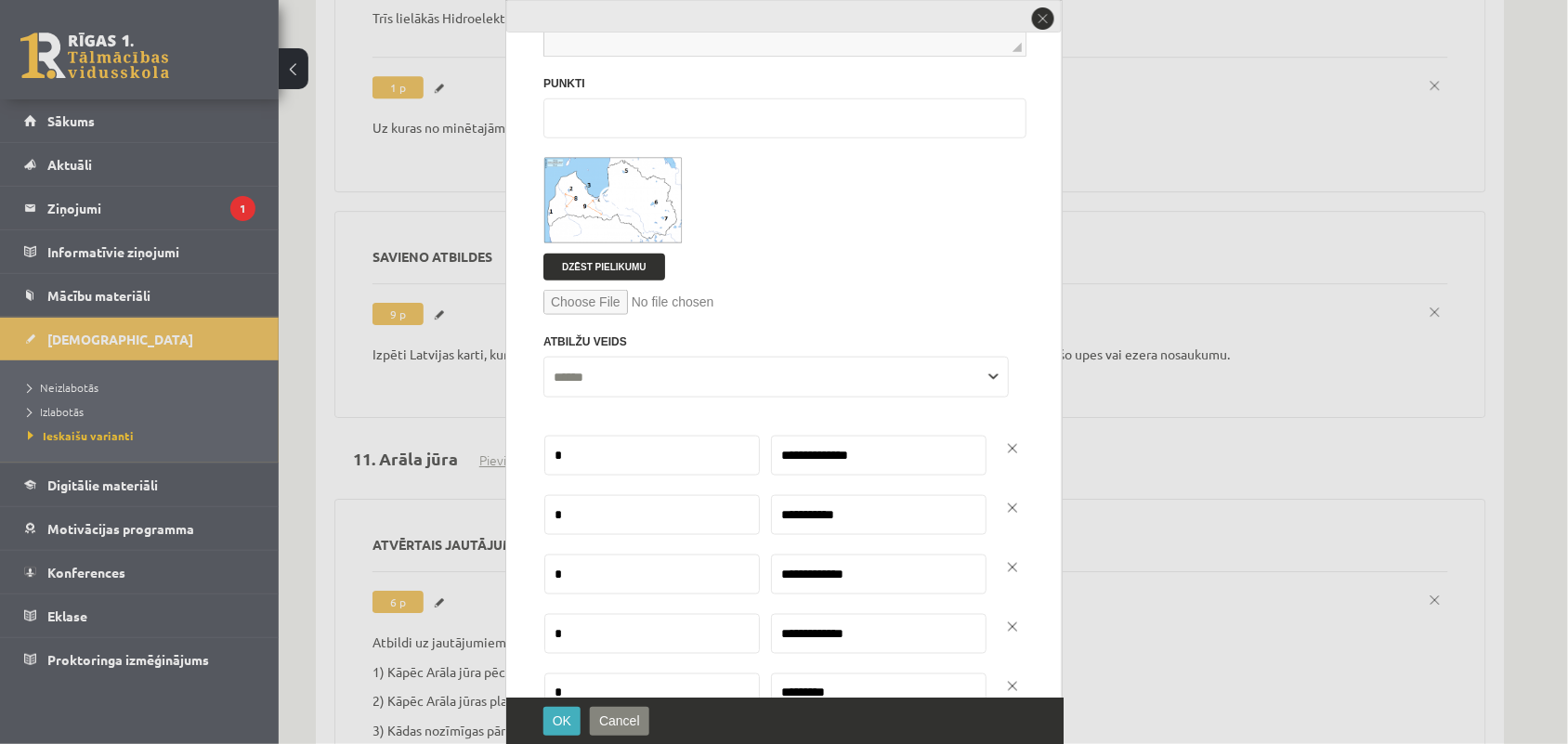
click at [620, 205] on span at bounding box center [614, 200] width 29 height 29
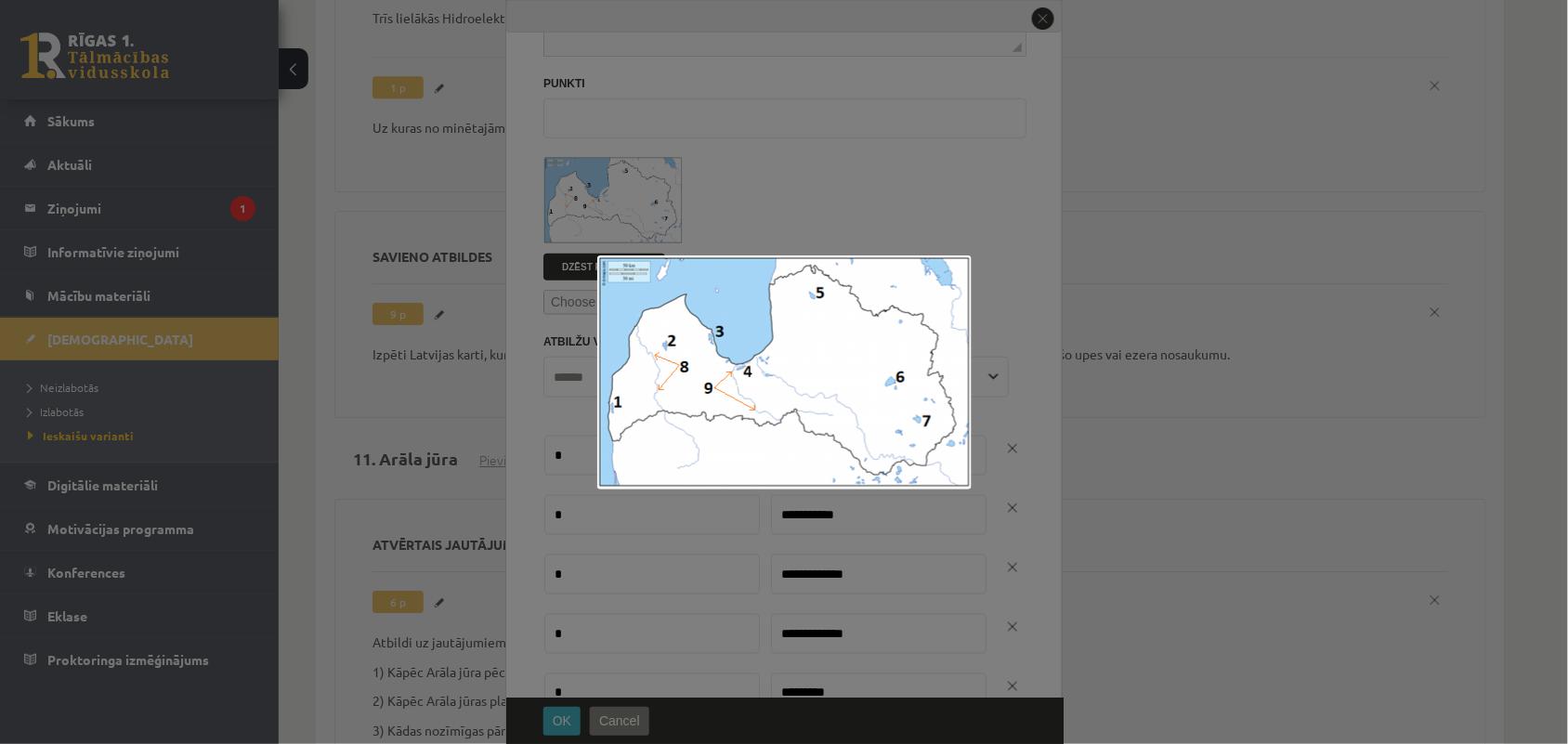
click at [833, 218] on div at bounding box center [784, 372] width 1568 height 744
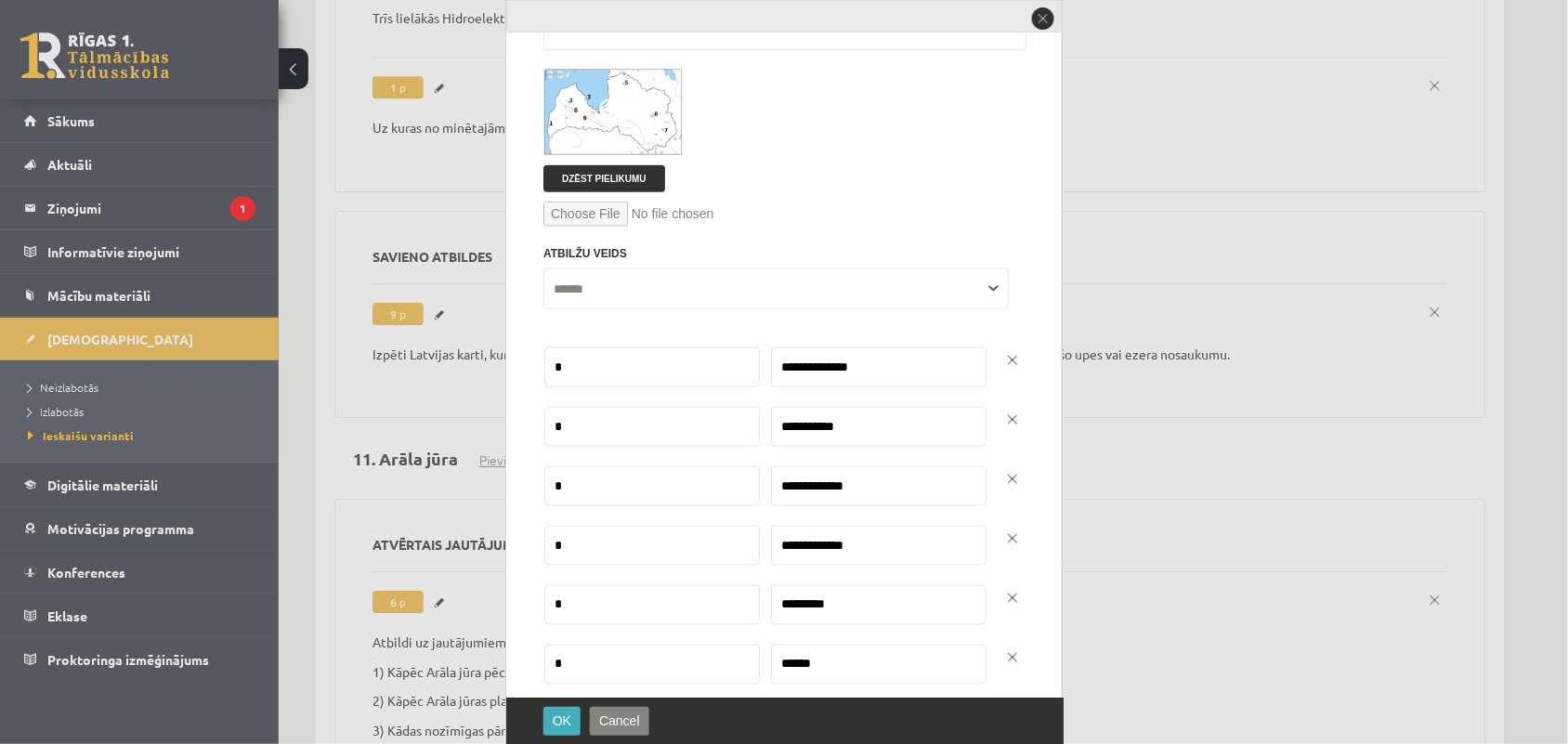
scroll to position [405, 0]
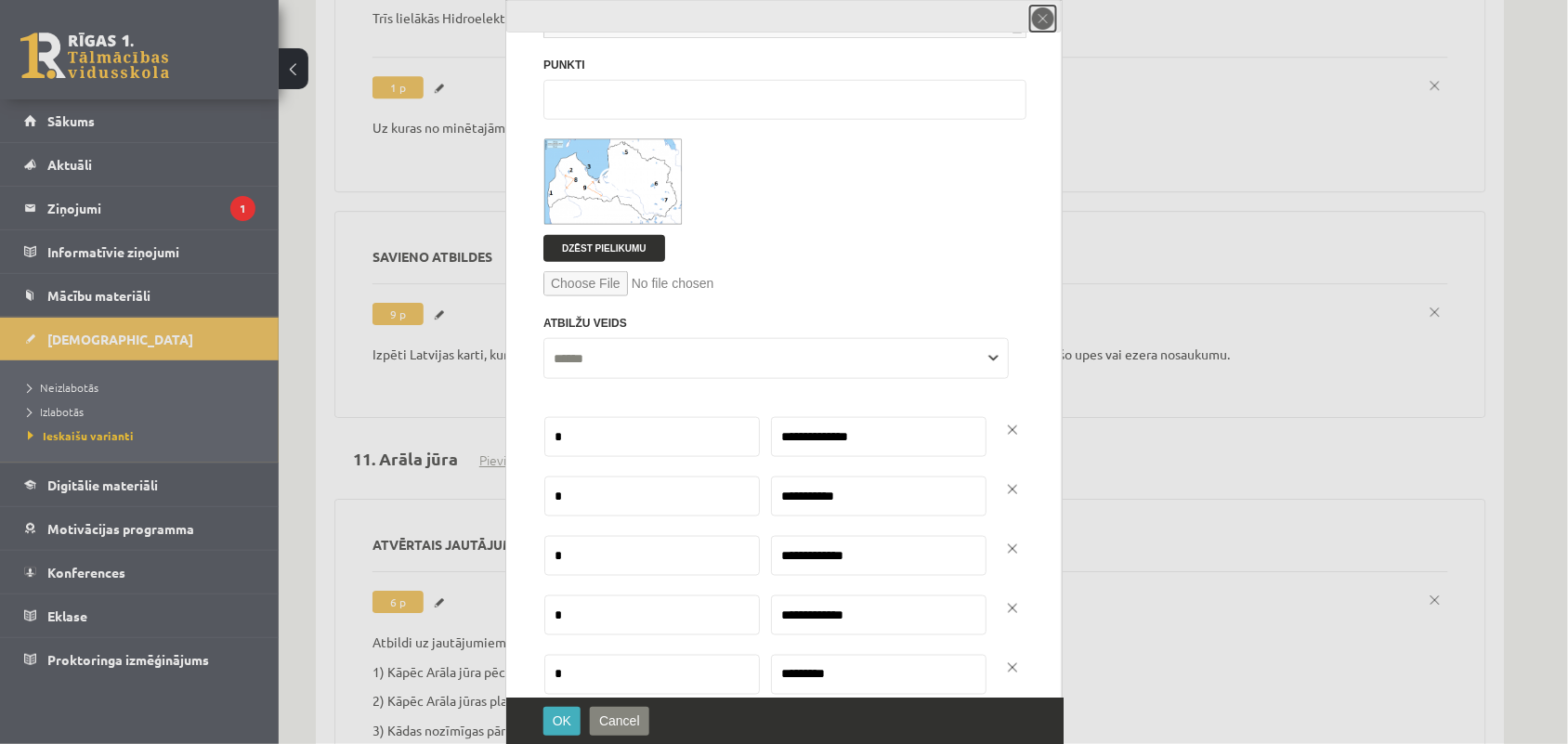
click at [1037, 26] on button "close" at bounding box center [1044, 19] width 26 height 26
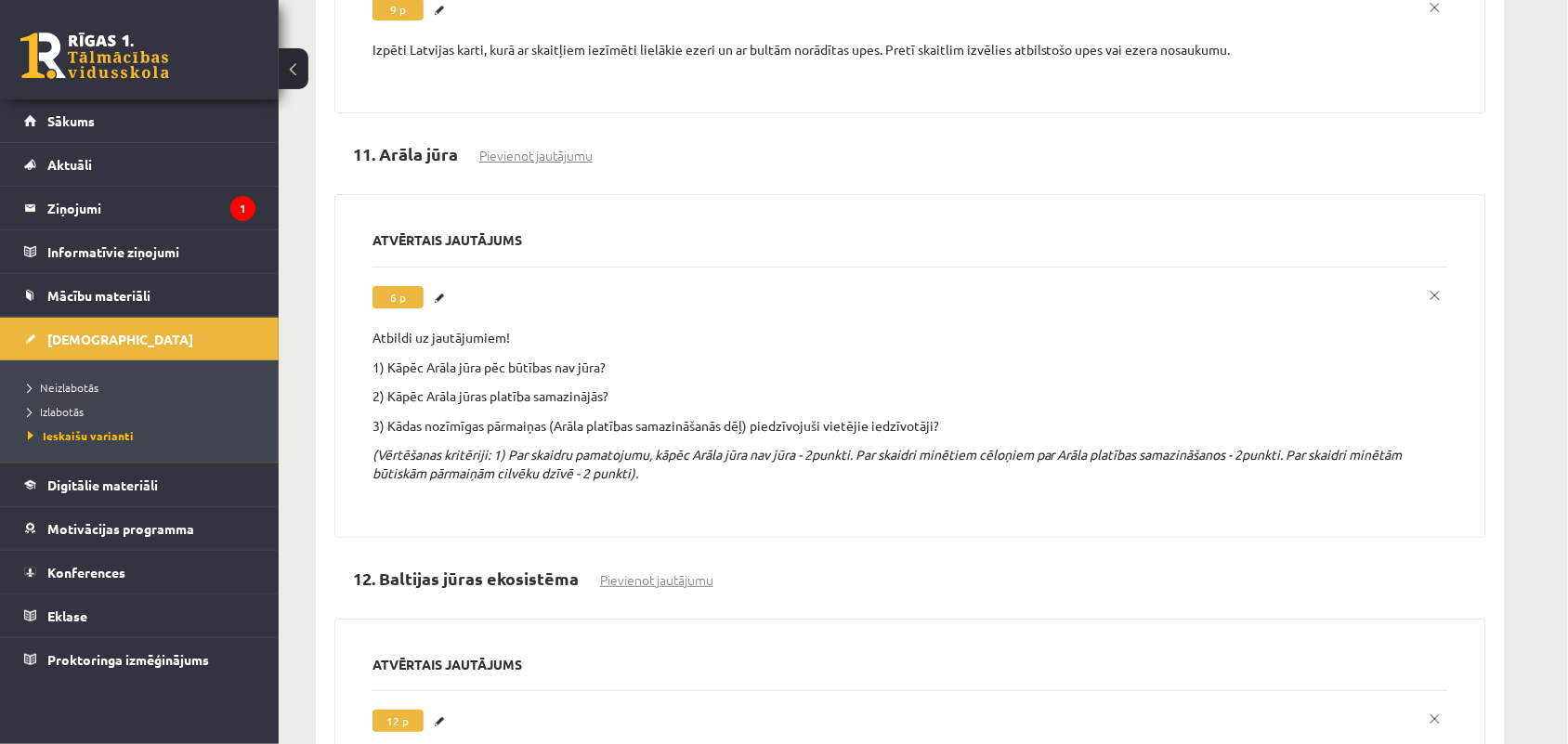
scroll to position [1878, 0]
